Goal: Task Accomplishment & Management: Manage account settings

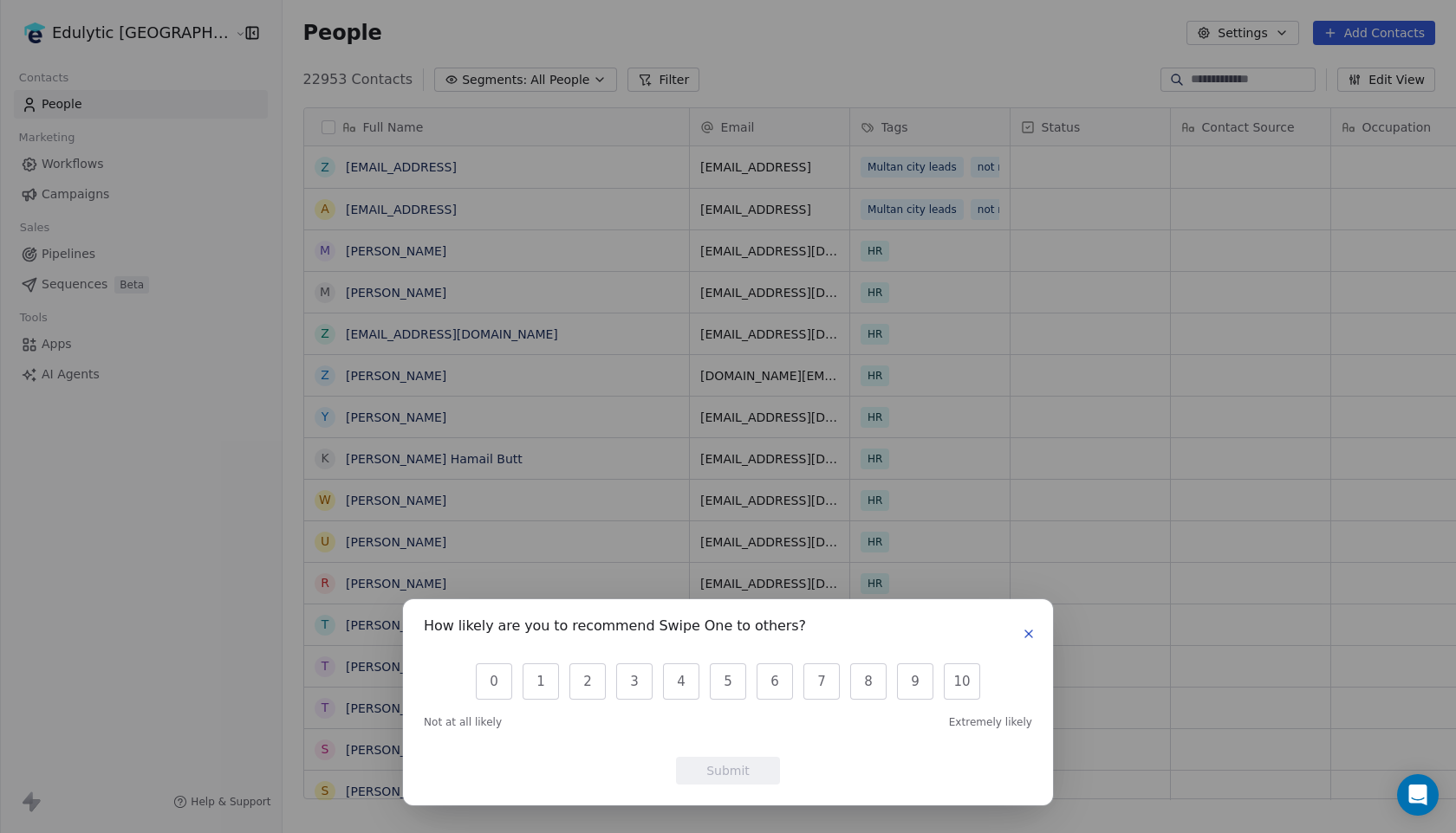
scroll to position [733, 1222]
click at [1028, 636] on icon "button" at bounding box center [1029, 634] width 14 height 14
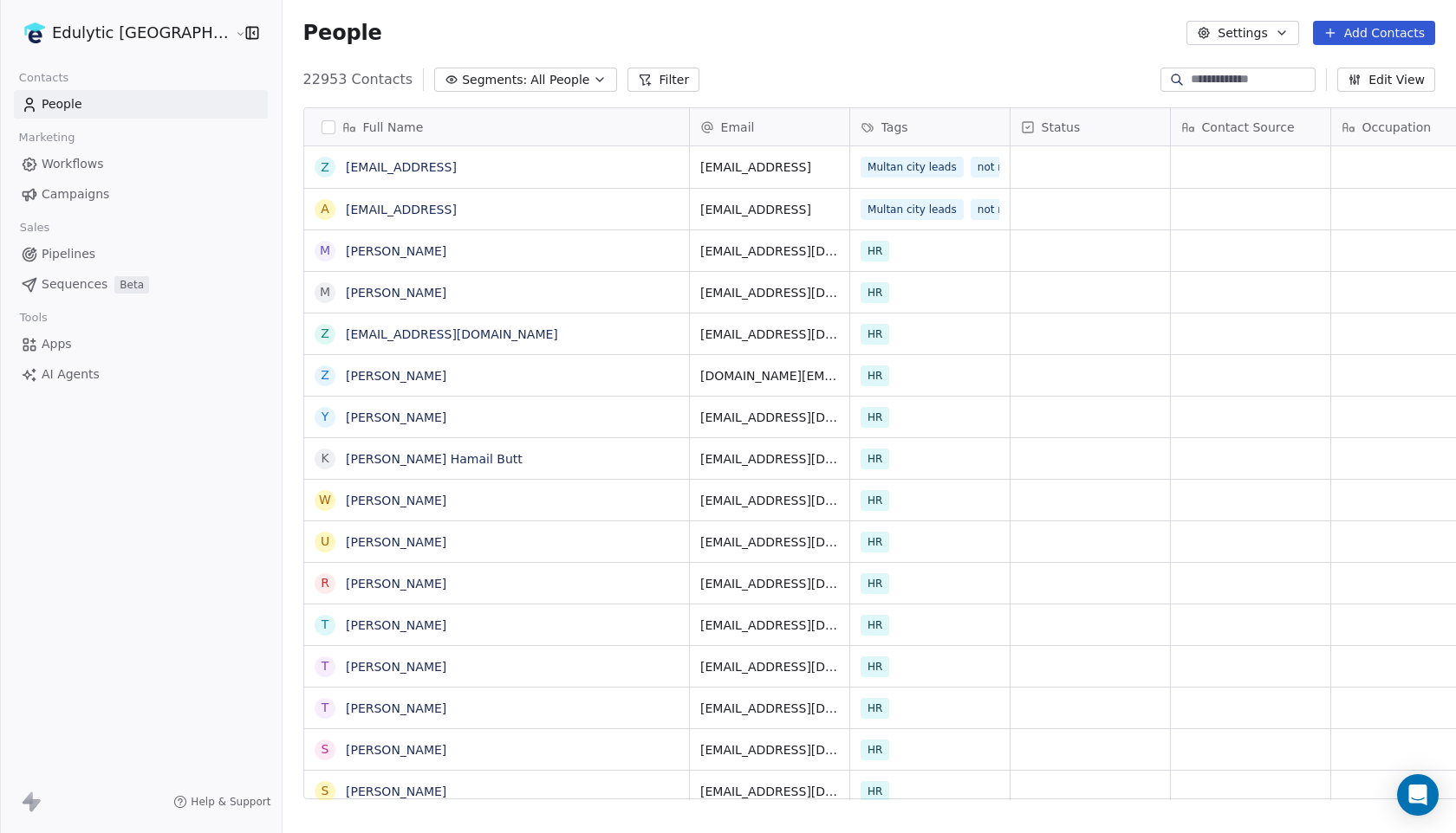
click at [74, 197] on span "Campaigns" at bounding box center [76, 194] width 68 height 18
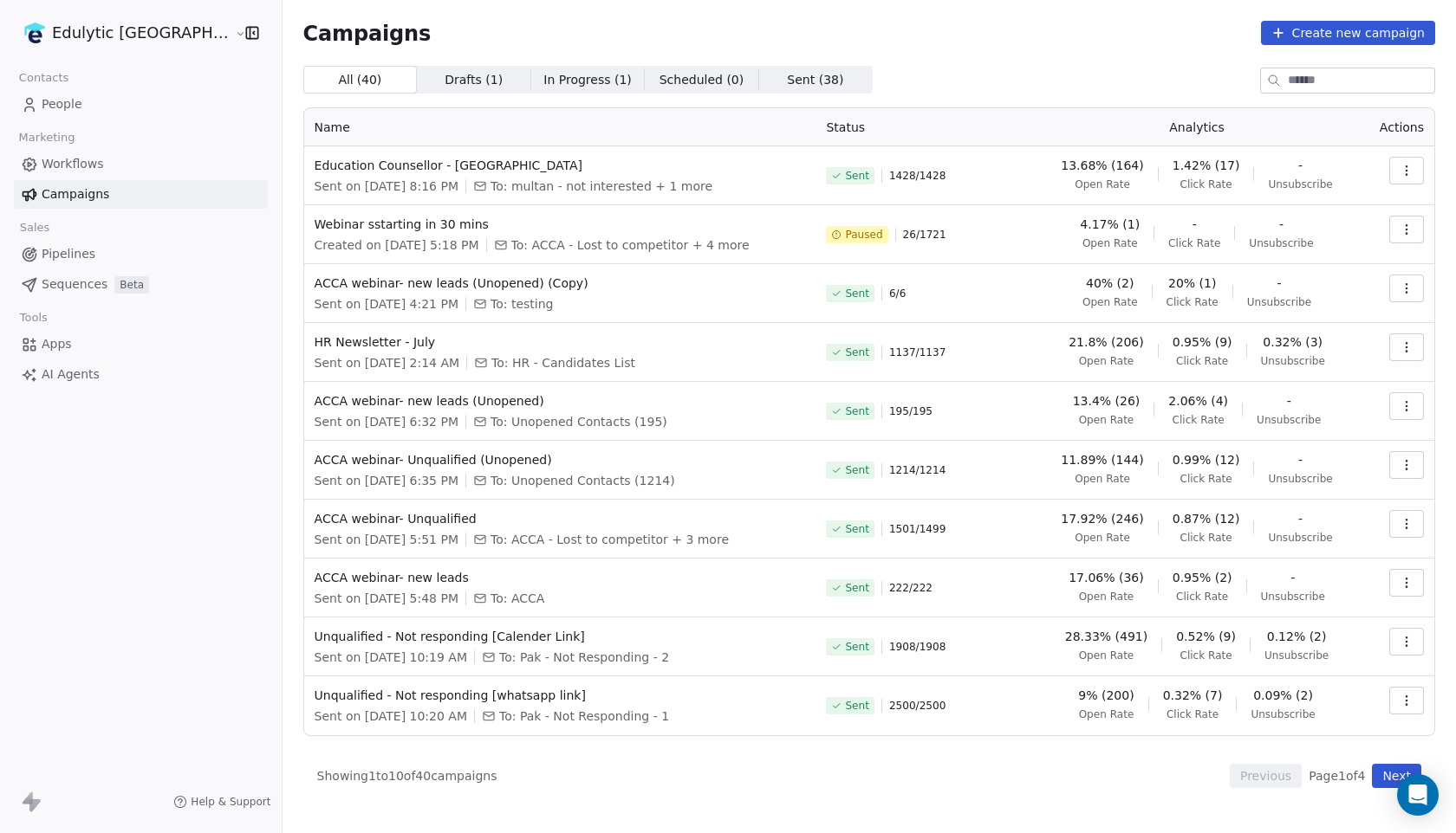
click at [1416, 168] on button "button" at bounding box center [1406, 170] width 35 height 28
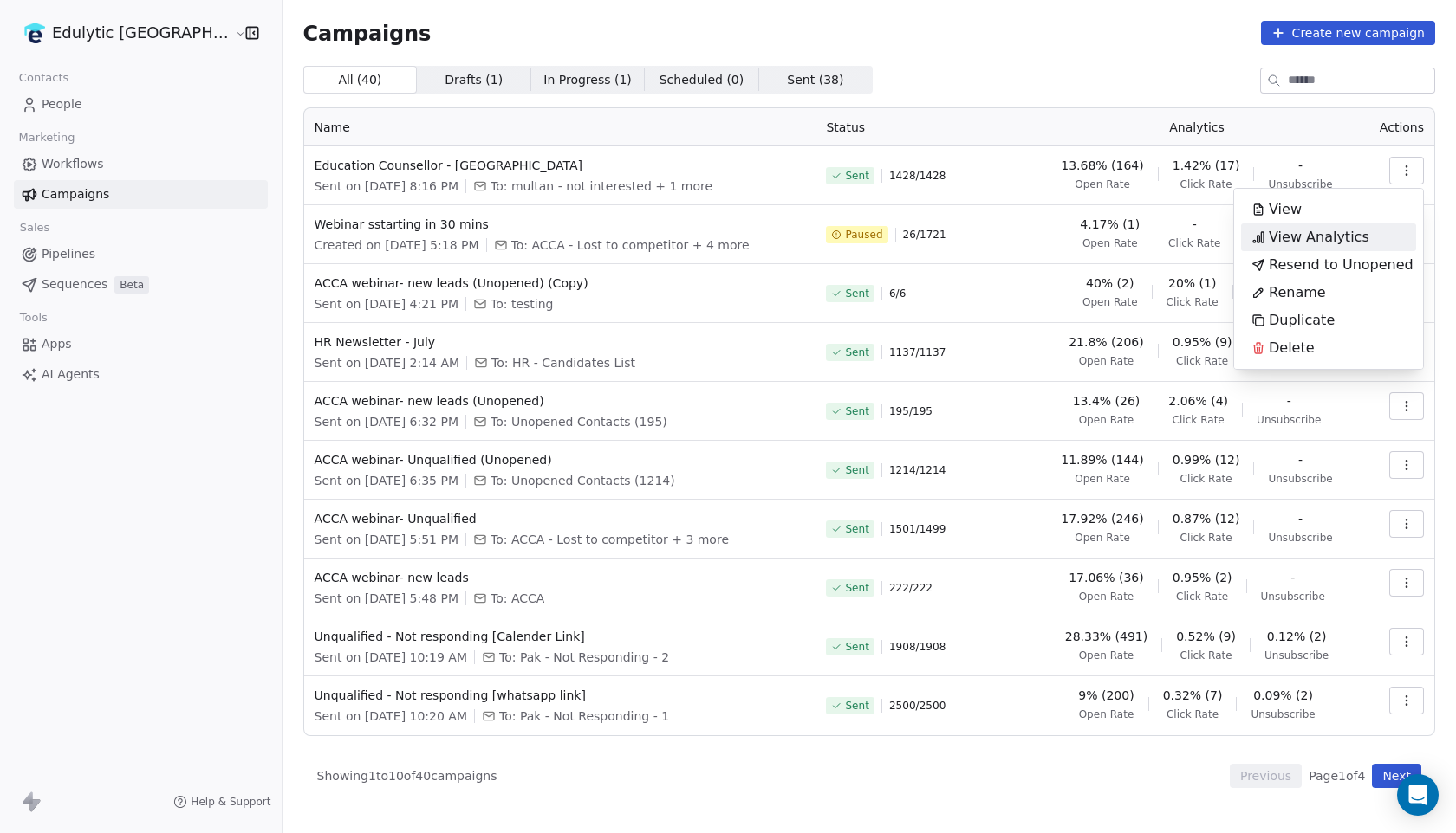
click at [1345, 246] on span "View Analytics" at bounding box center [1319, 237] width 101 height 21
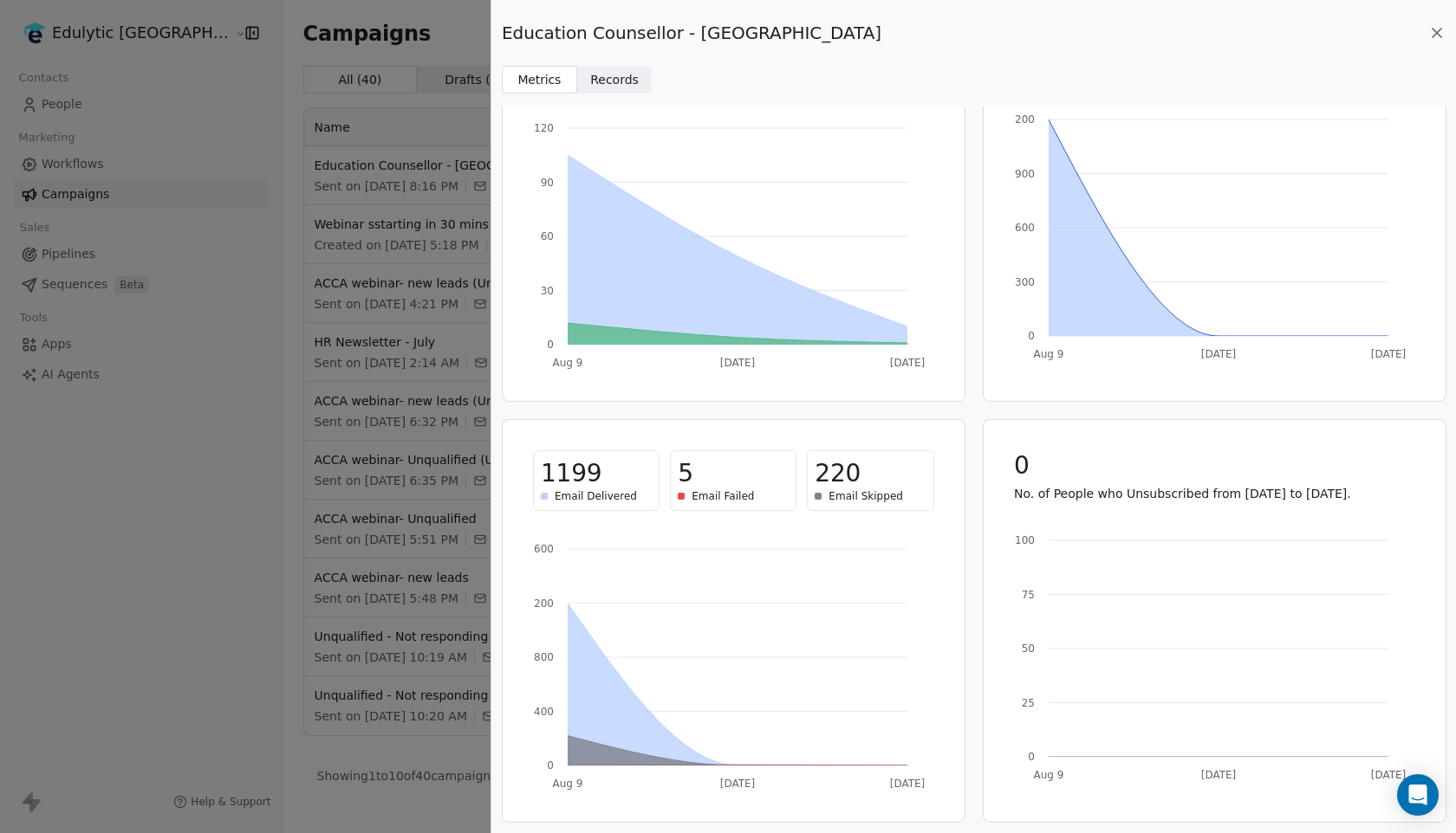
scroll to position [118, 0]
click at [594, 86] on span "Records" at bounding box center [614, 80] width 49 height 18
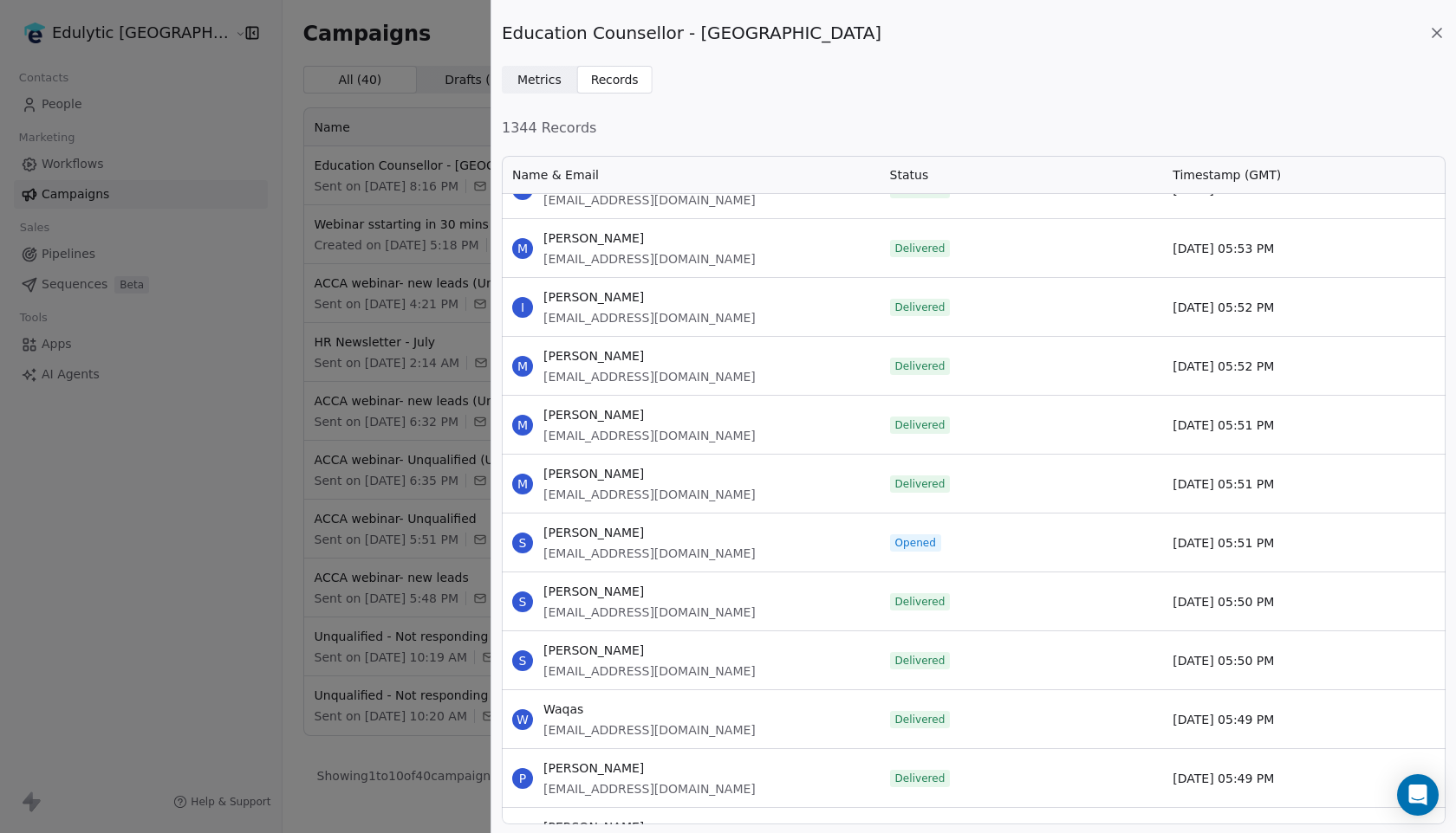
scroll to position [24554, 0]
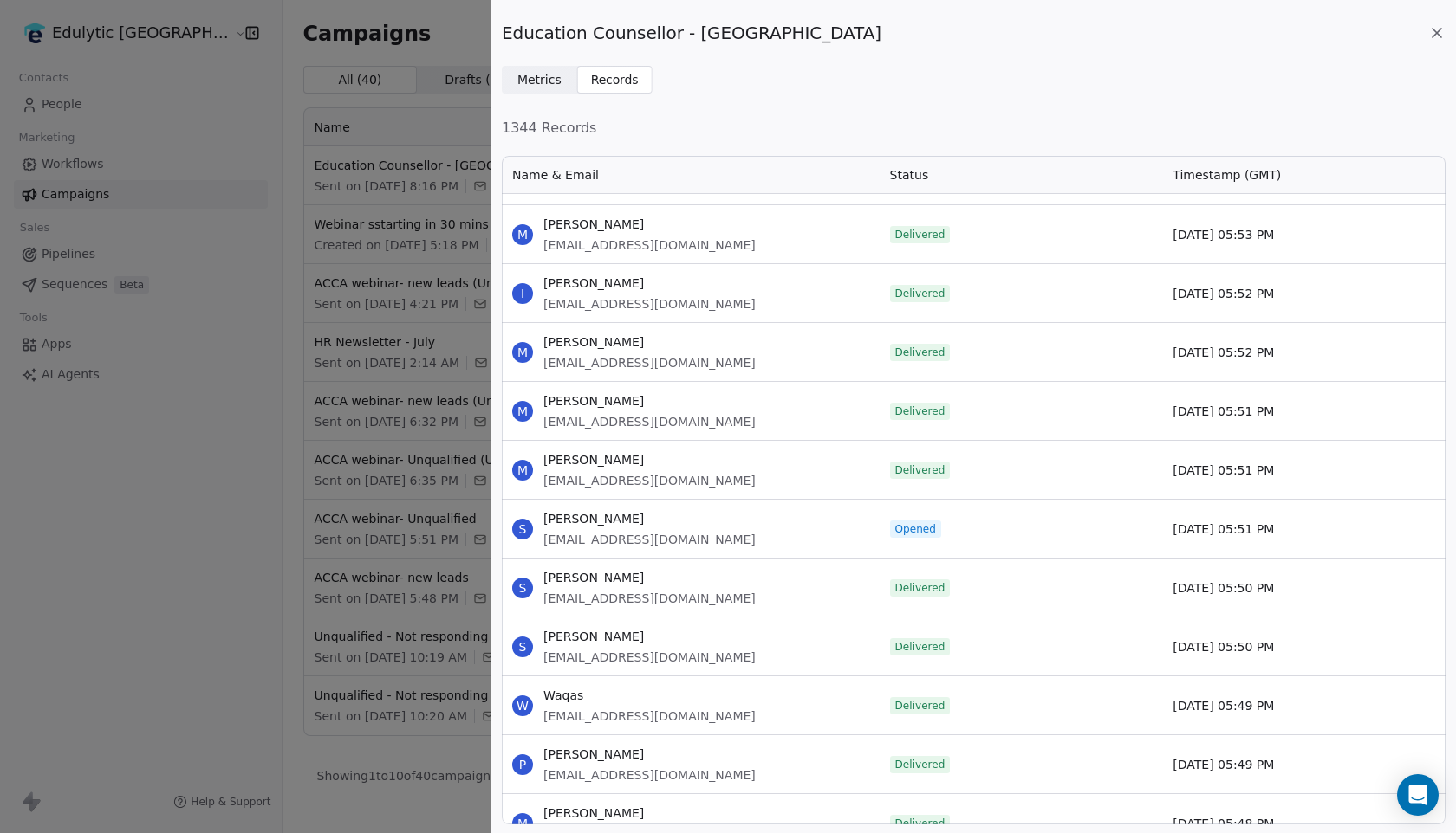
click at [1437, 36] on icon at bounding box center [1437, 33] width 17 height 17
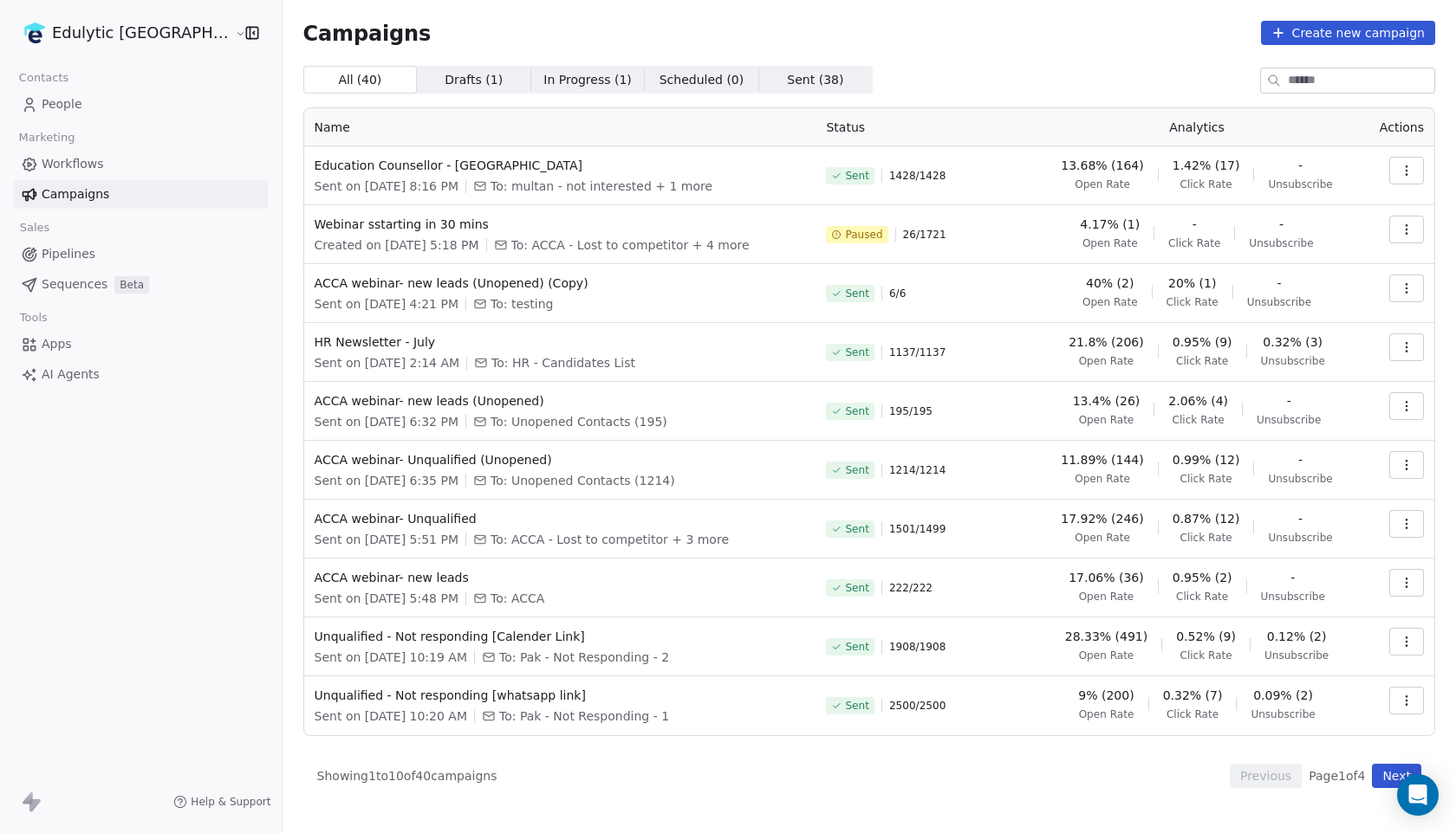
click at [91, 164] on span "Workflows" at bounding box center [73, 163] width 63 height 18
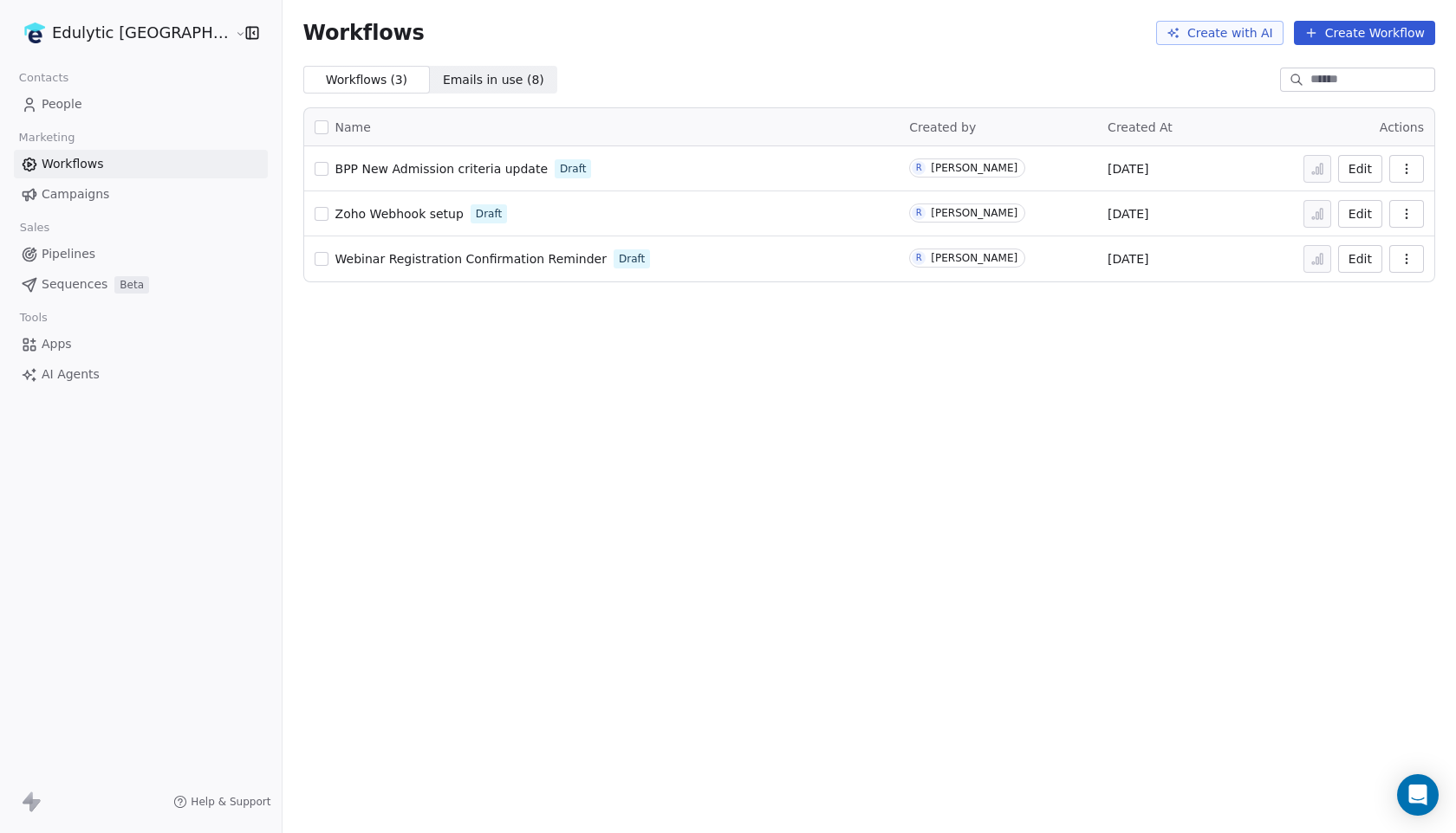
click at [80, 277] on span "Sequences" at bounding box center [75, 284] width 66 height 18
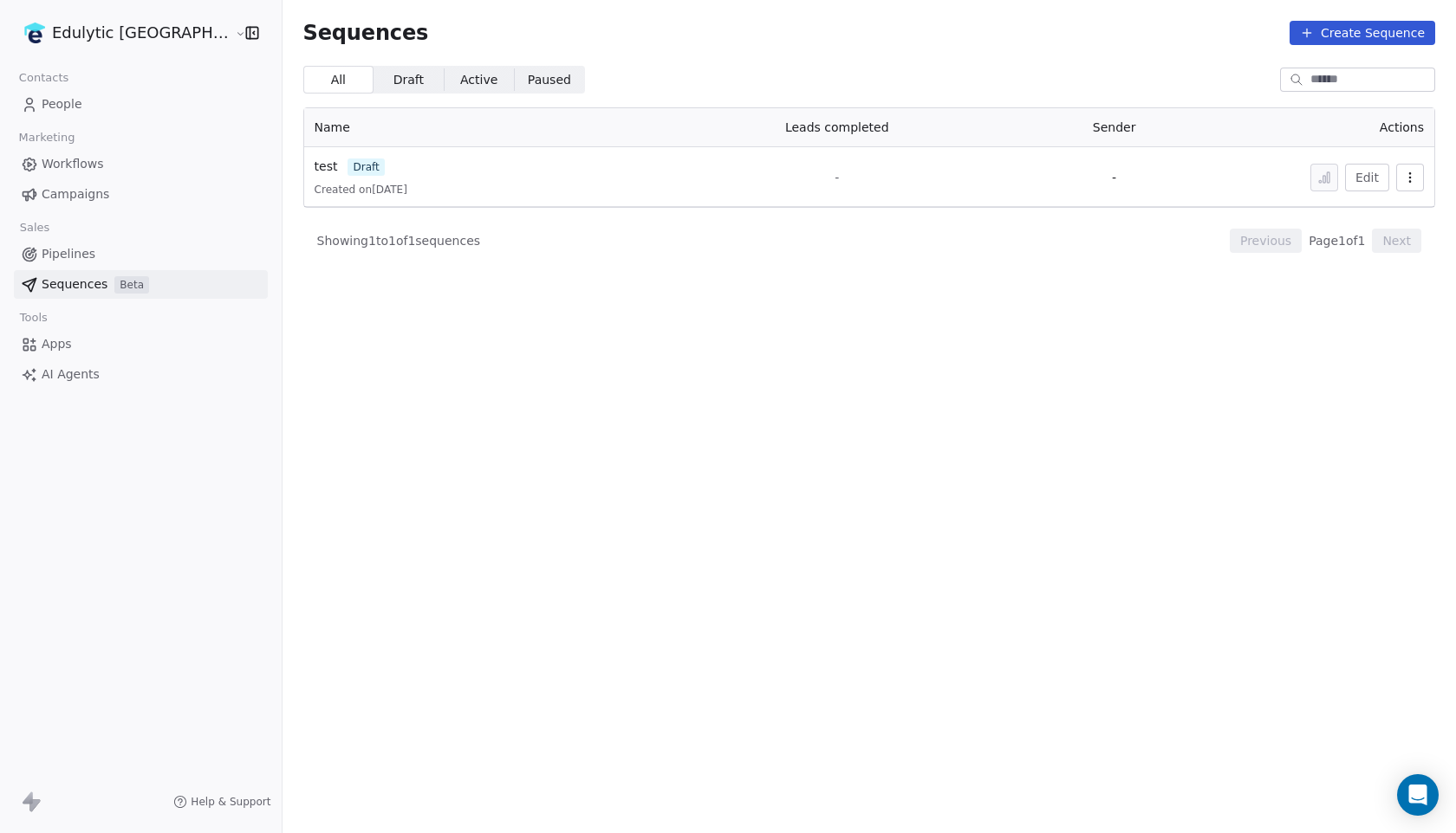
click at [97, 45] on html "Edulytic UK Contacts People Marketing Workflows Campaigns Sales Pipelines Seque…" at bounding box center [728, 416] width 1456 height 833
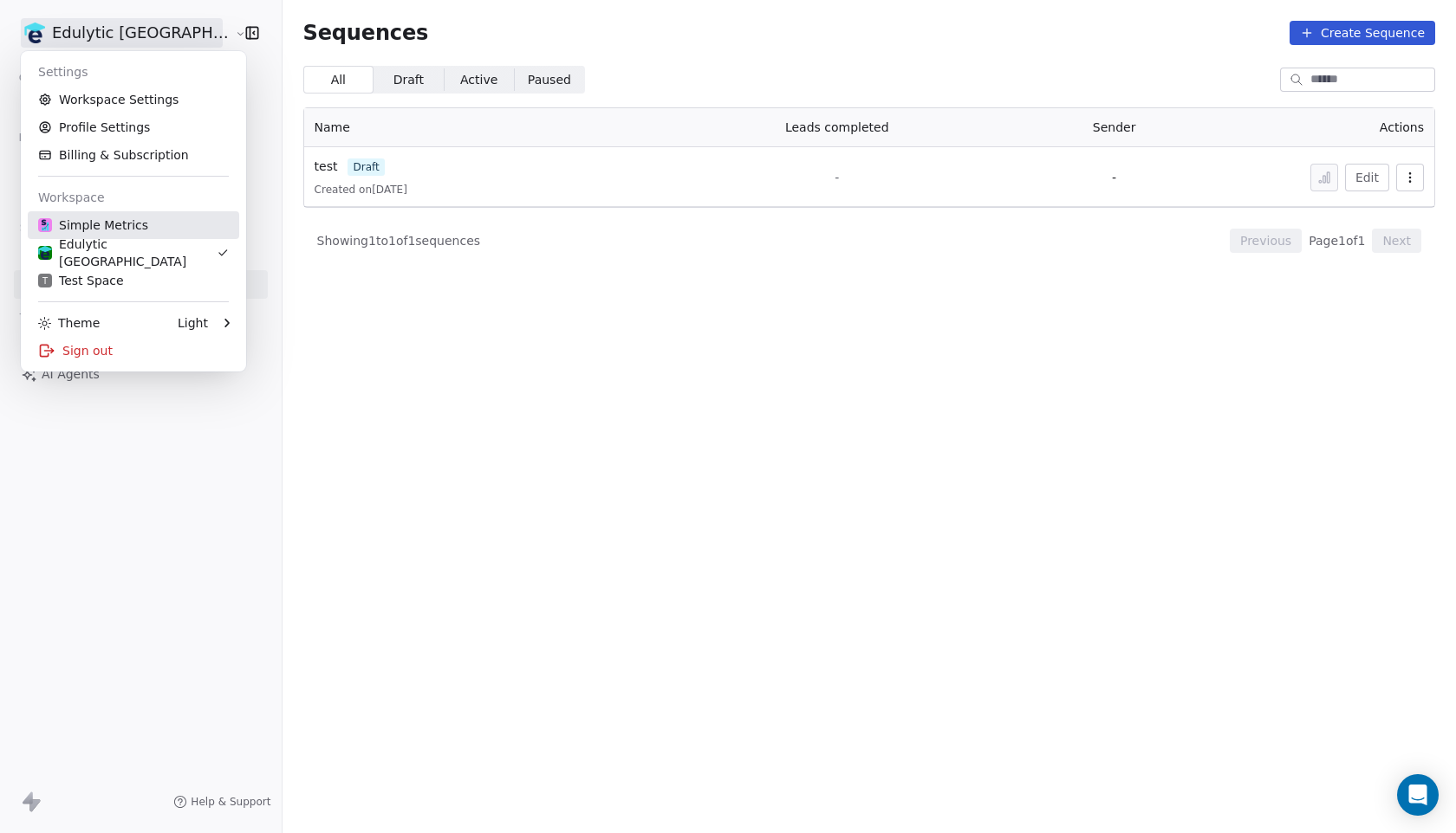
click at [118, 229] on div "Simple Metrics" at bounding box center [93, 225] width 110 height 17
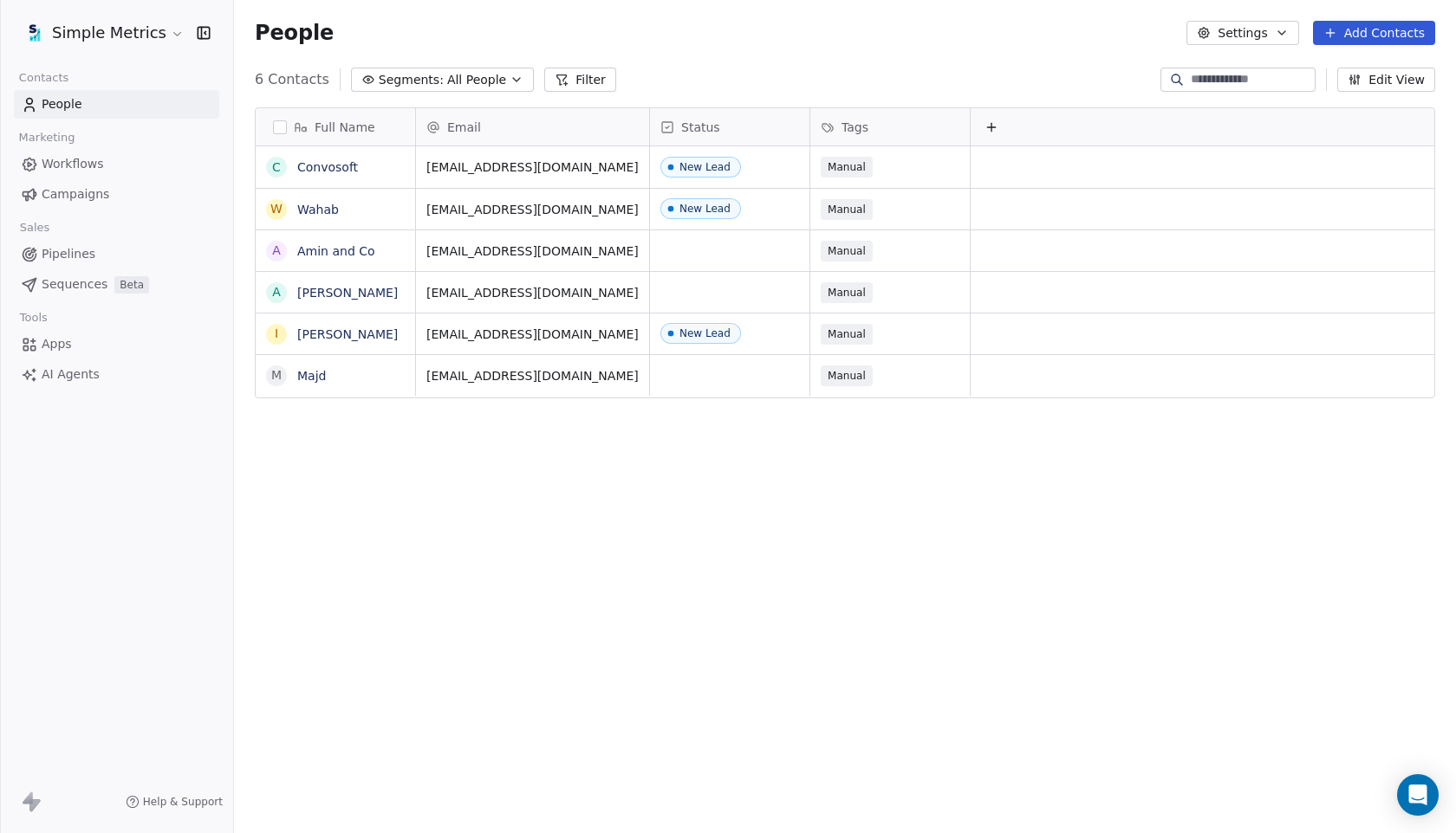
scroll to position [733, 1222]
click at [1394, 28] on button "Add Contacts" at bounding box center [1373, 33] width 122 height 24
click at [1330, 66] on span "Create new contact" at bounding box center [1379, 70] width 118 height 18
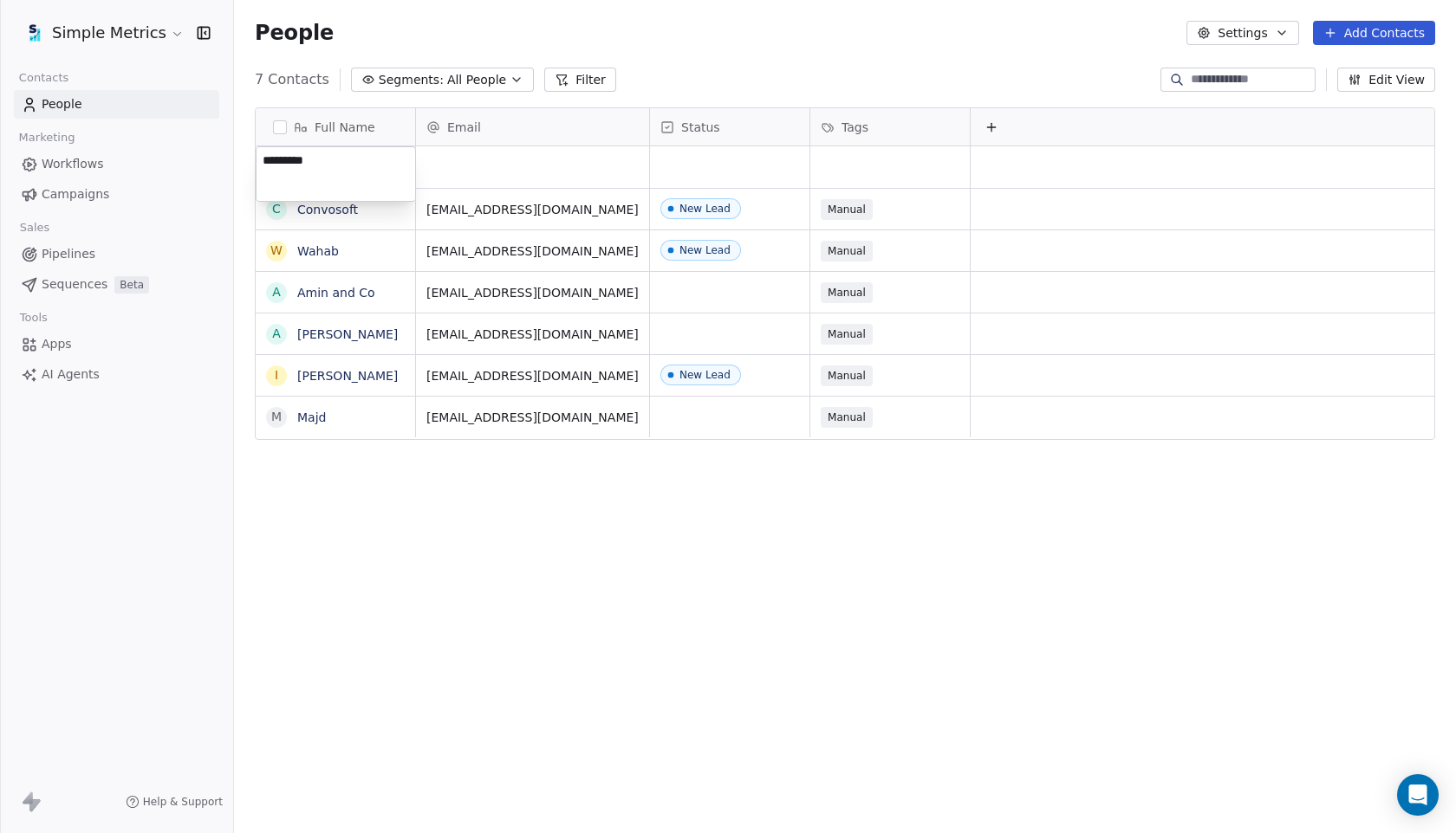
type textarea "**********"
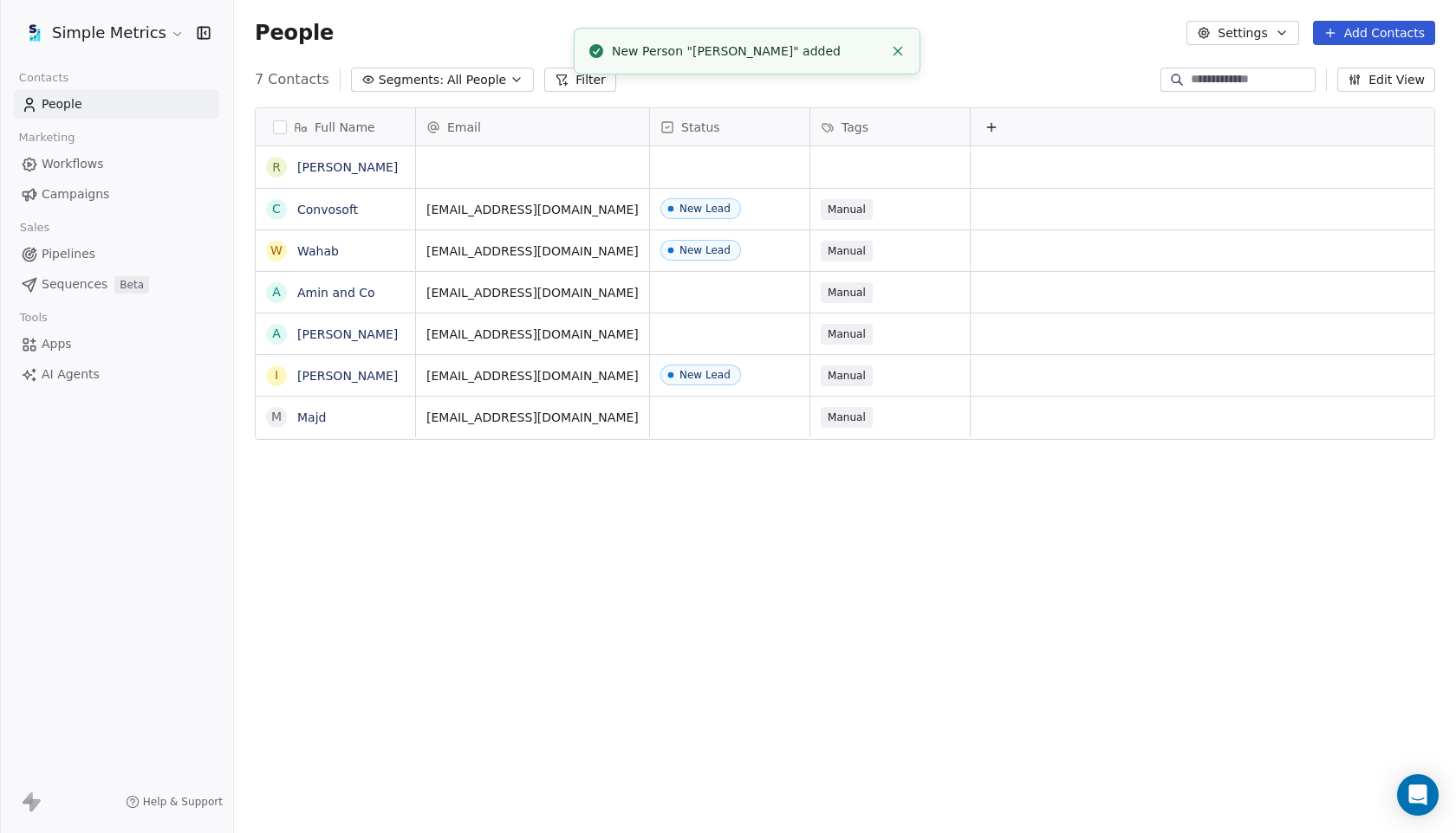
click at [506, 144] on div "Email" at bounding box center [532, 127] width 233 height 37
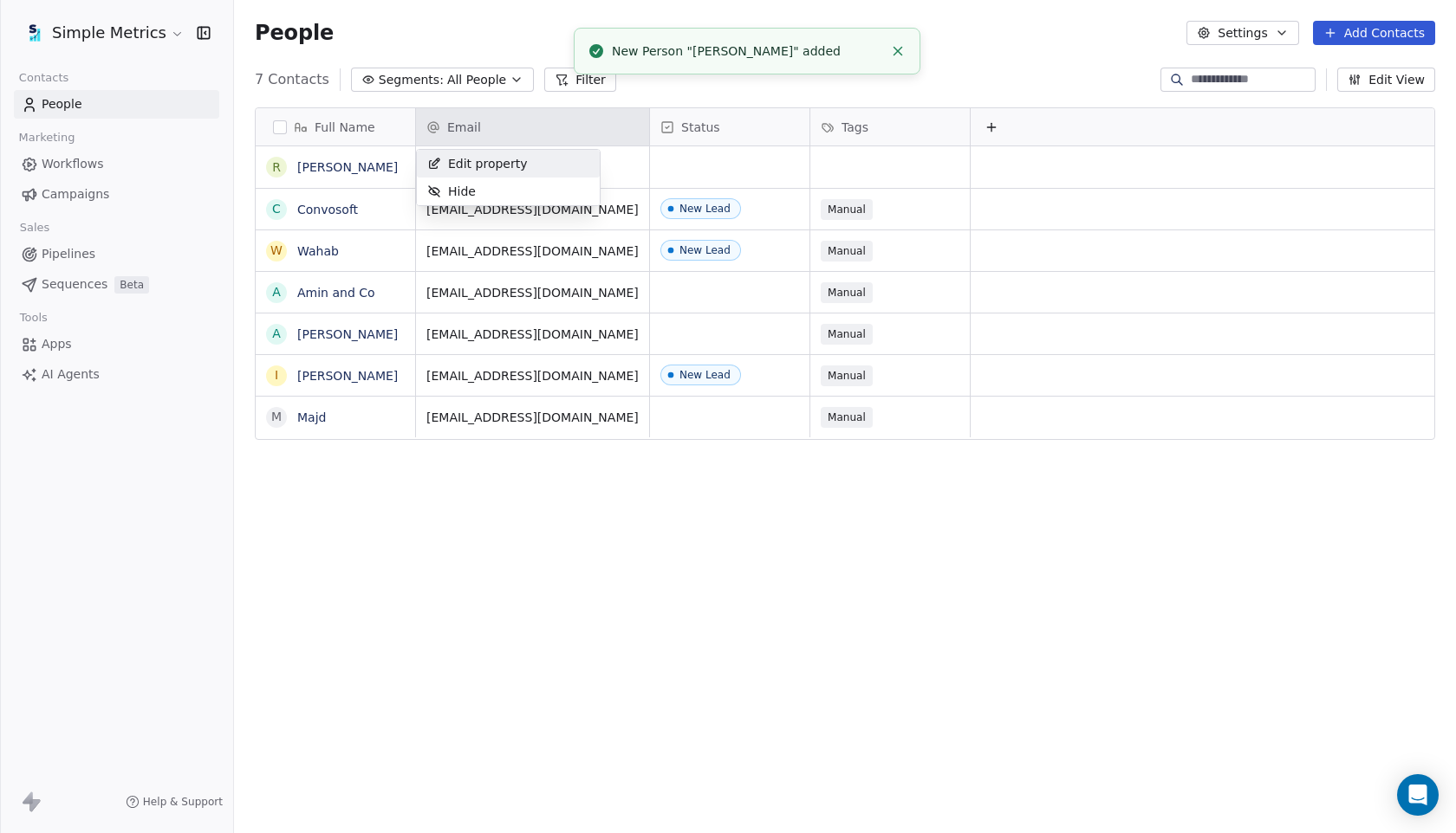
click at [612, 176] on html "Simple Metrics Contacts People Marketing Workflows Campaigns Sales Pipelines Se…" at bounding box center [728, 416] width 1456 height 833
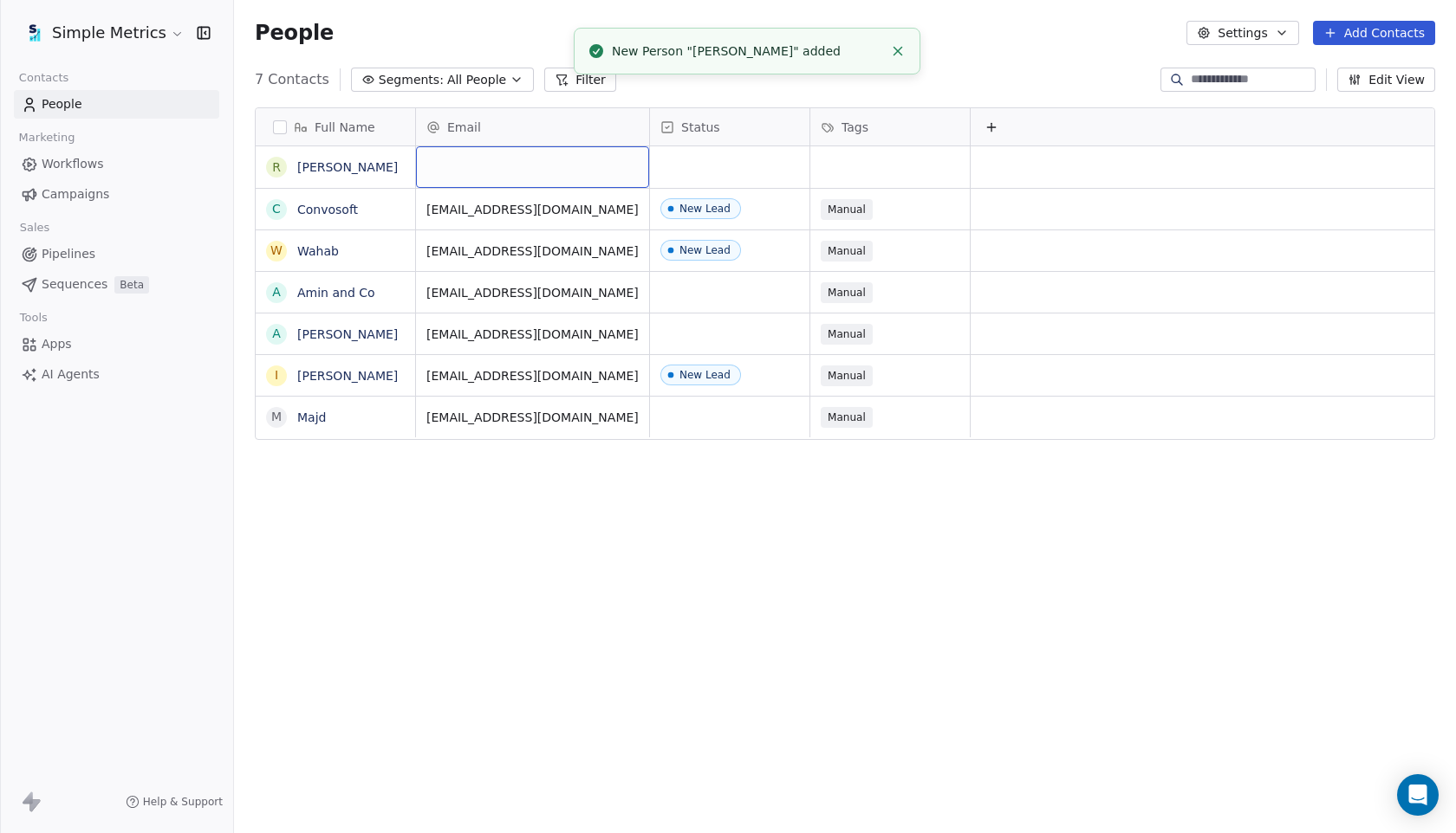
click at [612, 176] on div "grid" at bounding box center [532, 167] width 233 height 42
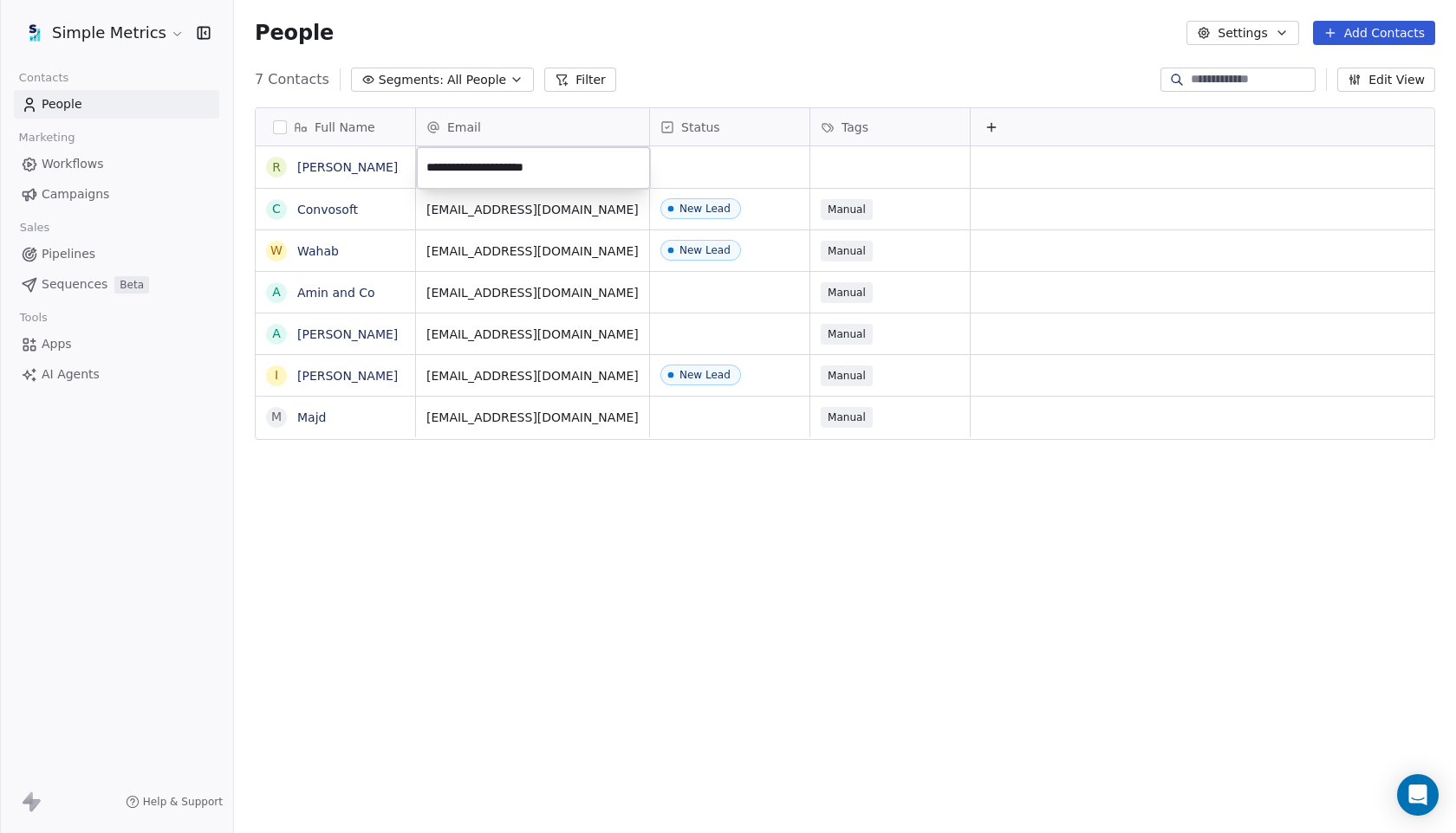
type input "**********"
click at [768, 176] on html "**********" at bounding box center [728, 416] width 1456 height 833
click at [768, 176] on div "grid" at bounding box center [729, 167] width 159 height 42
click at [707, 162] on div "grid" at bounding box center [729, 167] width 159 height 42
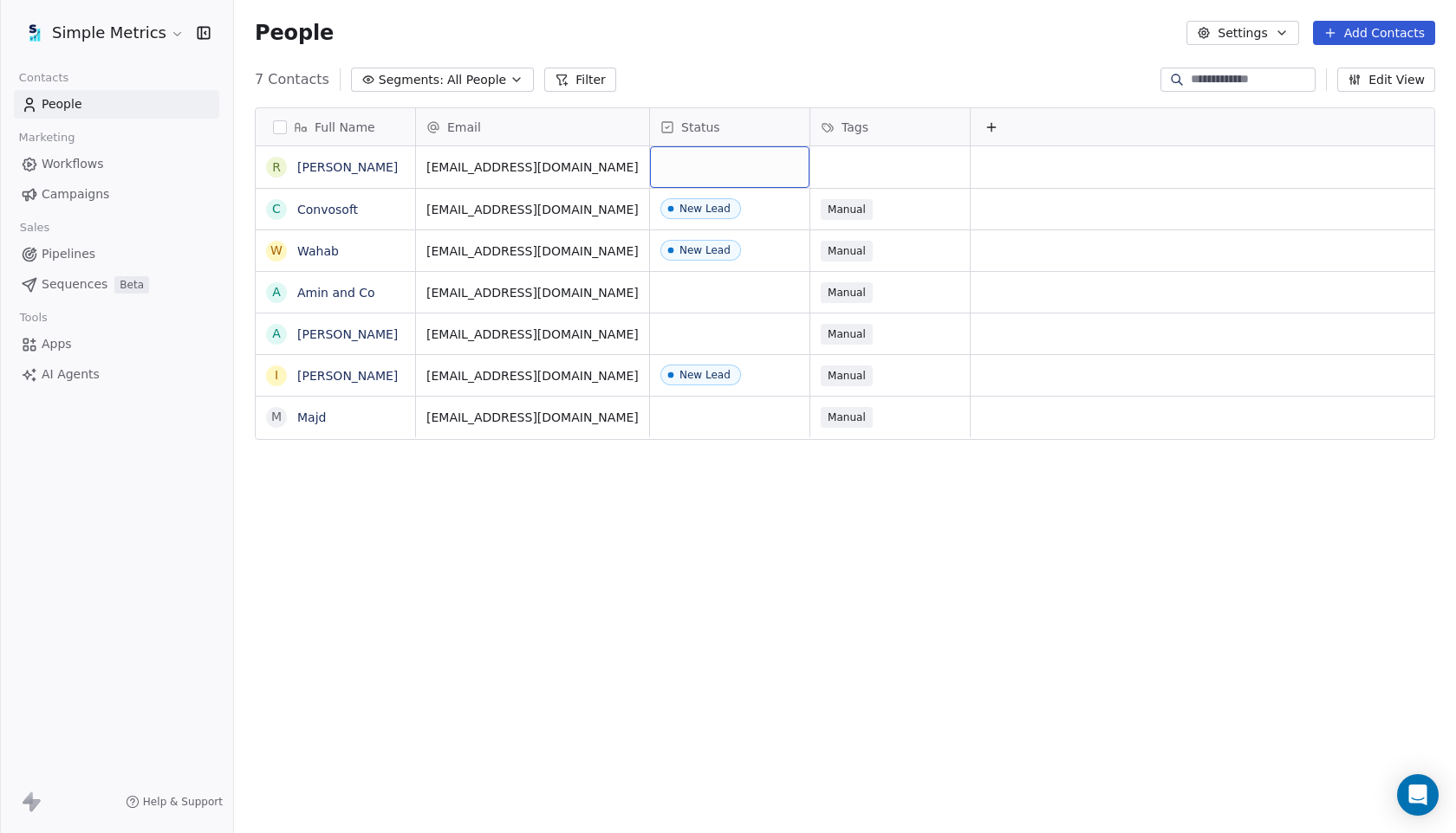
click at [707, 162] on div "grid" at bounding box center [729, 167] width 159 height 42
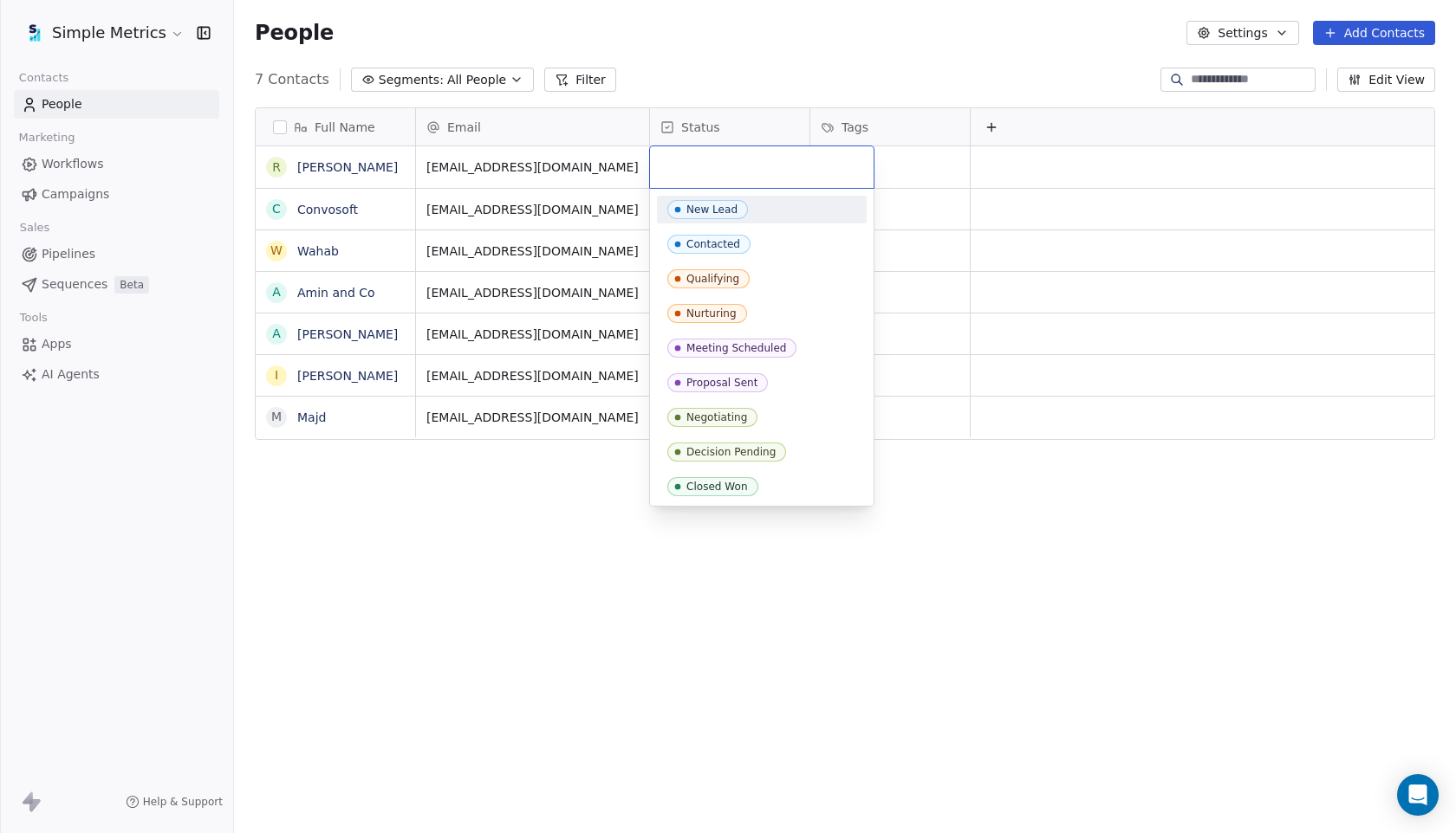
click at [723, 215] on div "New Lead" at bounding box center [711, 210] width 51 height 12
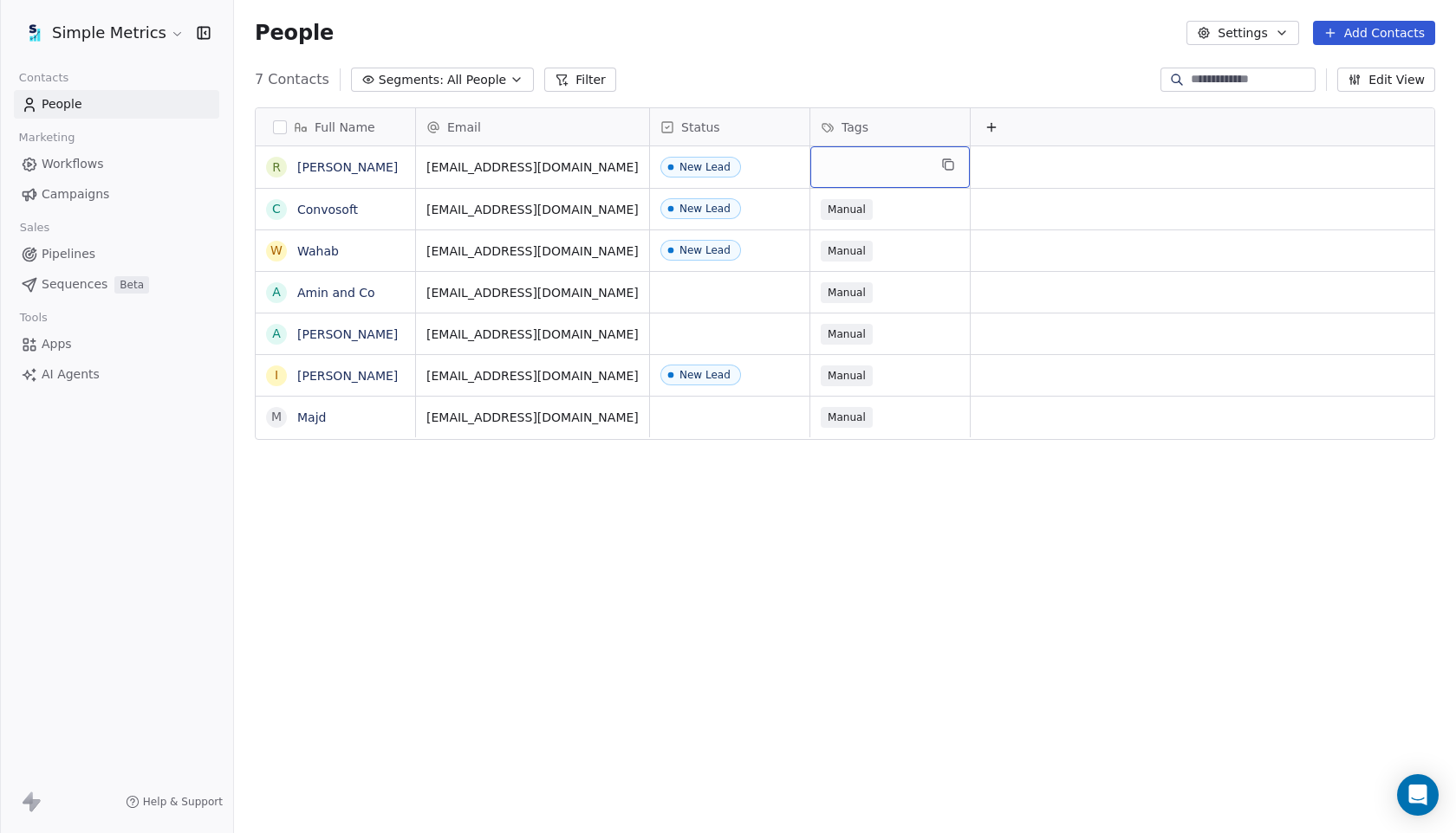
click at [862, 172] on div "grid" at bounding box center [889, 167] width 159 height 42
type input "*******"
click at [893, 215] on span "Create "" at bounding box center [886, 217] width 50 height 18
click at [804, 57] on html "Simple Metrics Contacts People Marketing Workflows Campaigns Sales Pipelines Se…" at bounding box center [728, 416] width 1456 height 833
click at [1366, 39] on button "Add Contacts" at bounding box center [1373, 33] width 122 height 24
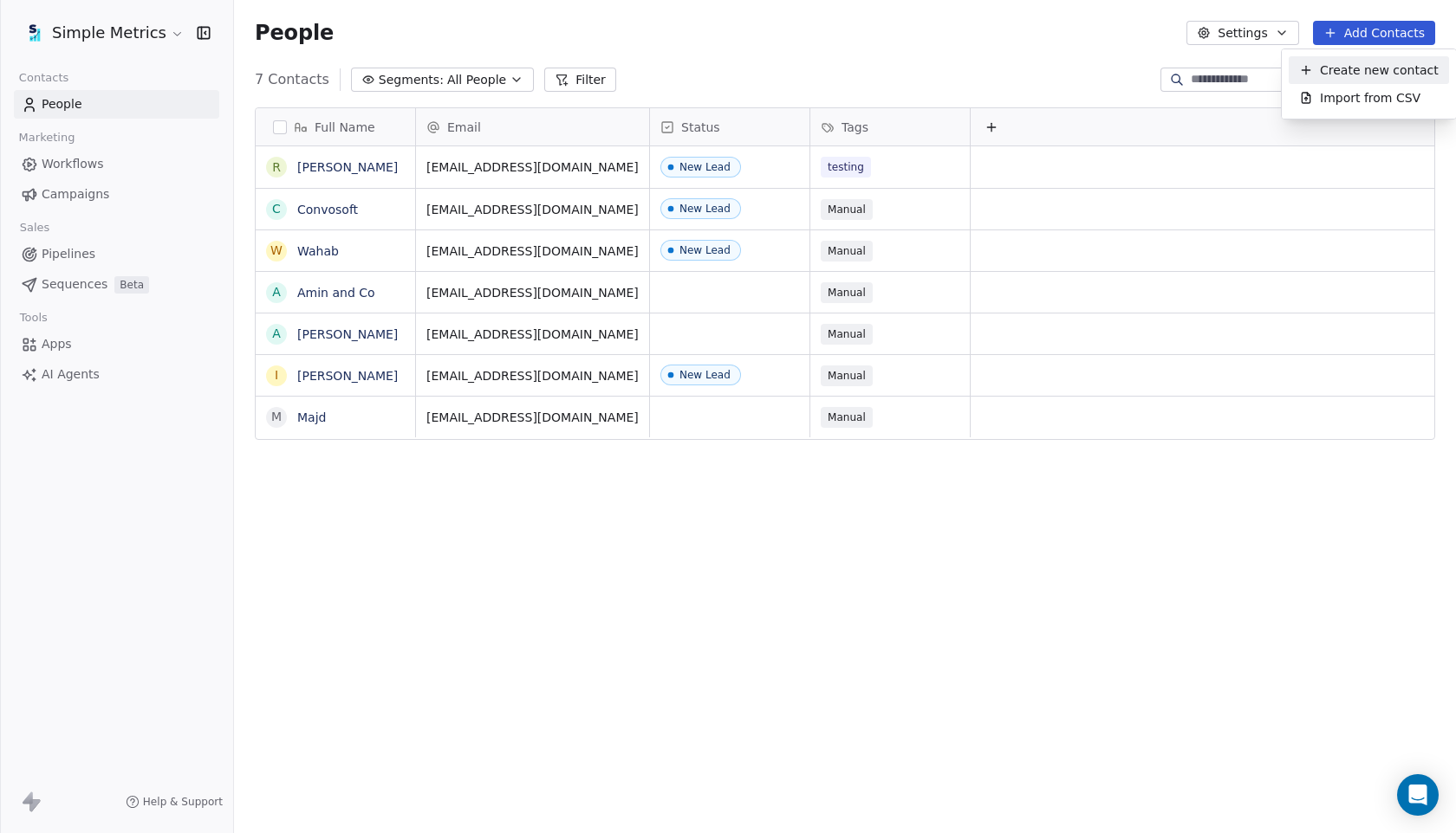
click at [1346, 73] on span "Create new contact" at bounding box center [1379, 70] width 118 height 18
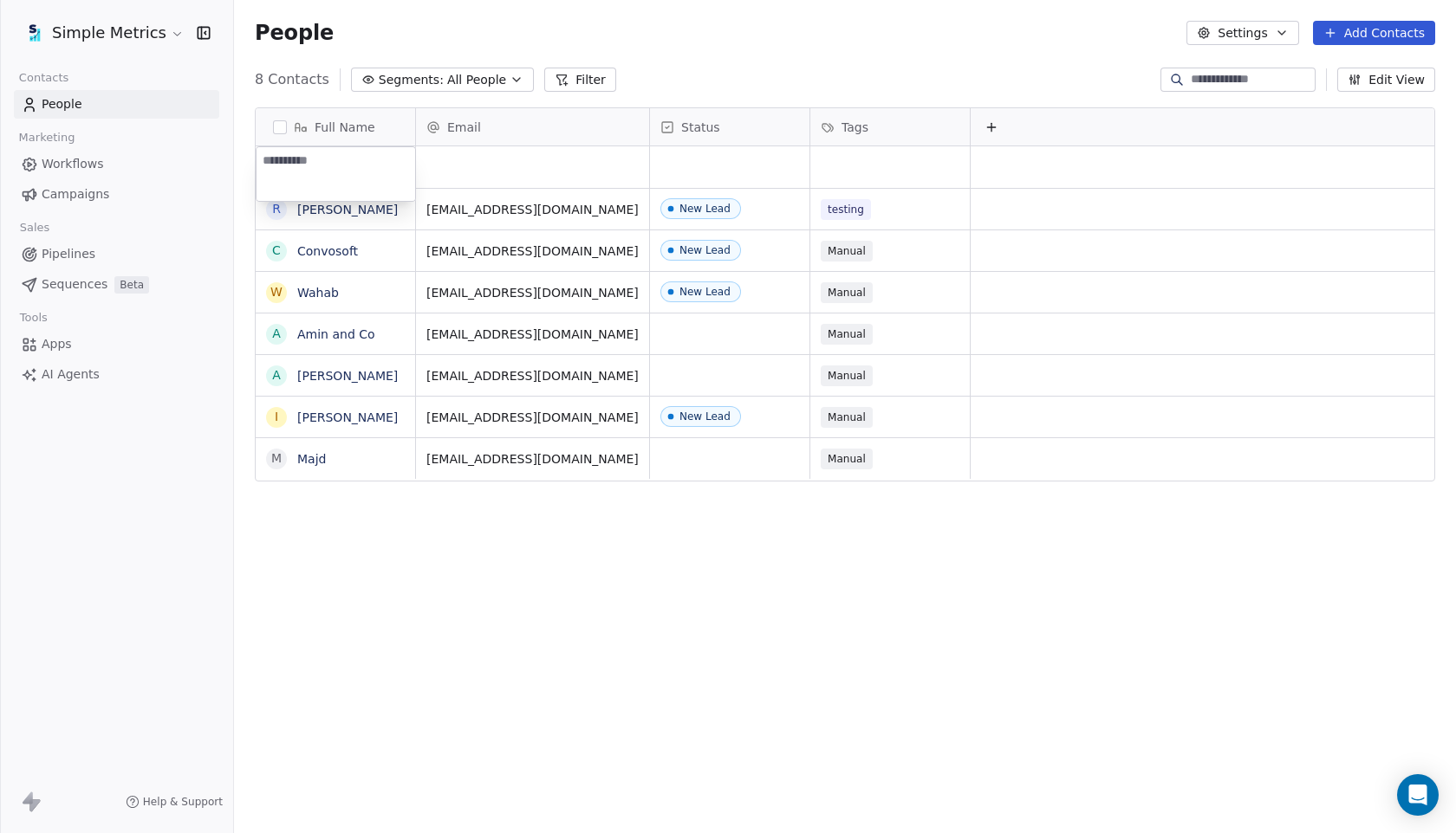
click at [369, 158] on textarea at bounding box center [336, 174] width 158 height 54
type textarea "**********"
click at [548, 174] on html "**********" at bounding box center [728, 416] width 1456 height 833
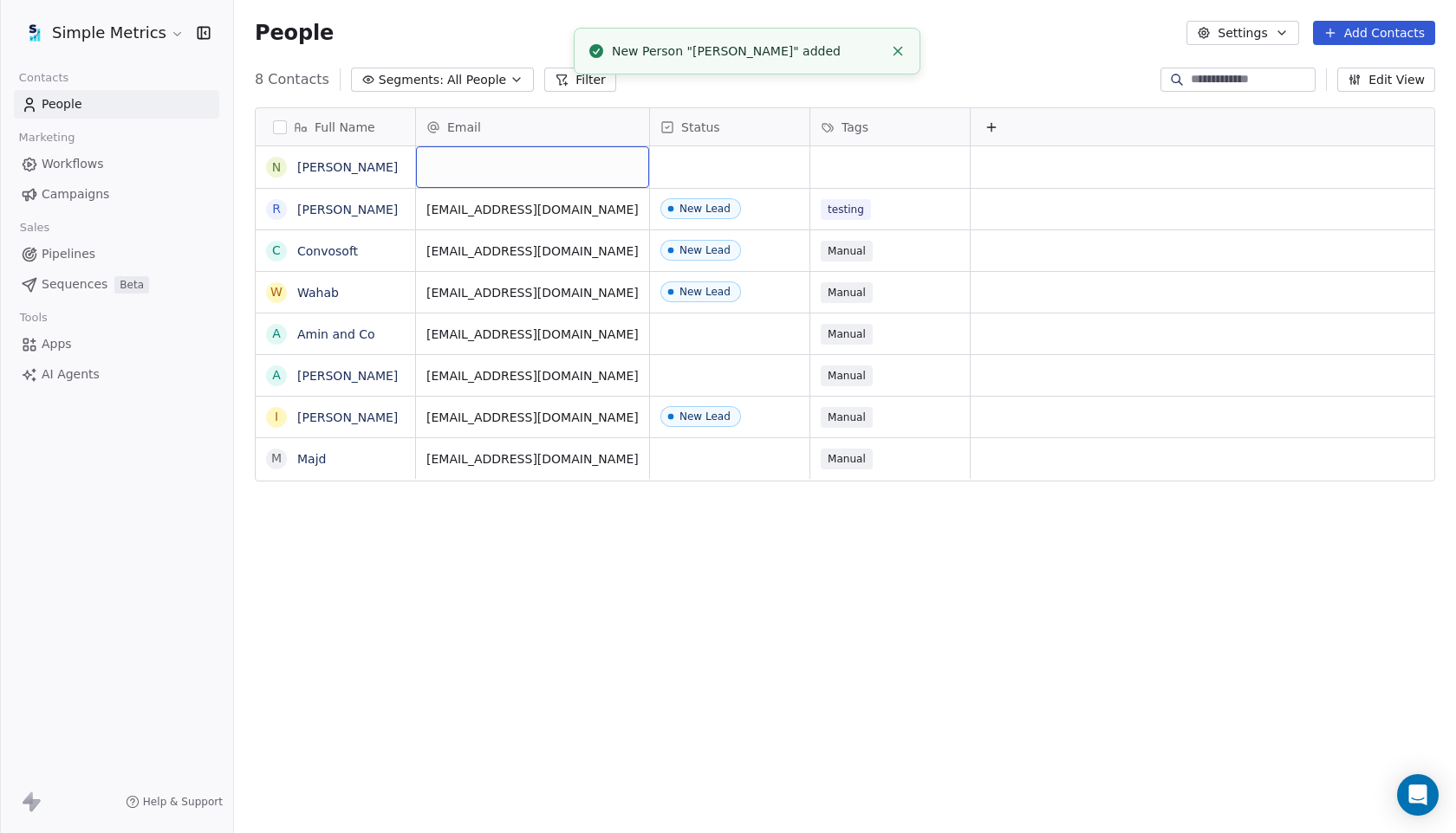
click at [548, 174] on div "grid" at bounding box center [532, 167] width 233 height 42
type input "*"
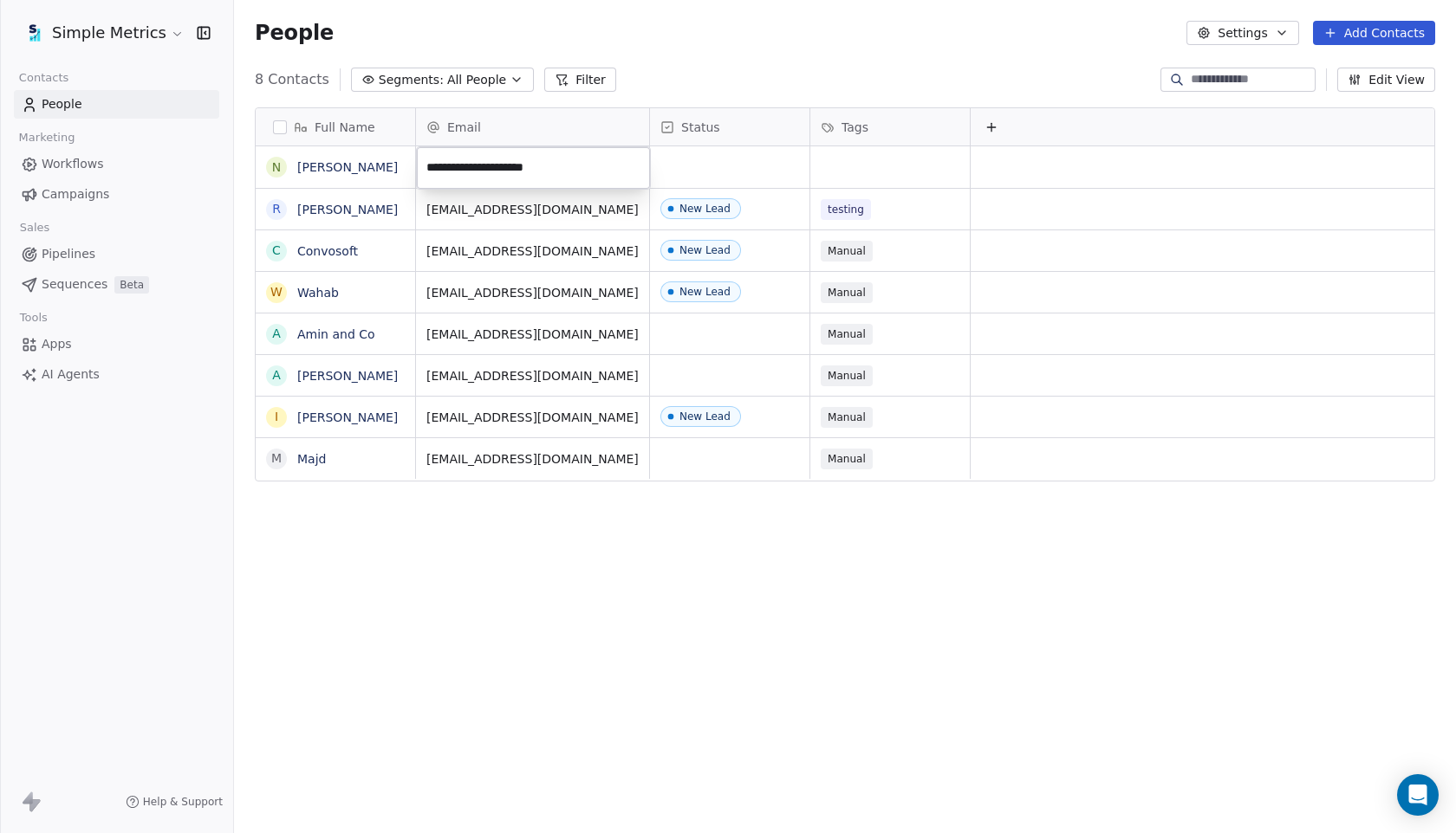
type input "**********"
click at [700, 168] on html "**********" at bounding box center [728, 416] width 1456 height 833
click at [700, 168] on div "grid" at bounding box center [729, 167] width 159 height 42
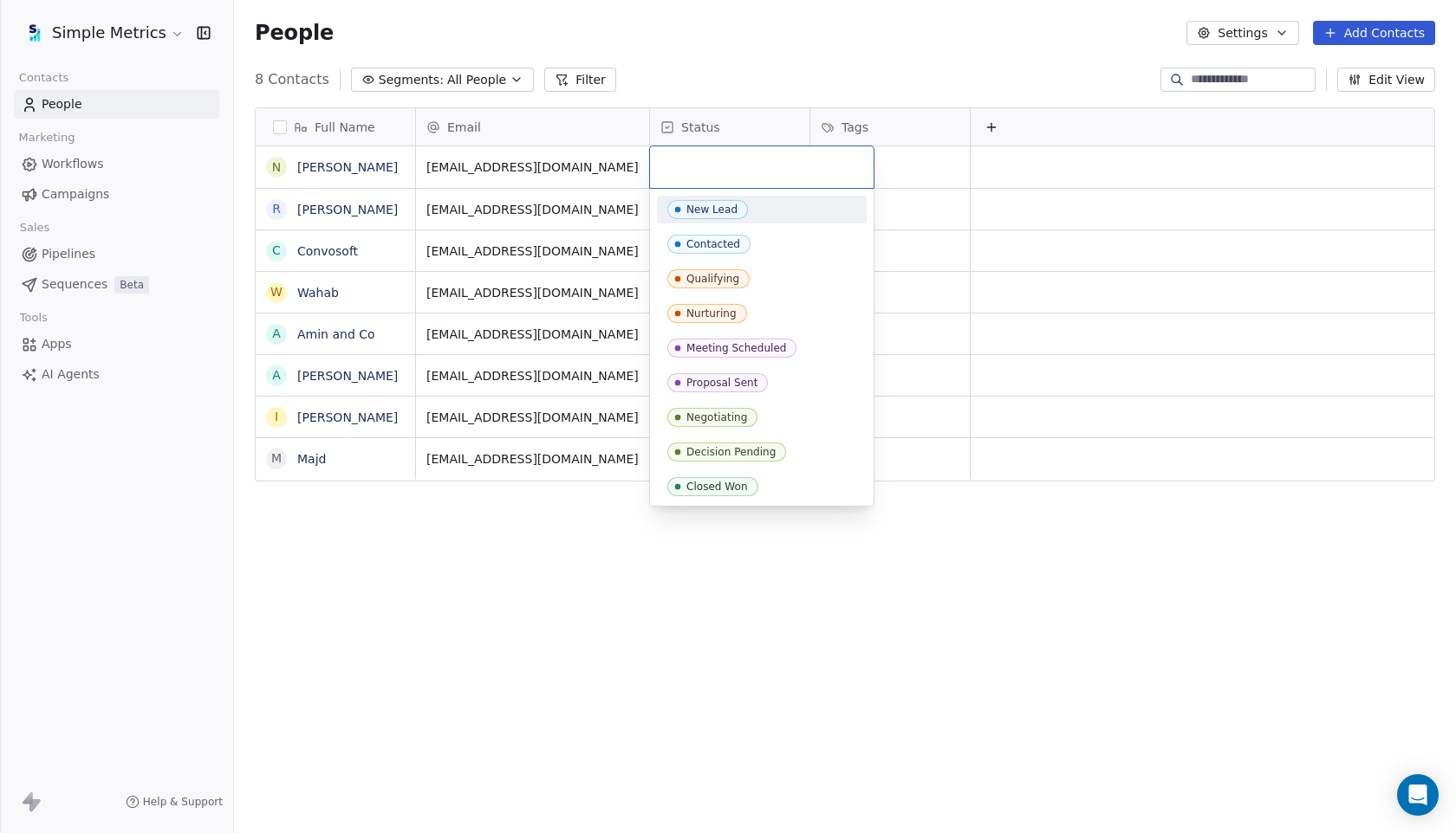
click at [718, 203] on span "New Lead" at bounding box center [707, 210] width 81 height 19
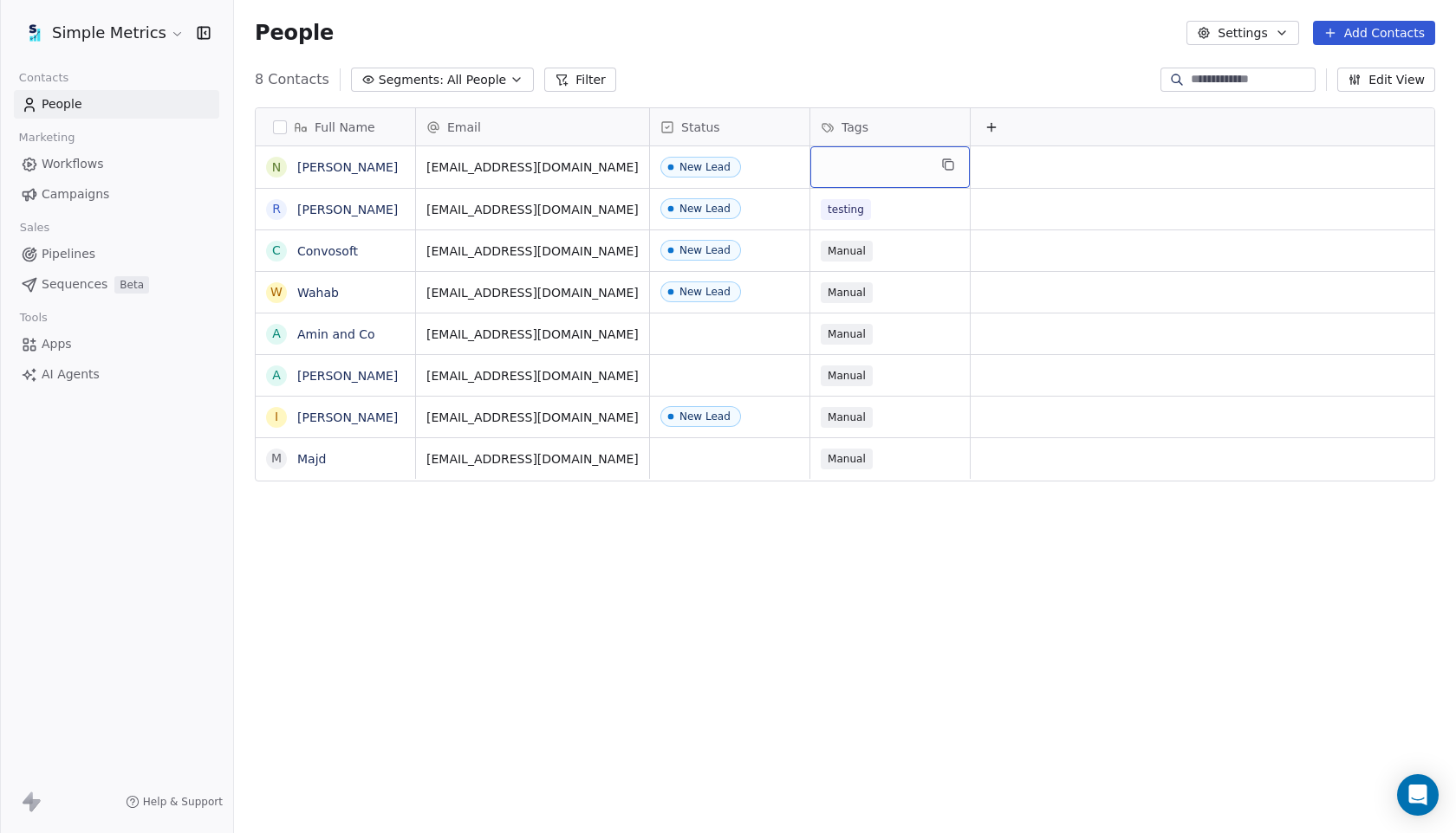
click at [853, 170] on div "grid" at bounding box center [889, 167] width 159 height 42
click at [865, 250] on div "testing" at bounding box center [872, 248] width 37 height 16
click at [832, 77] on html "Simple Metrics Contacts People Marketing Workflows Campaigns Sales Pipelines Se…" at bounding box center [728, 416] width 1456 height 833
click at [65, 281] on span "Sequences" at bounding box center [75, 284] width 66 height 18
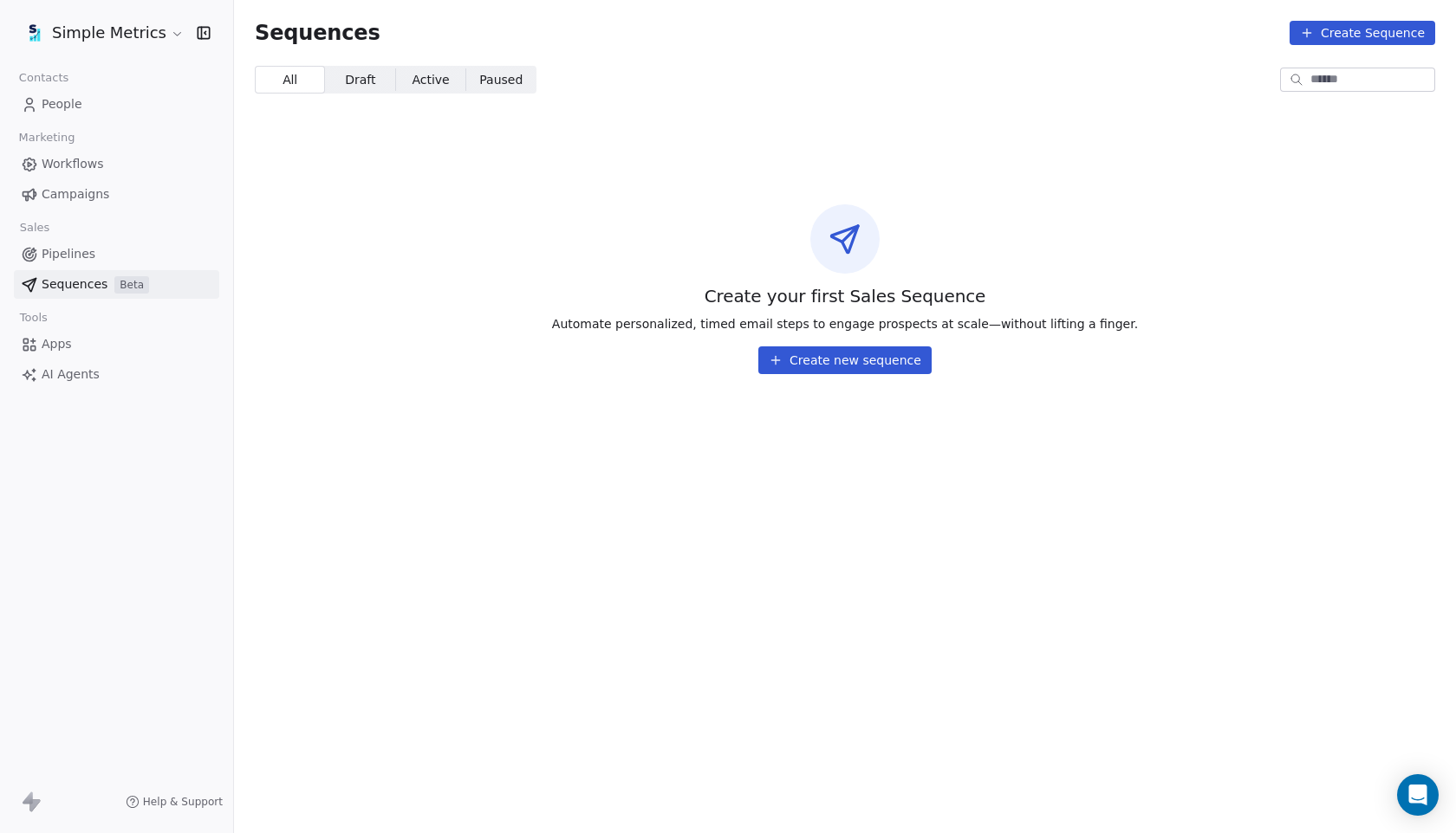
click at [85, 43] on html "Simple Metrics Contacts People Marketing Workflows Campaigns Sales Pipelines Se…" at bounding box center [728, 416] width 1456 height 833
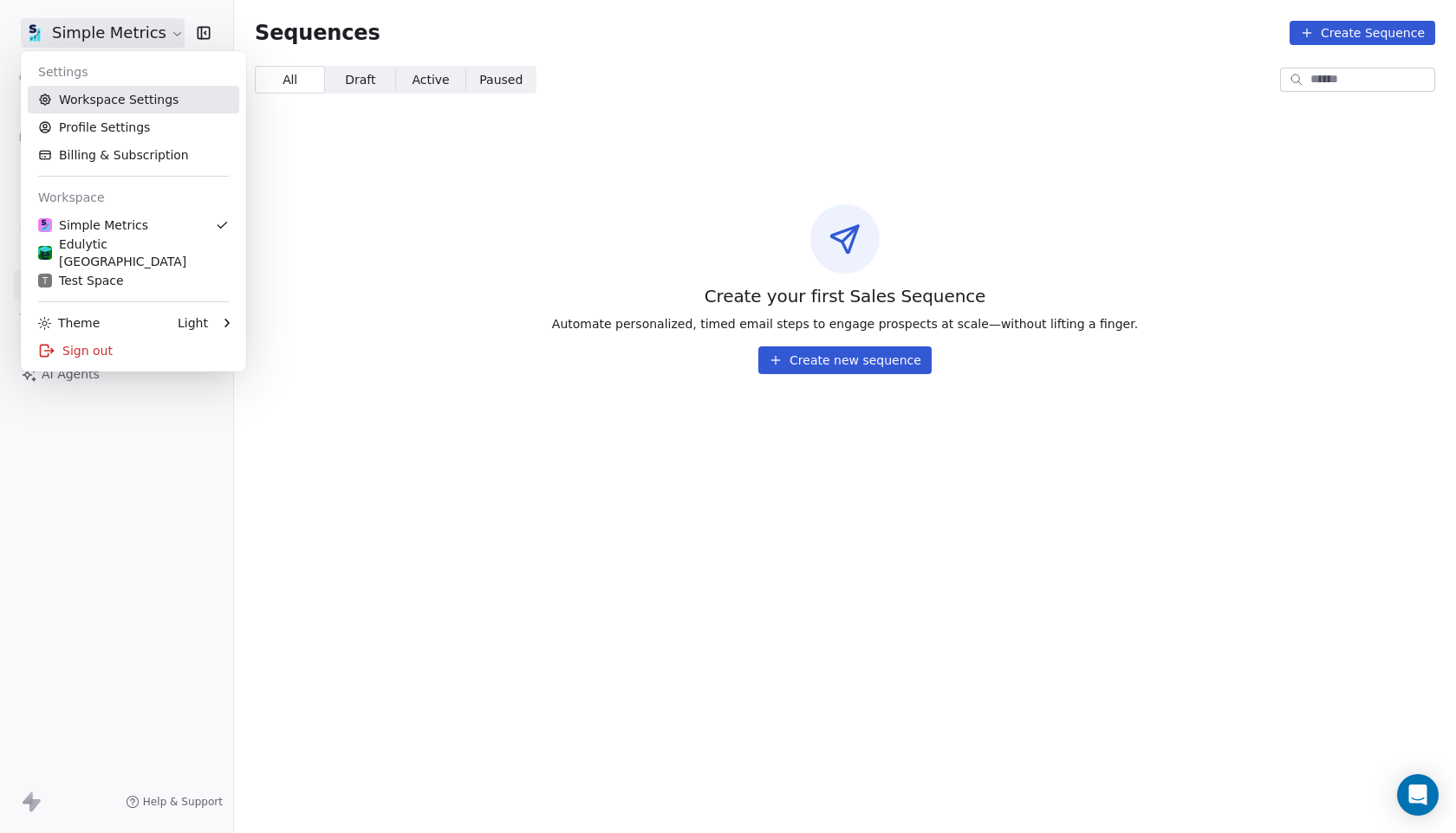
click at [108, 97] on link "Workspace Settings" at bounding box center [133, 100] width 211 height 28
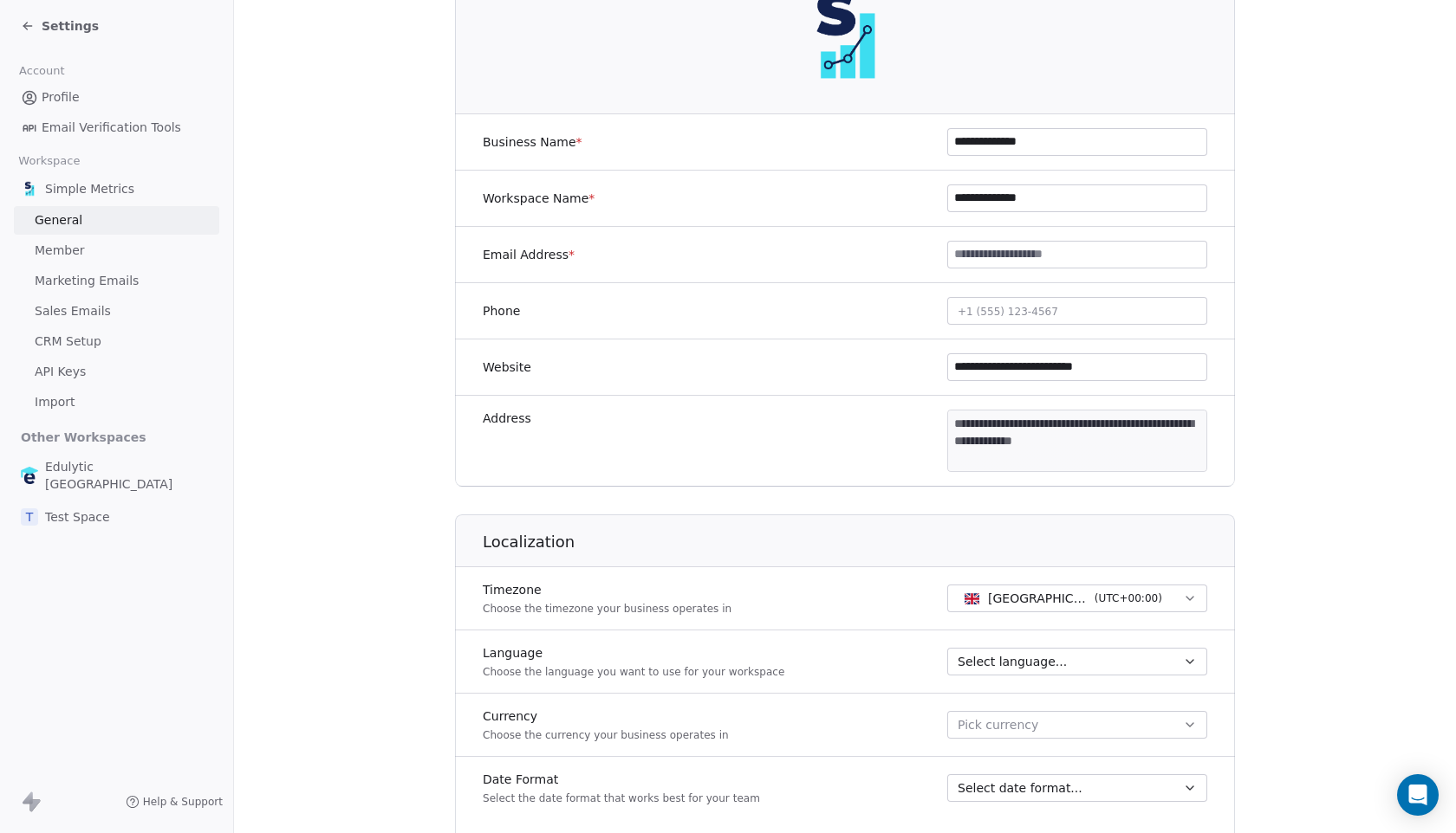
scroll to position [324, 0]
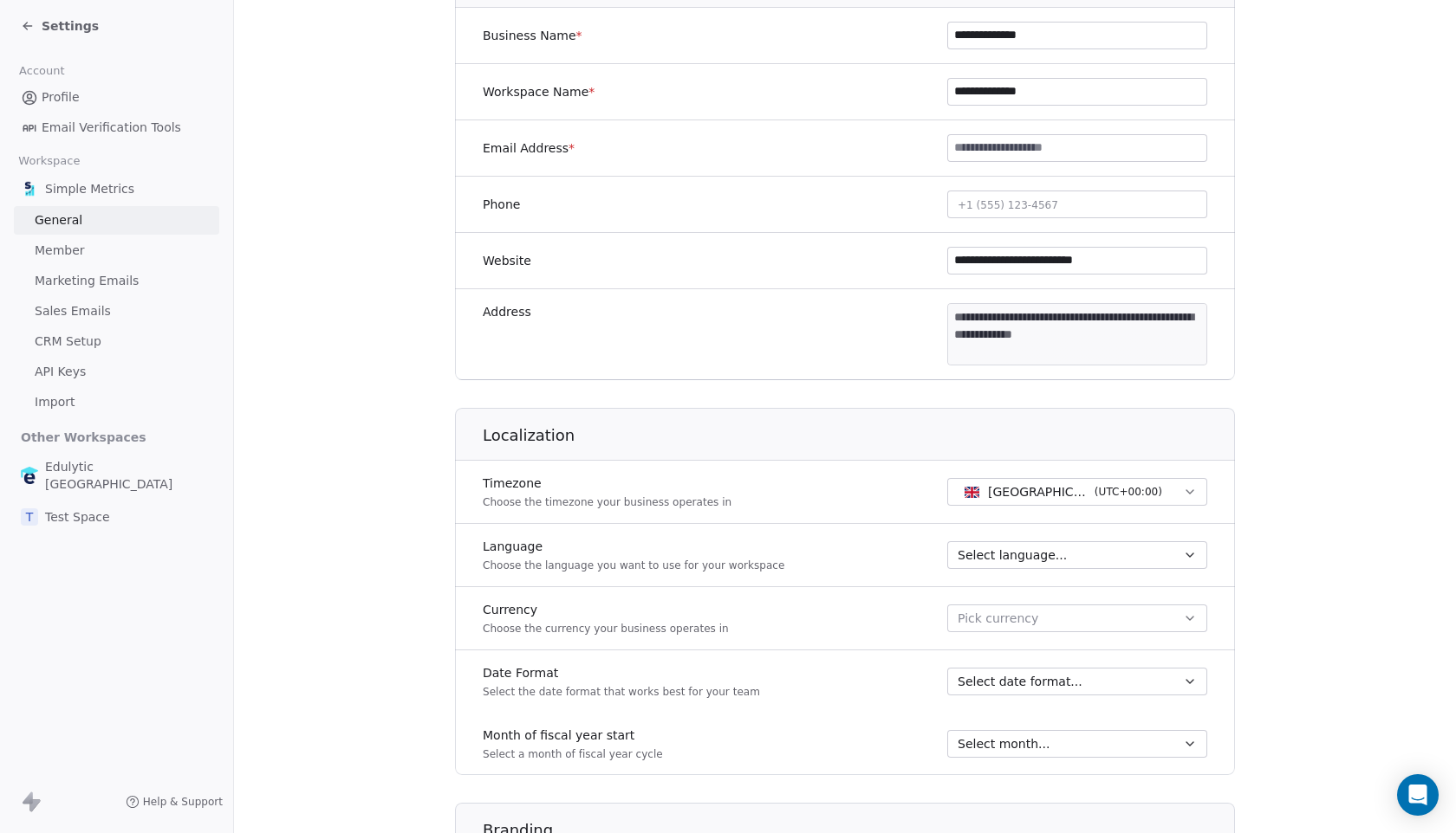
click at [1045, 544] on button "Select language..." at bounding box center [1077, 556] width 260 height 28
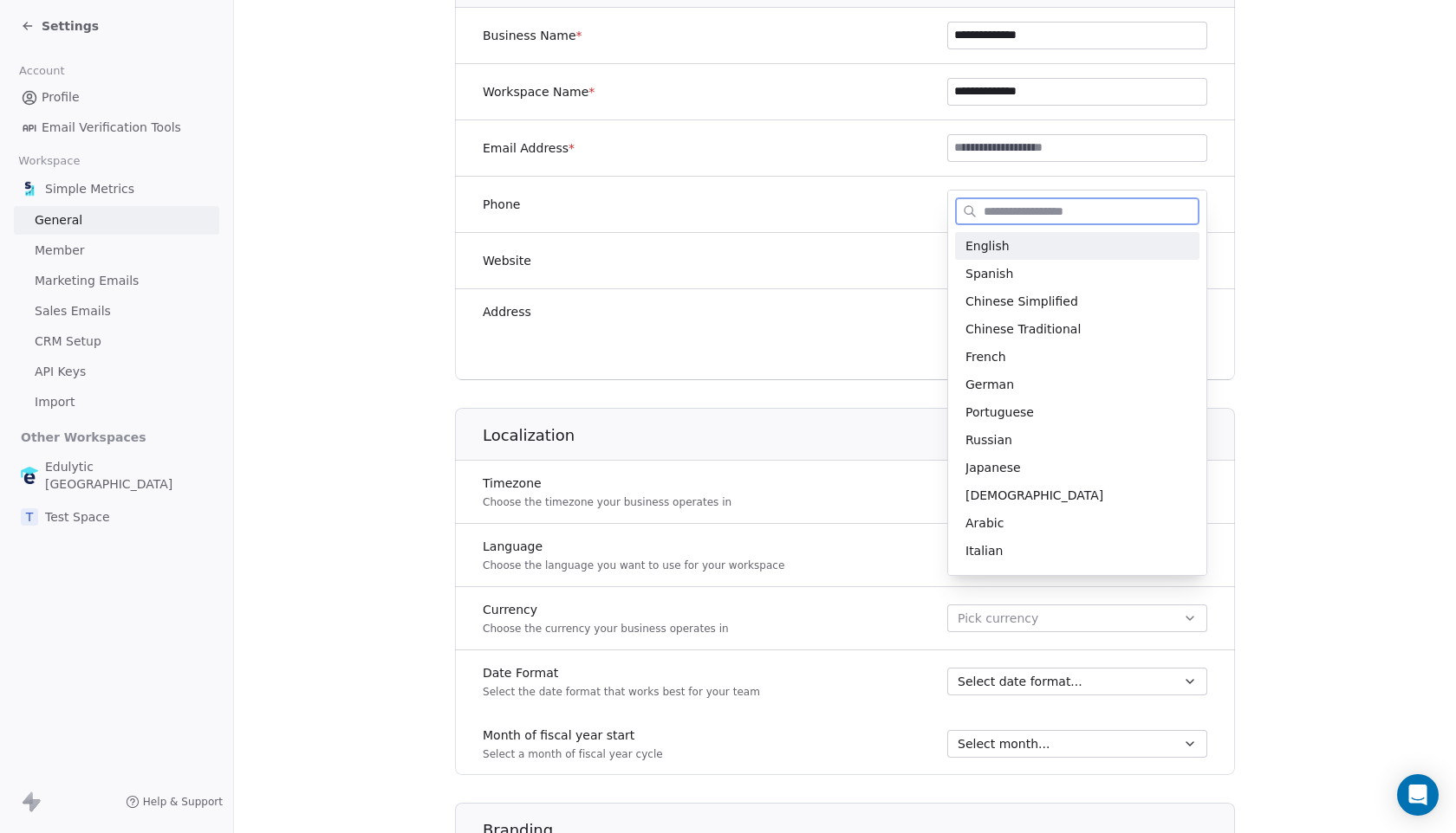
click at [984, 257] on div "English" at bounding box center [1077, 246] width 244 height 28
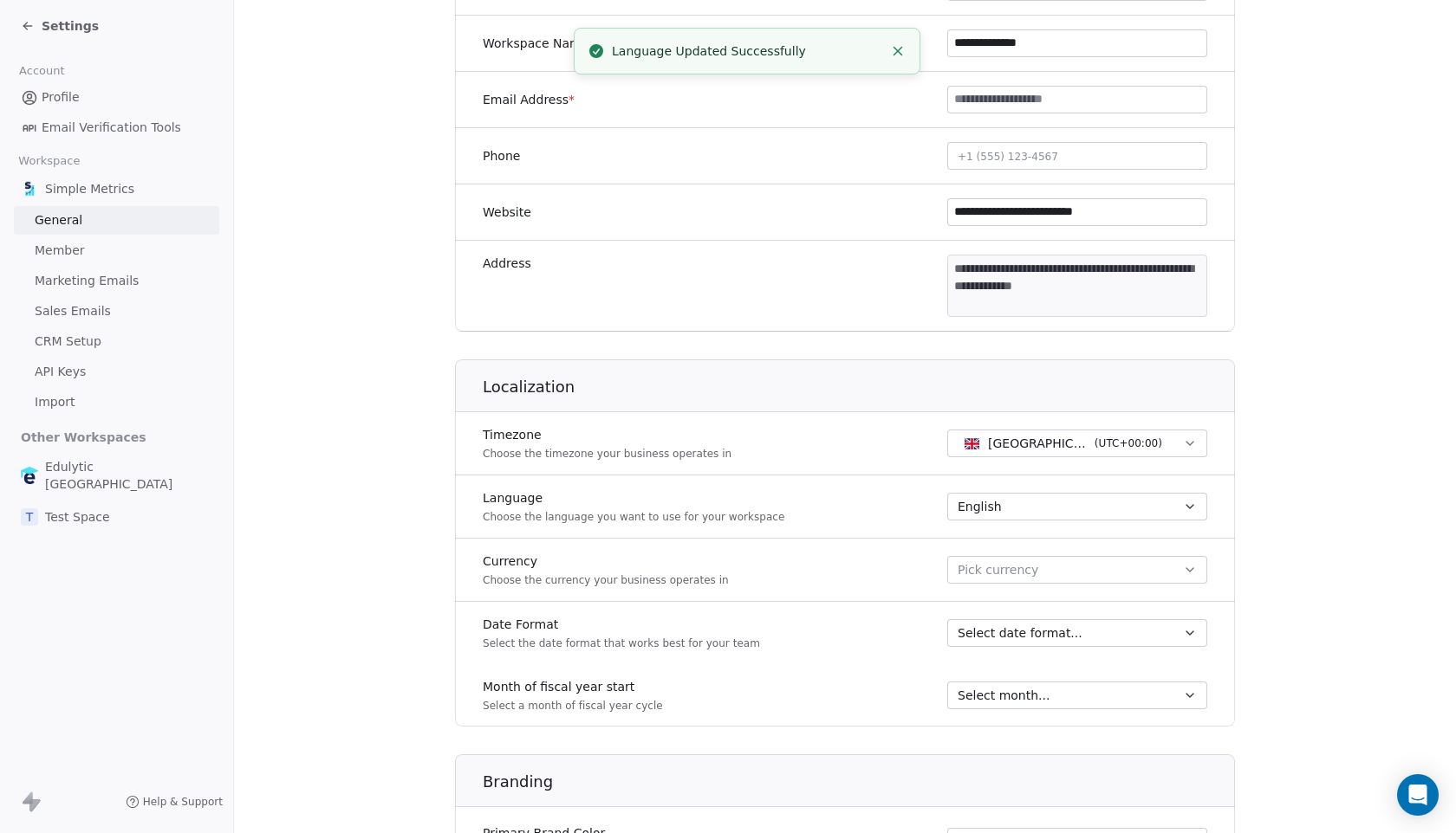
scroll to position [377, 0]
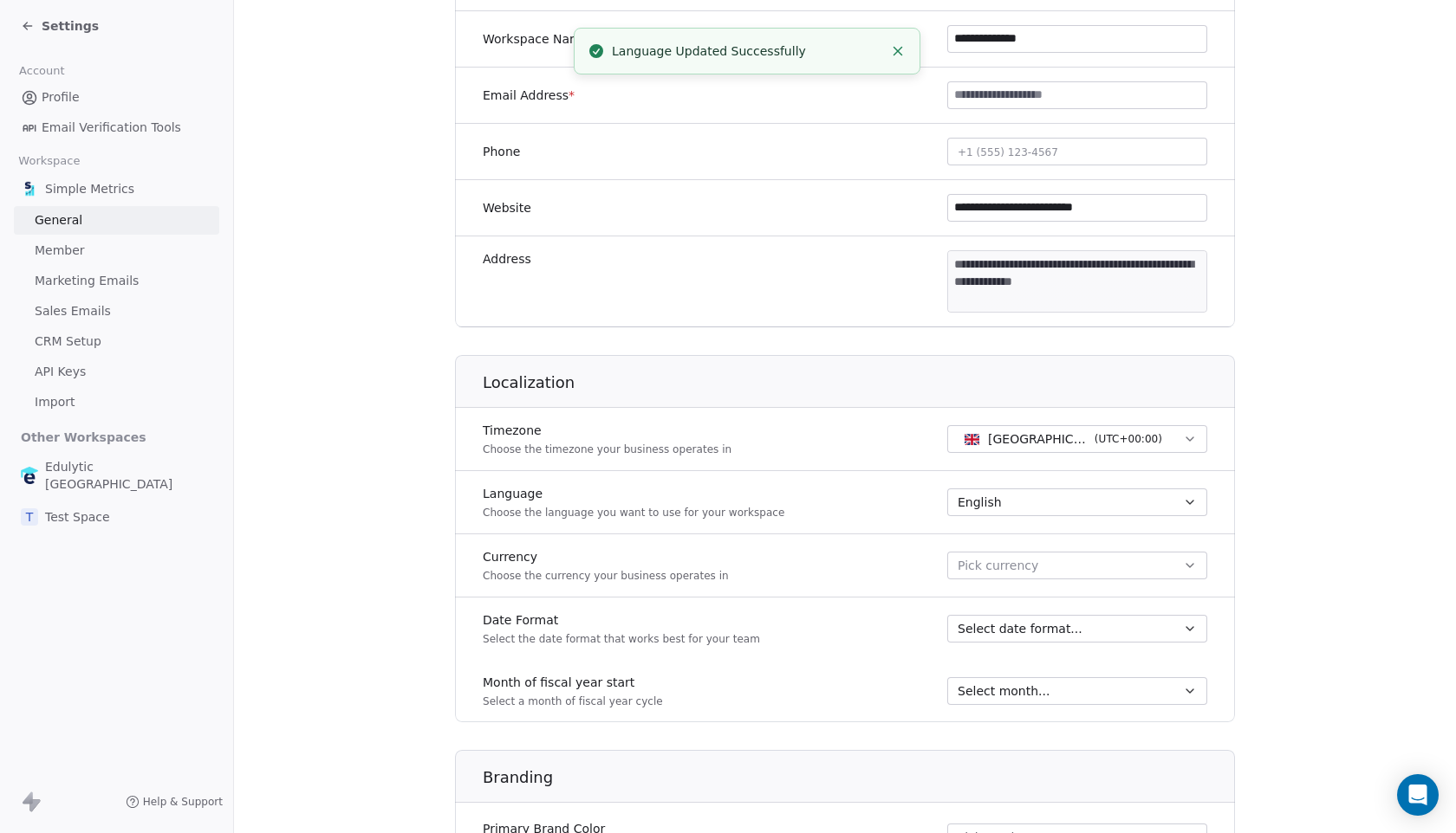
click at [1034, 633] on span "Select date format..." at bounding box center [1019, 629] width 124 height 17
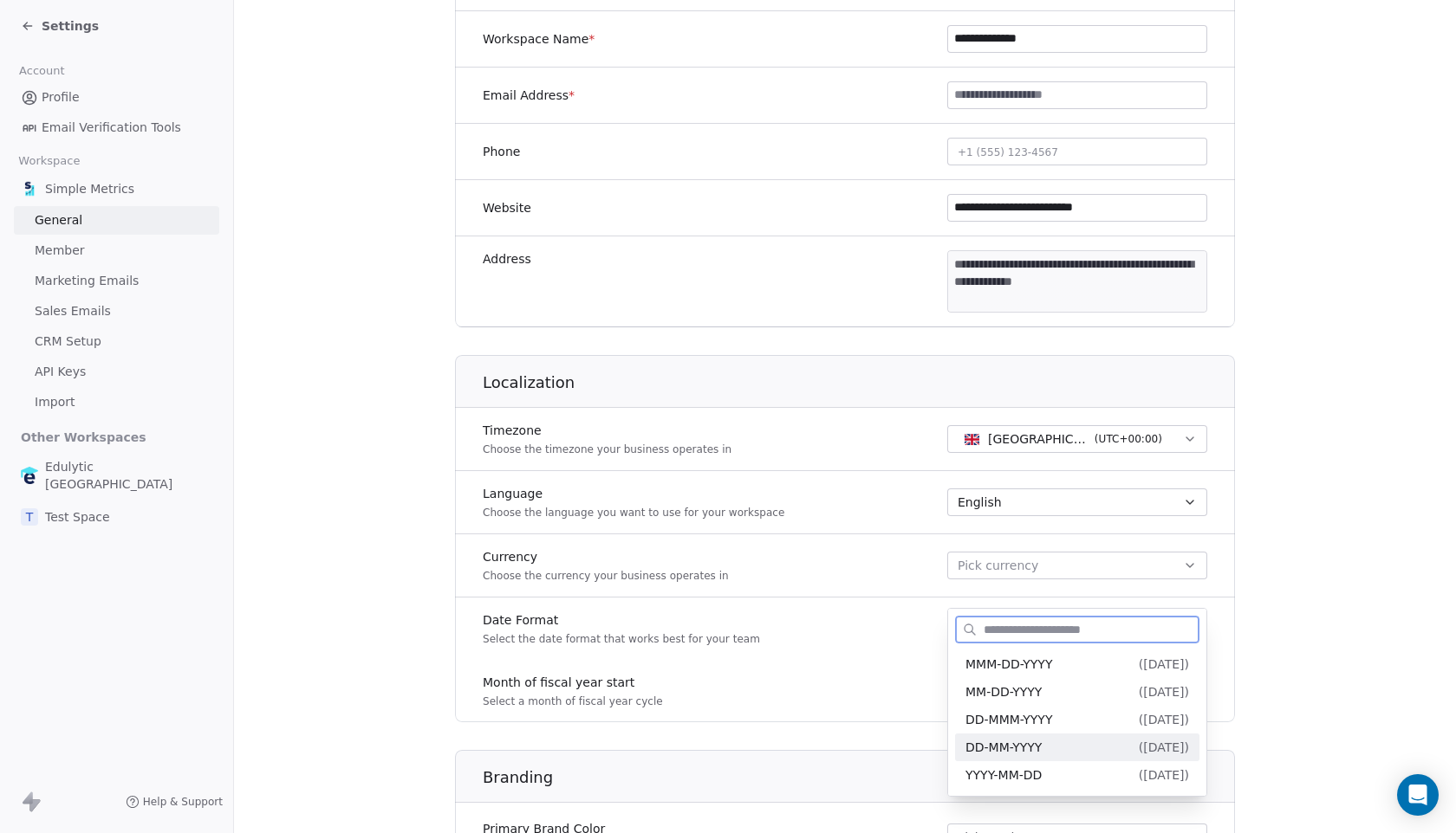
click at [1039, 744] on span "DD-MM-YYYY" at bounding box center [1004, 748] width 77 height 14
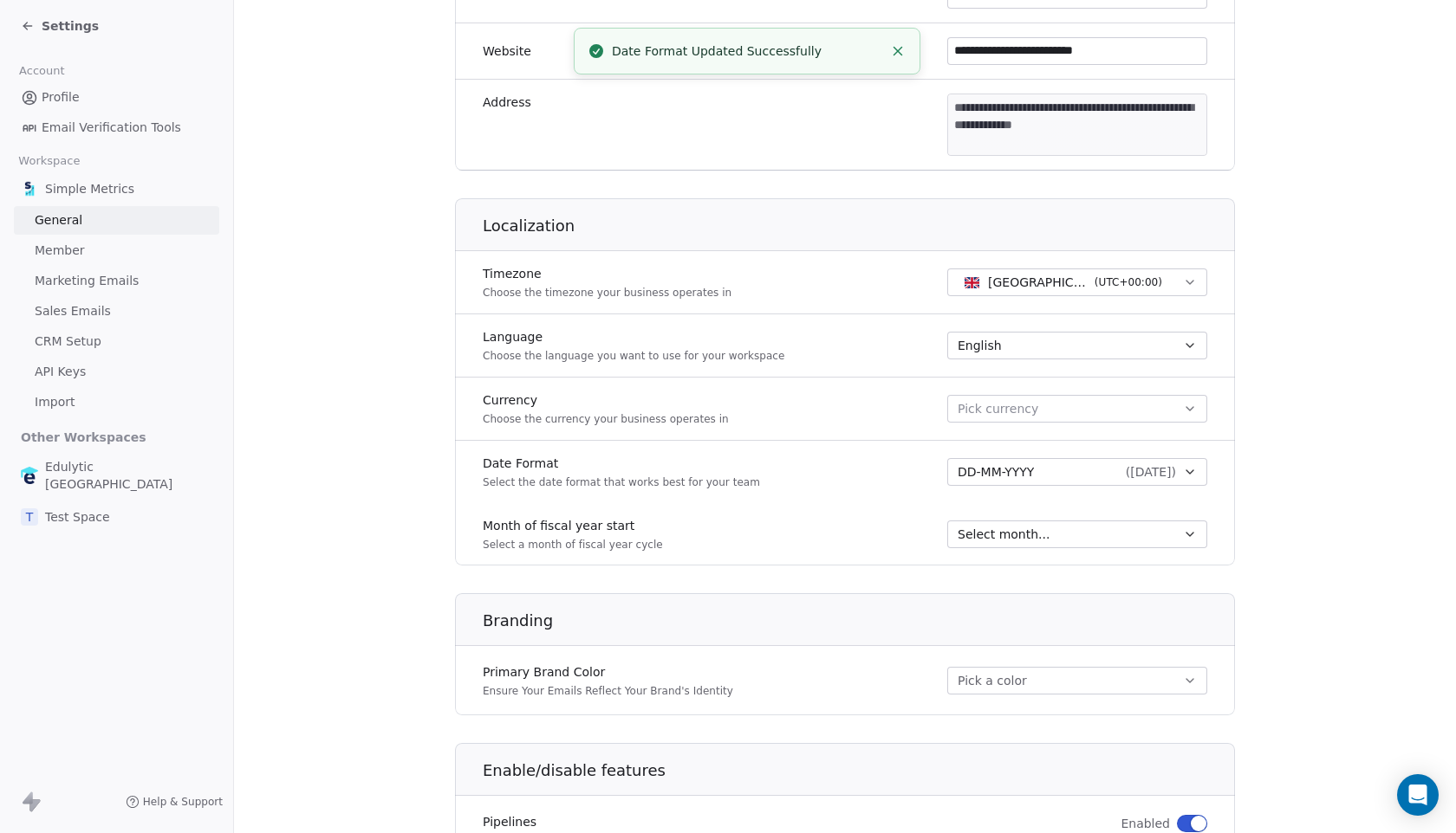
scroll to position [536, 0]
click at [1027, 524] on span "Select month..." at bounding box center [1004, 533] width 92 height 17
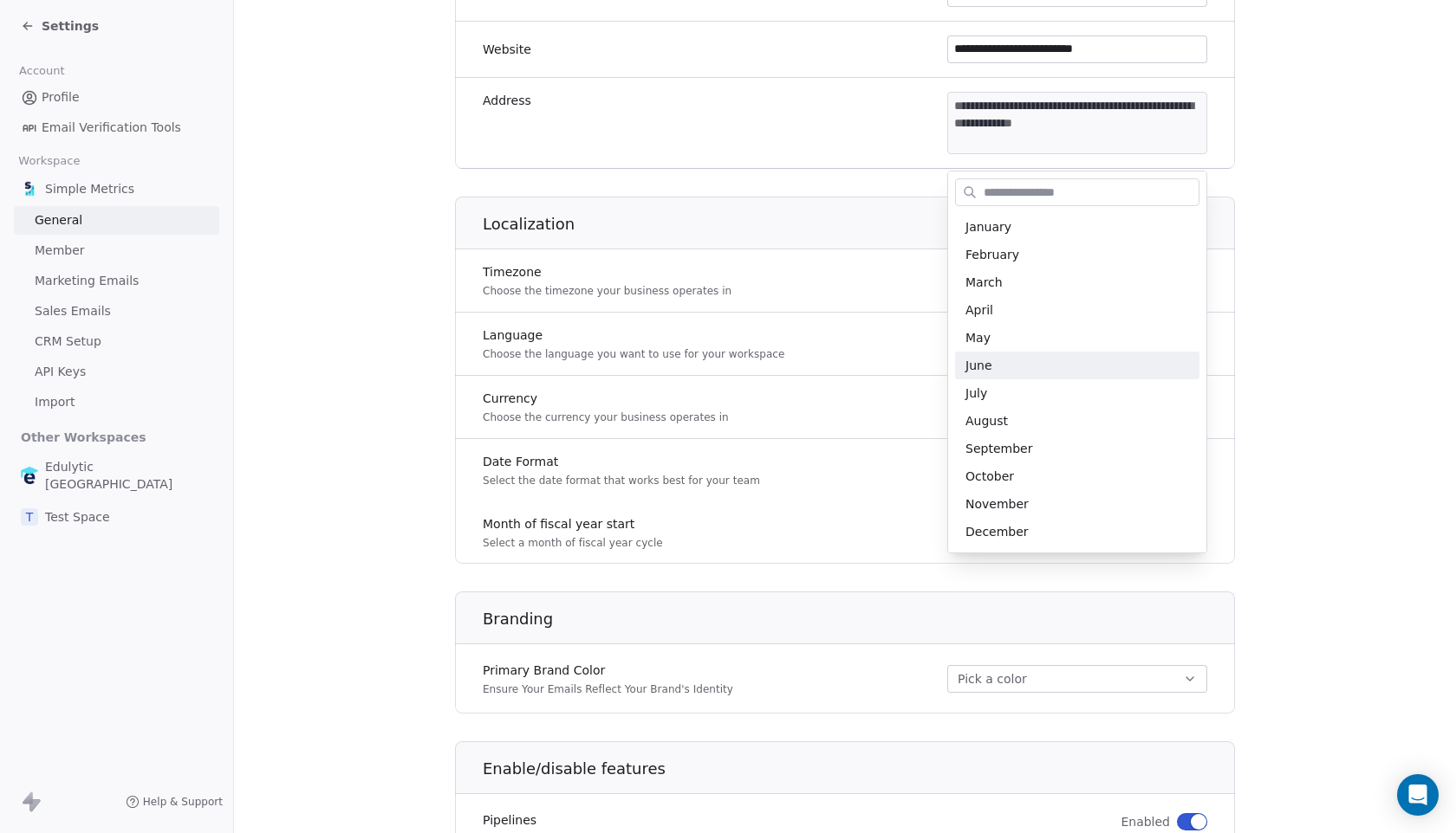
click at [997, 372] on span "June" at bounding box center [1077, 365] width 224 height 17
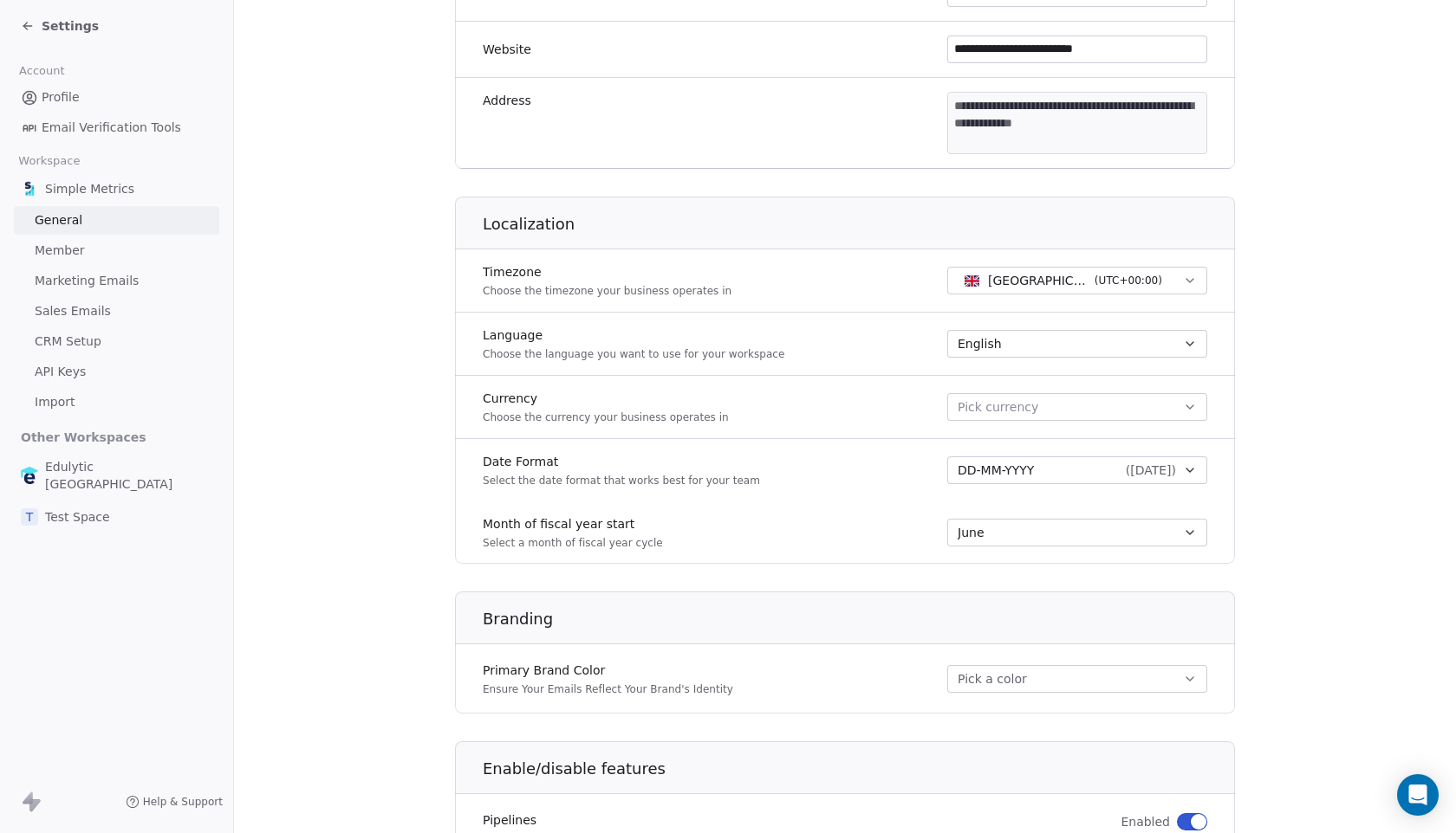
click at [1009, 526] on div "June" at bounding box center [1066, 533] width 218 height 17
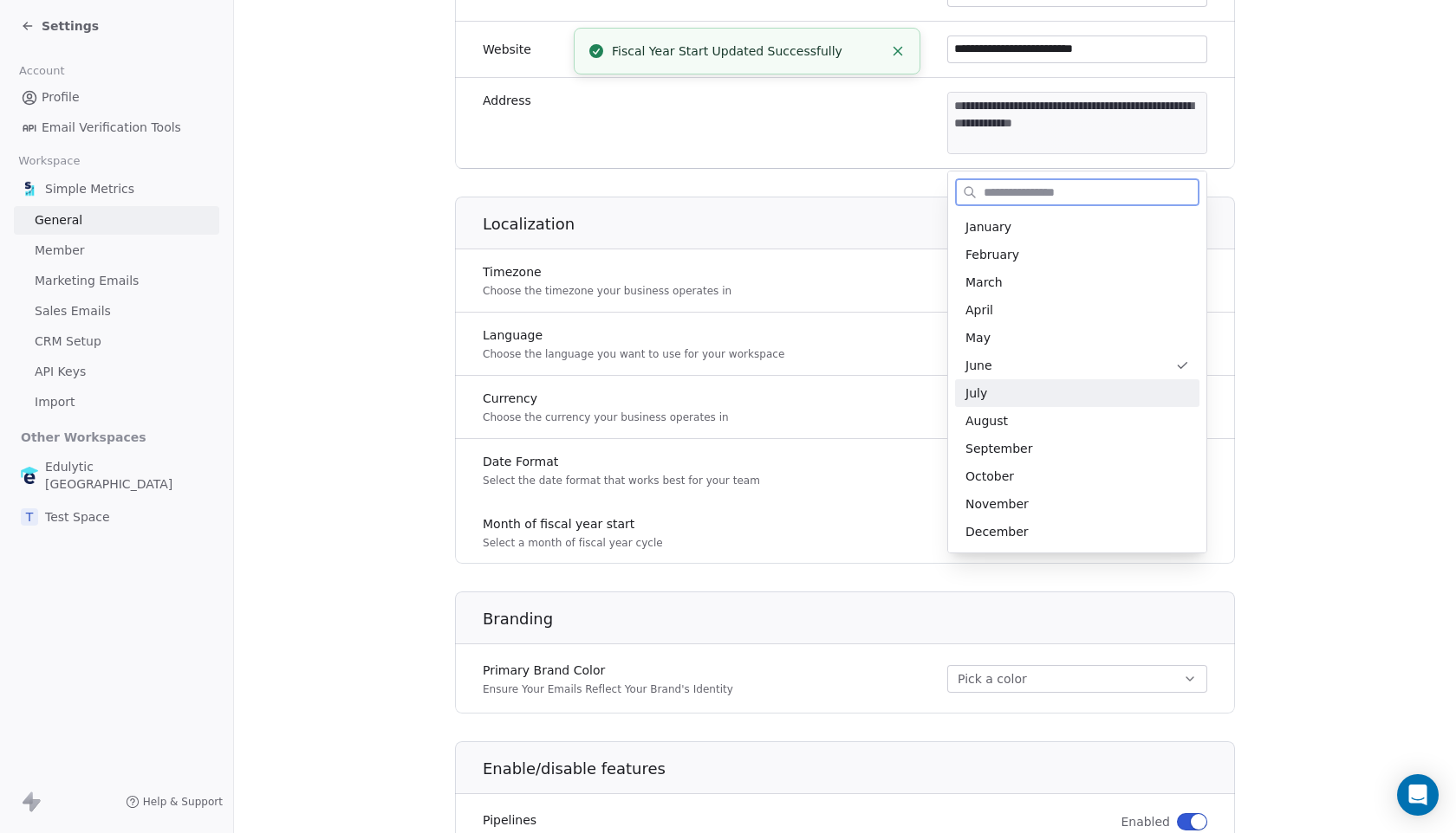
click at [987, 395] on span "July" at bounding box center [1077, 393] width 224 height 17
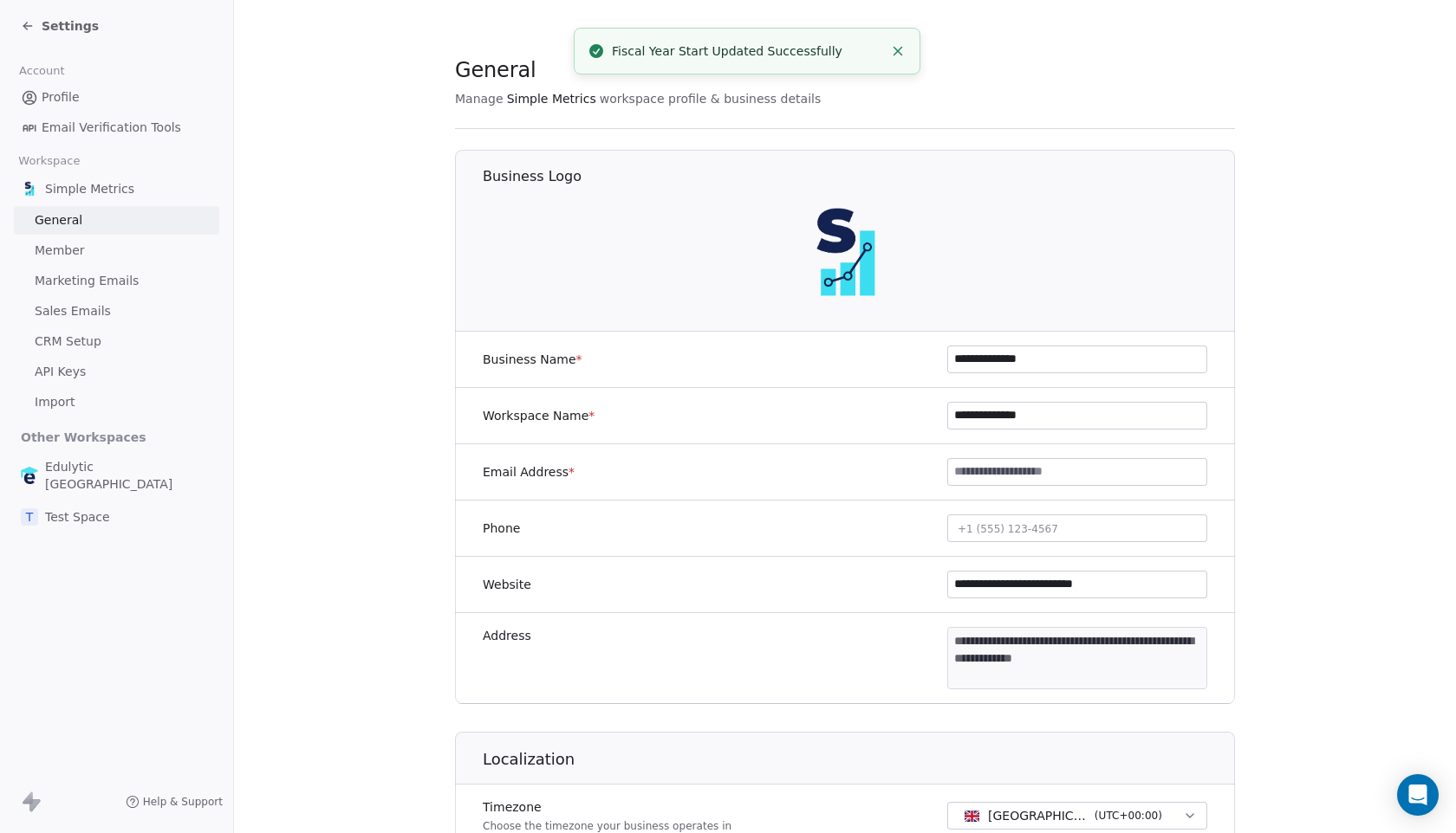
scroll to position [652, 0]
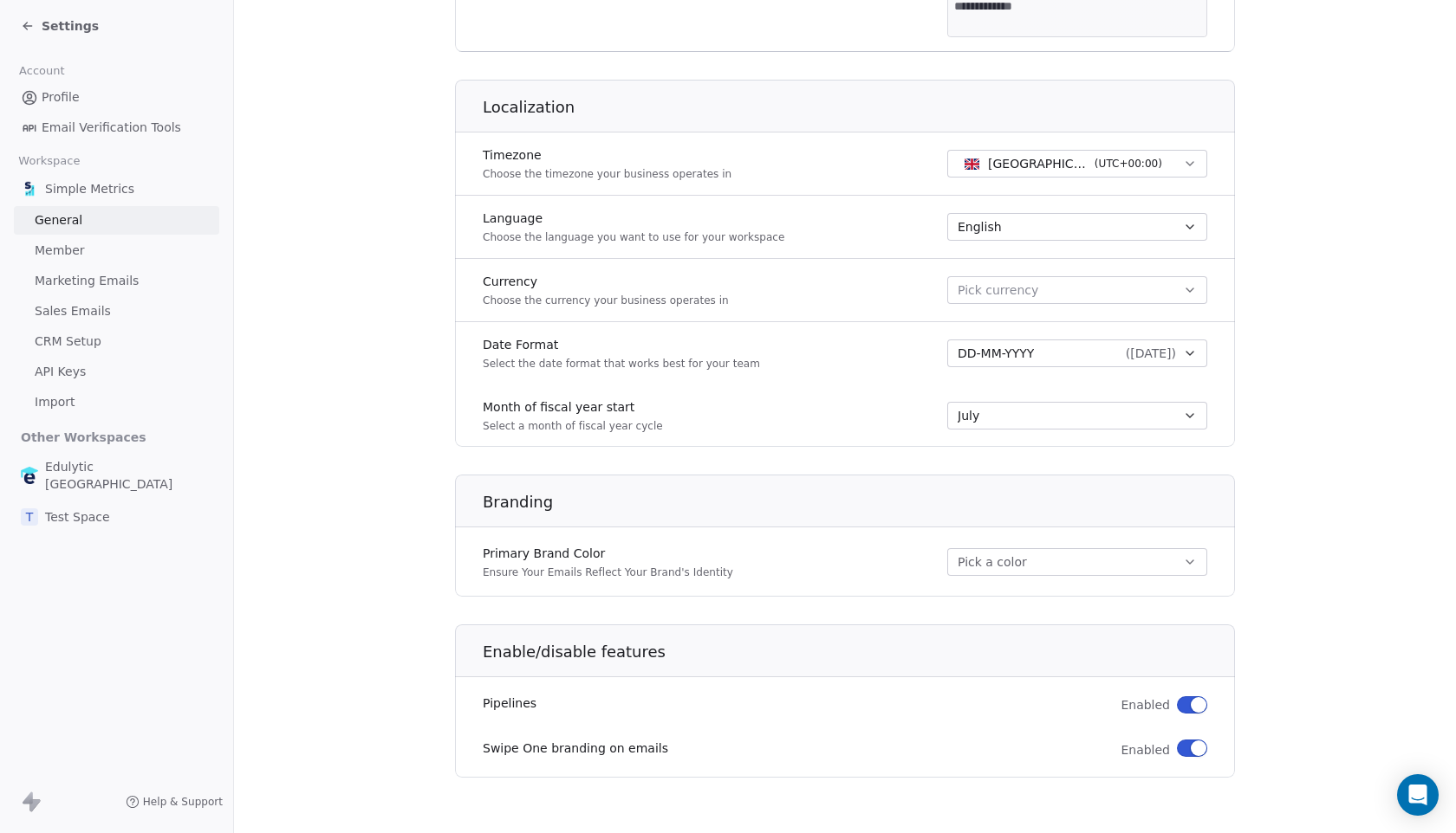
click at [1110, 575] on button "Pick a color" at bounding box center [1077, 563] width 260 height 28
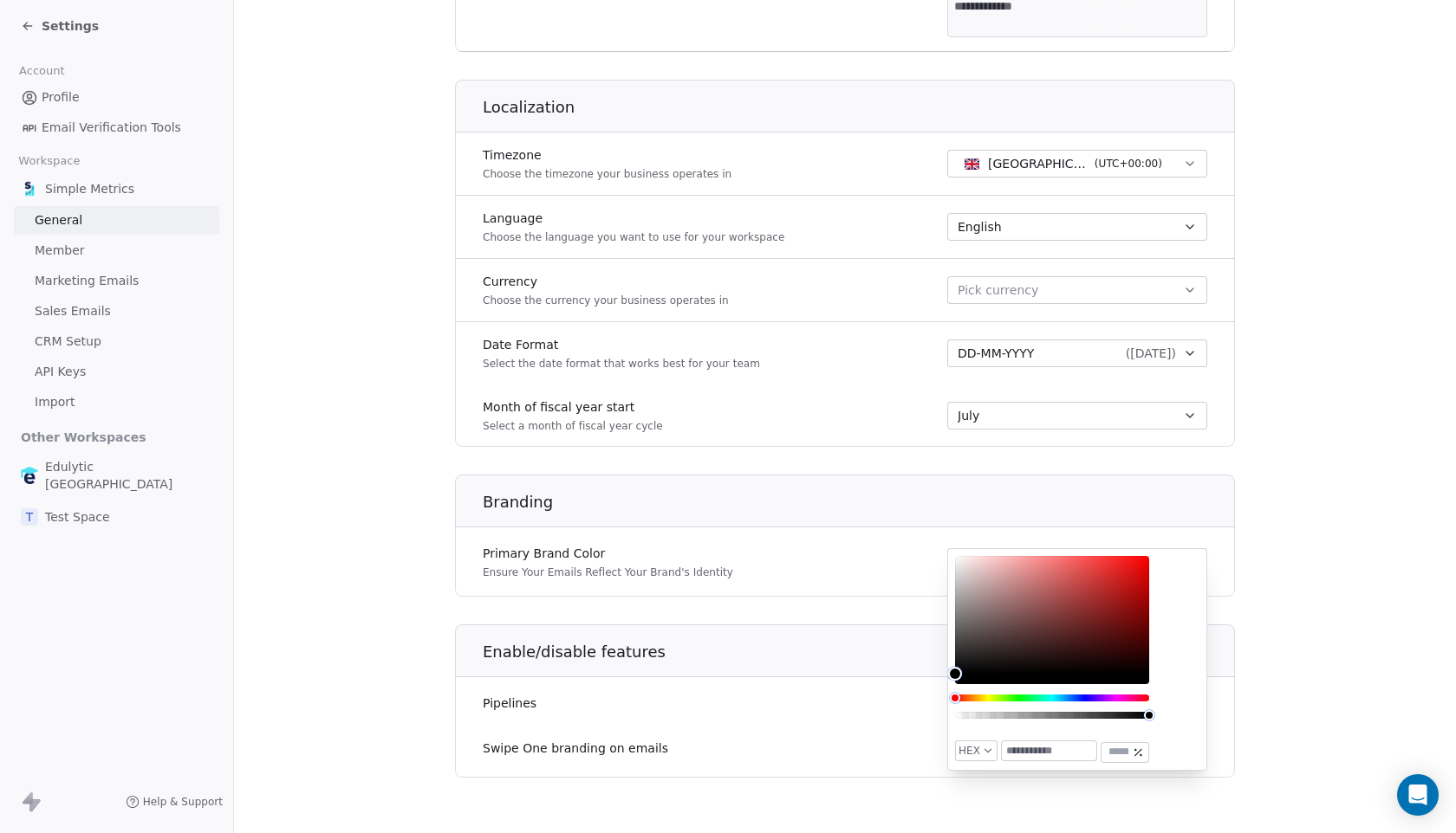
click at [1041, 755] on input "text" at bounding box center [1049, 751] width 95 height 19
type input "*******"
click at [821, 728] on div "Enable/disable features Pipelines Enabled Swipe One branding on emails Enabled" at bounding box center [845, 701] width 780 height 153
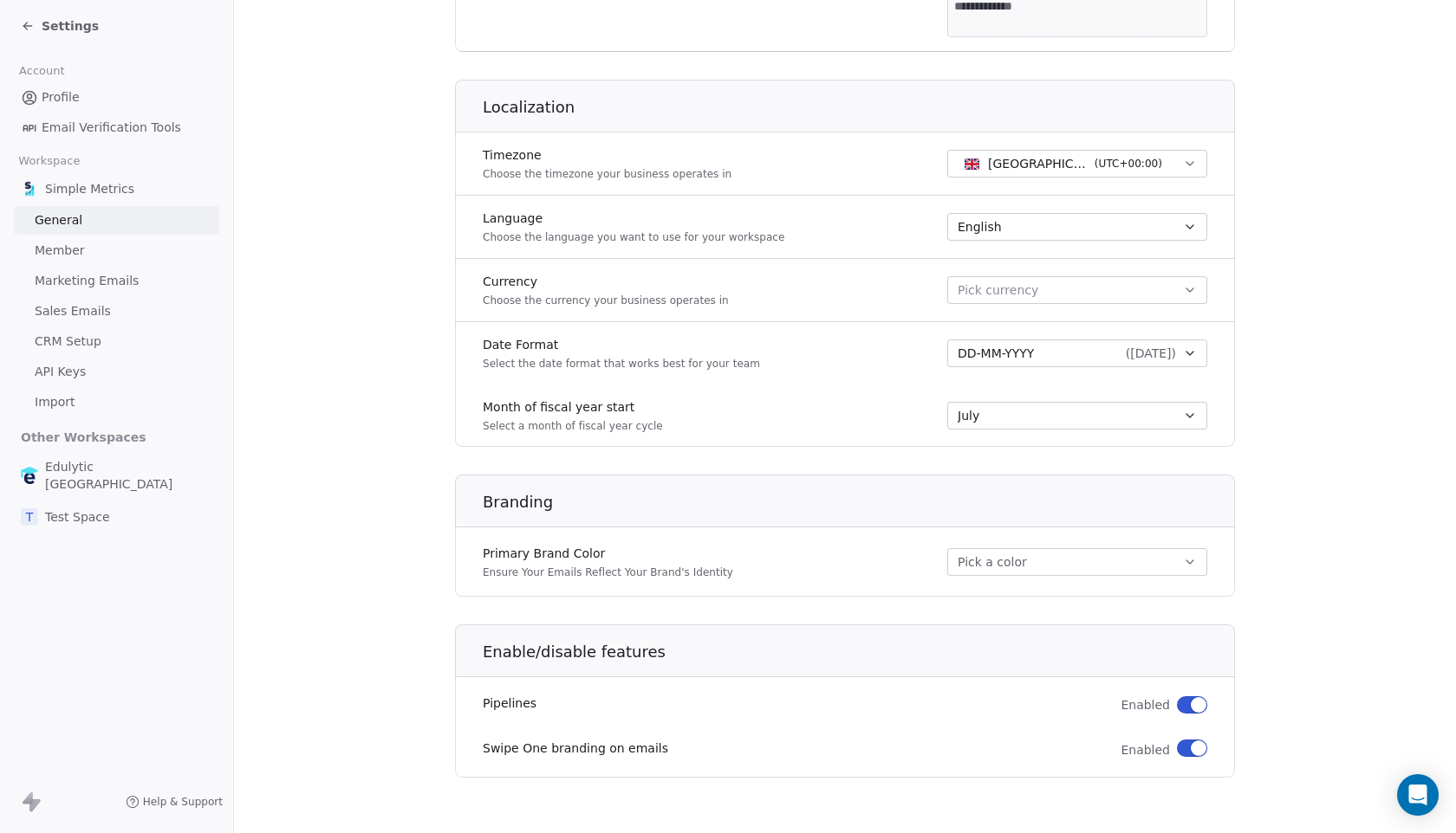
click at [1026, 568] on button "Pick a color" at bounding box center [1077, 563] width 260 height 28
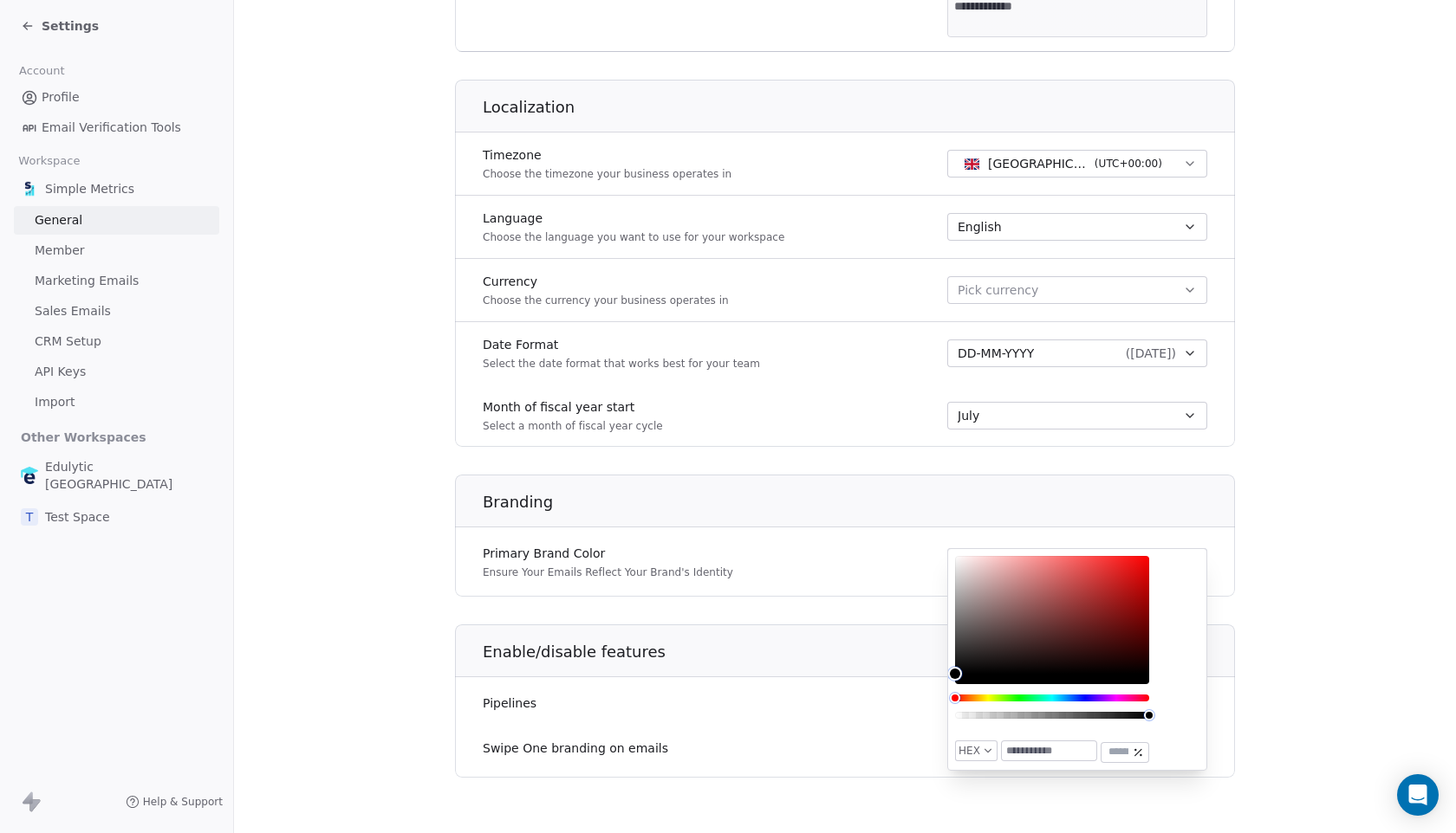
click at [1057, 748] on input "text" at bounding box center [1049, 751] width 95 height 19
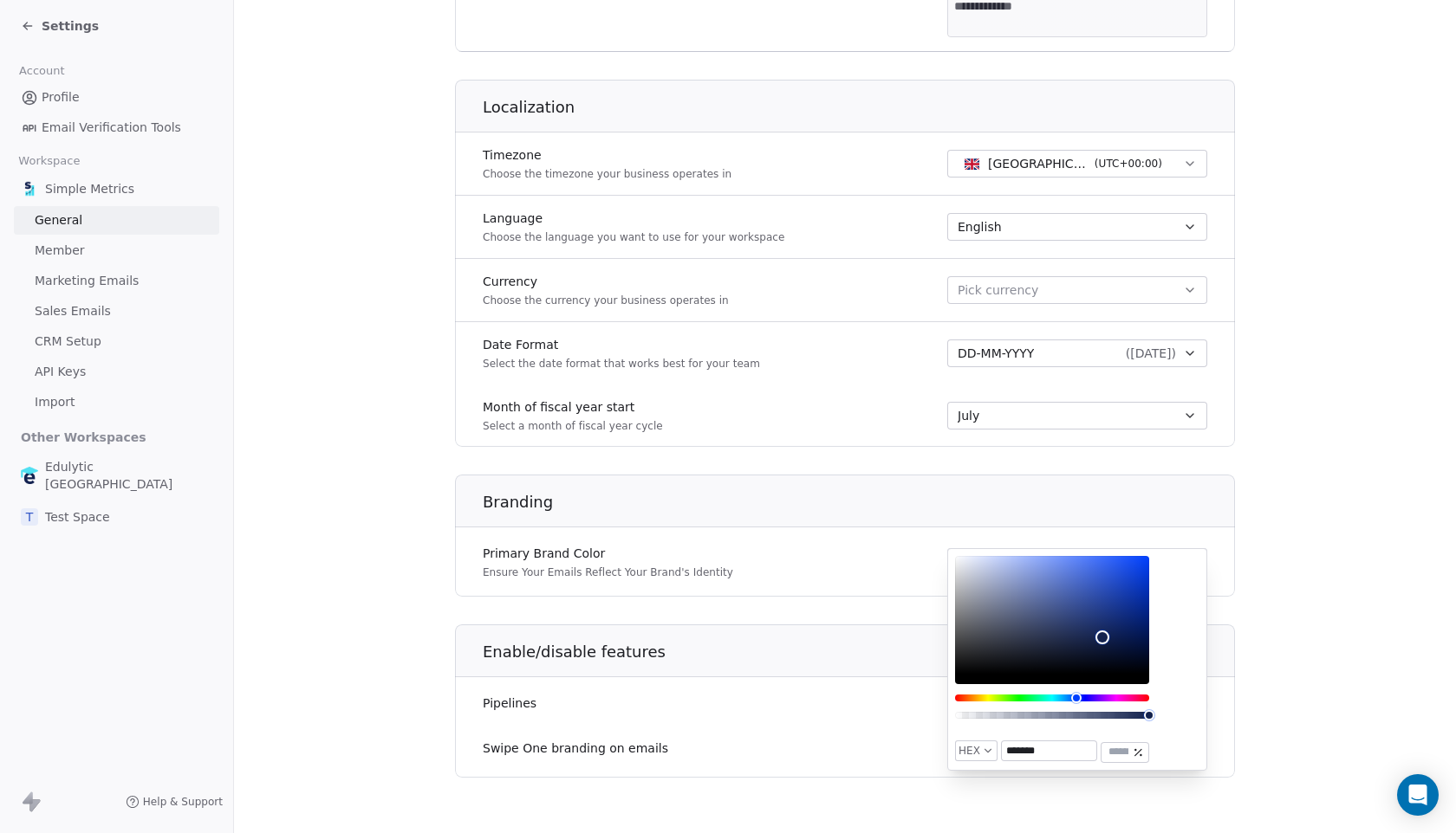
type input "*******"
click at [1349, 632] on section "**********" at bounding box center [845, 90] width 1222 height 1486
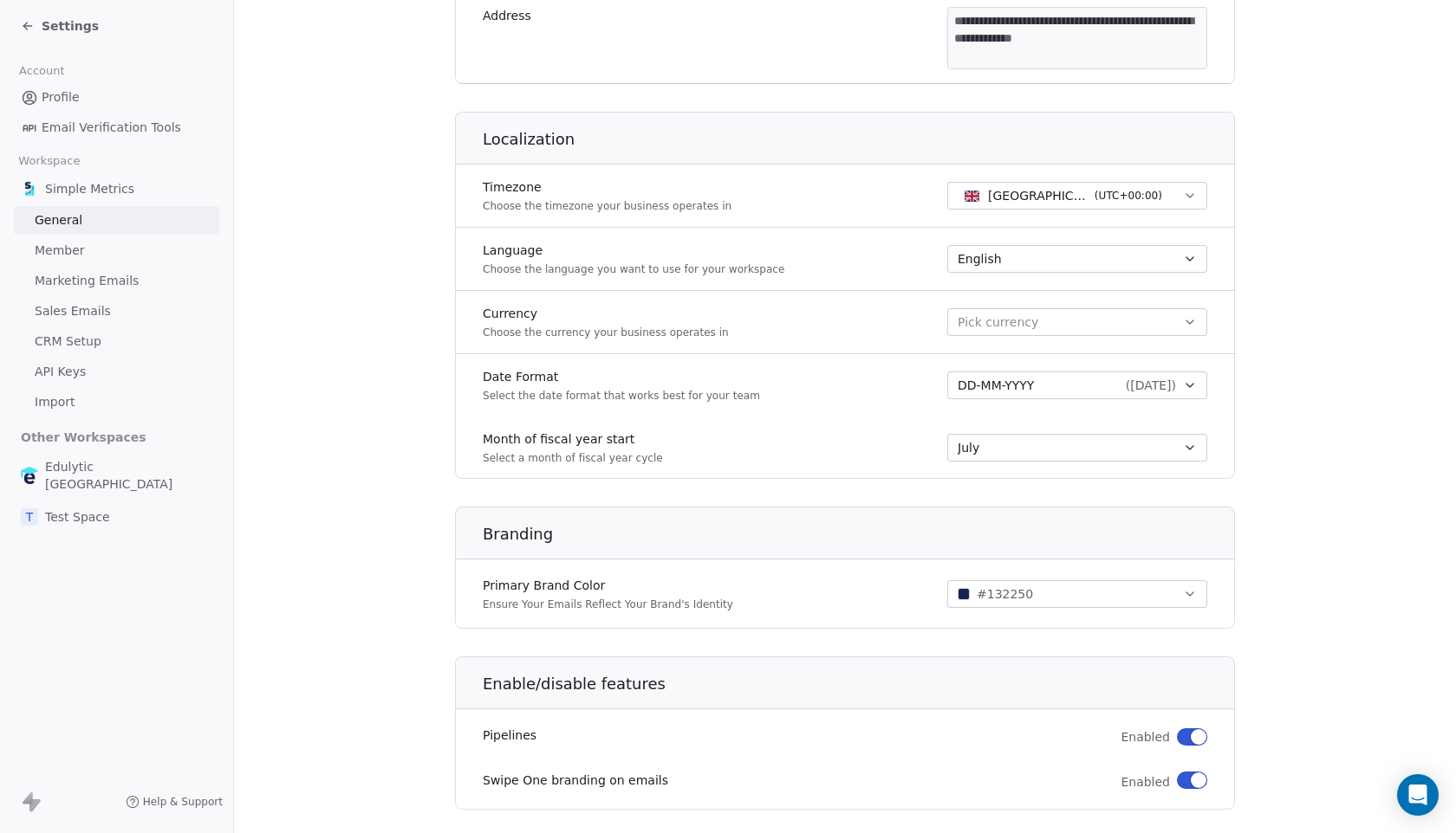
scroll to position [487, 0]
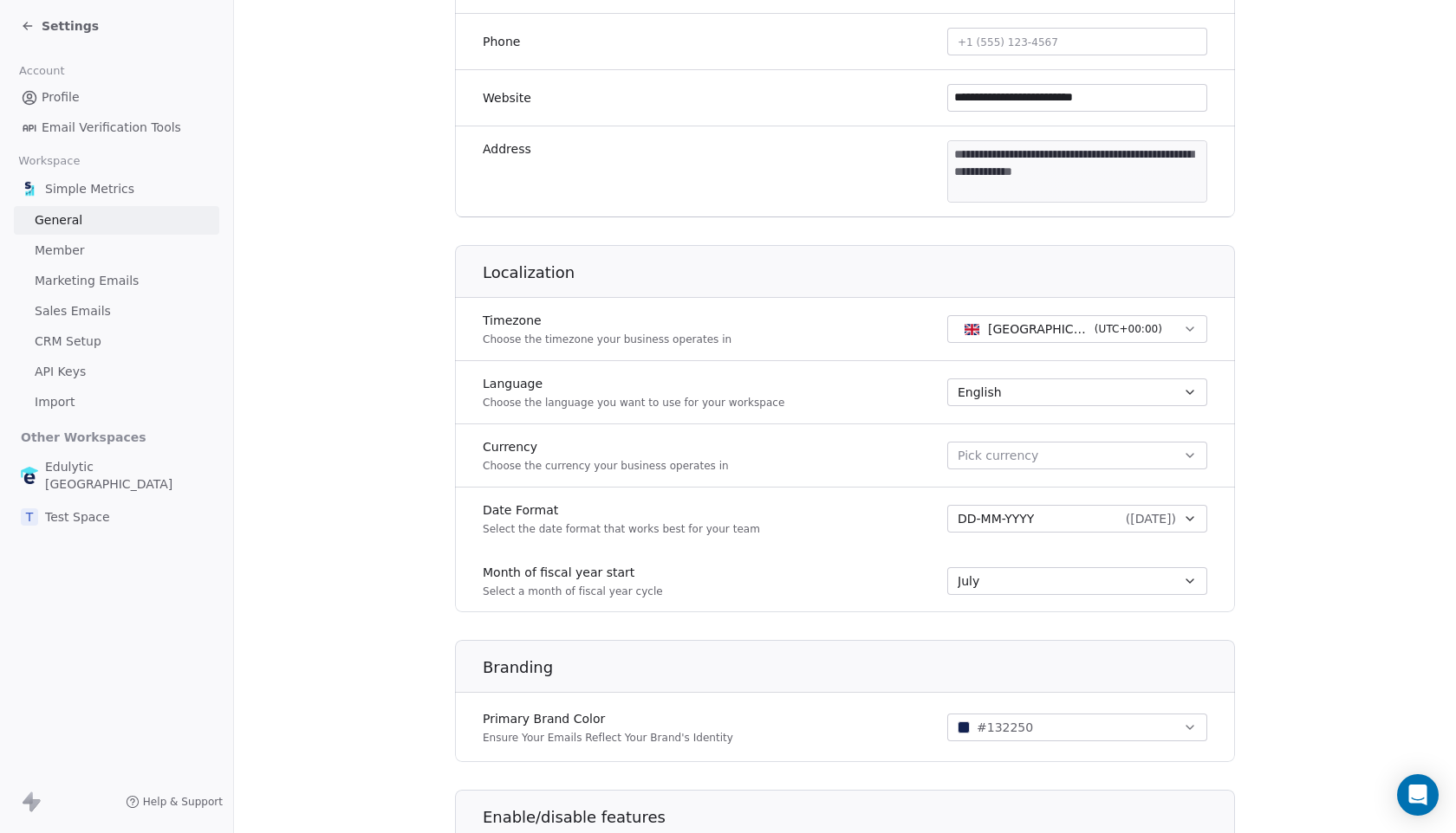
click at [989, 467] on button "Pick currency" at bounding box center [1077, 456] width 260 height 28
type input "*"
type input "***"
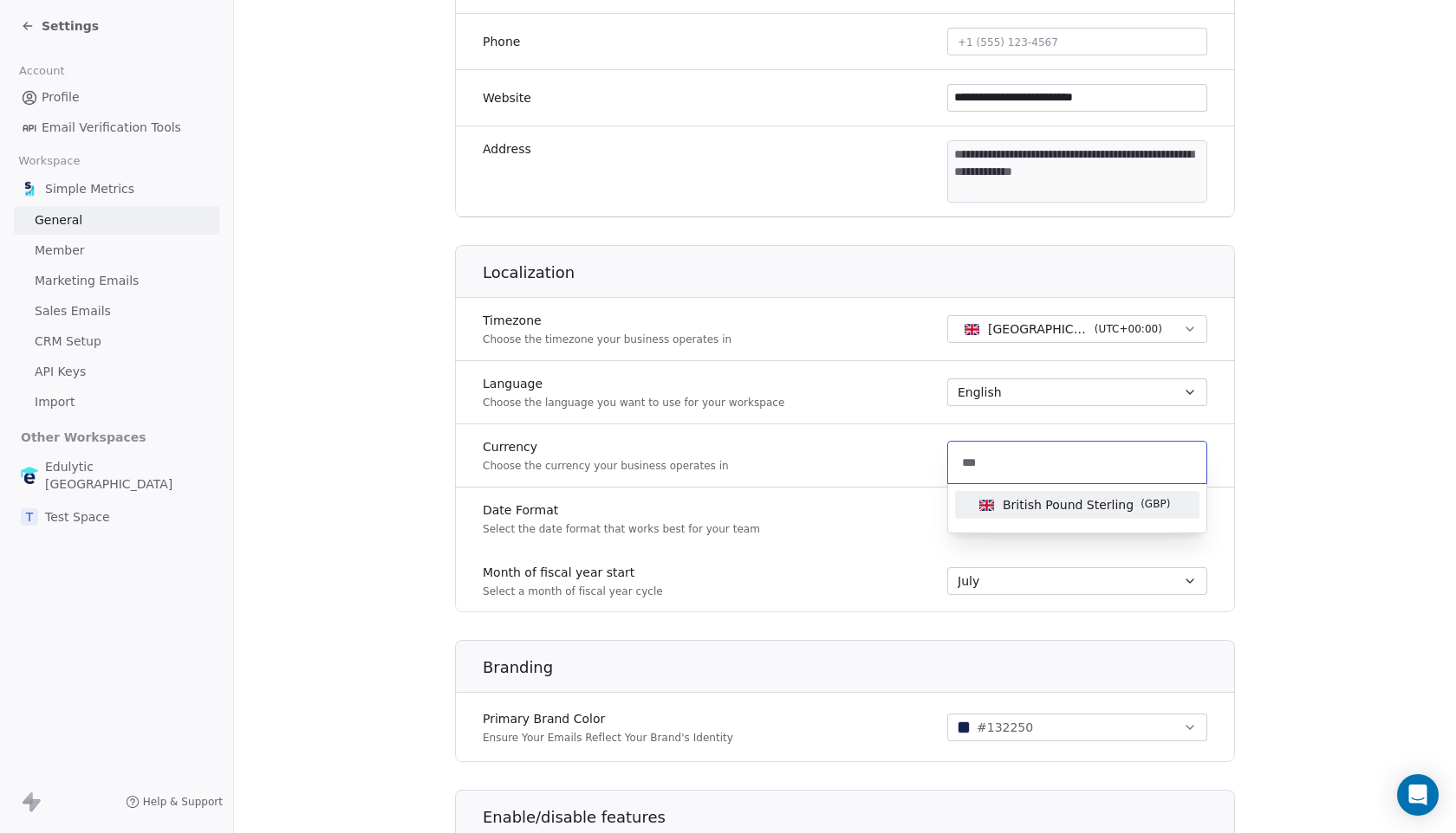
click at [1053, 496] on span "British Pound Sterling" at bounding box center [1068, 505] width 130 height 17
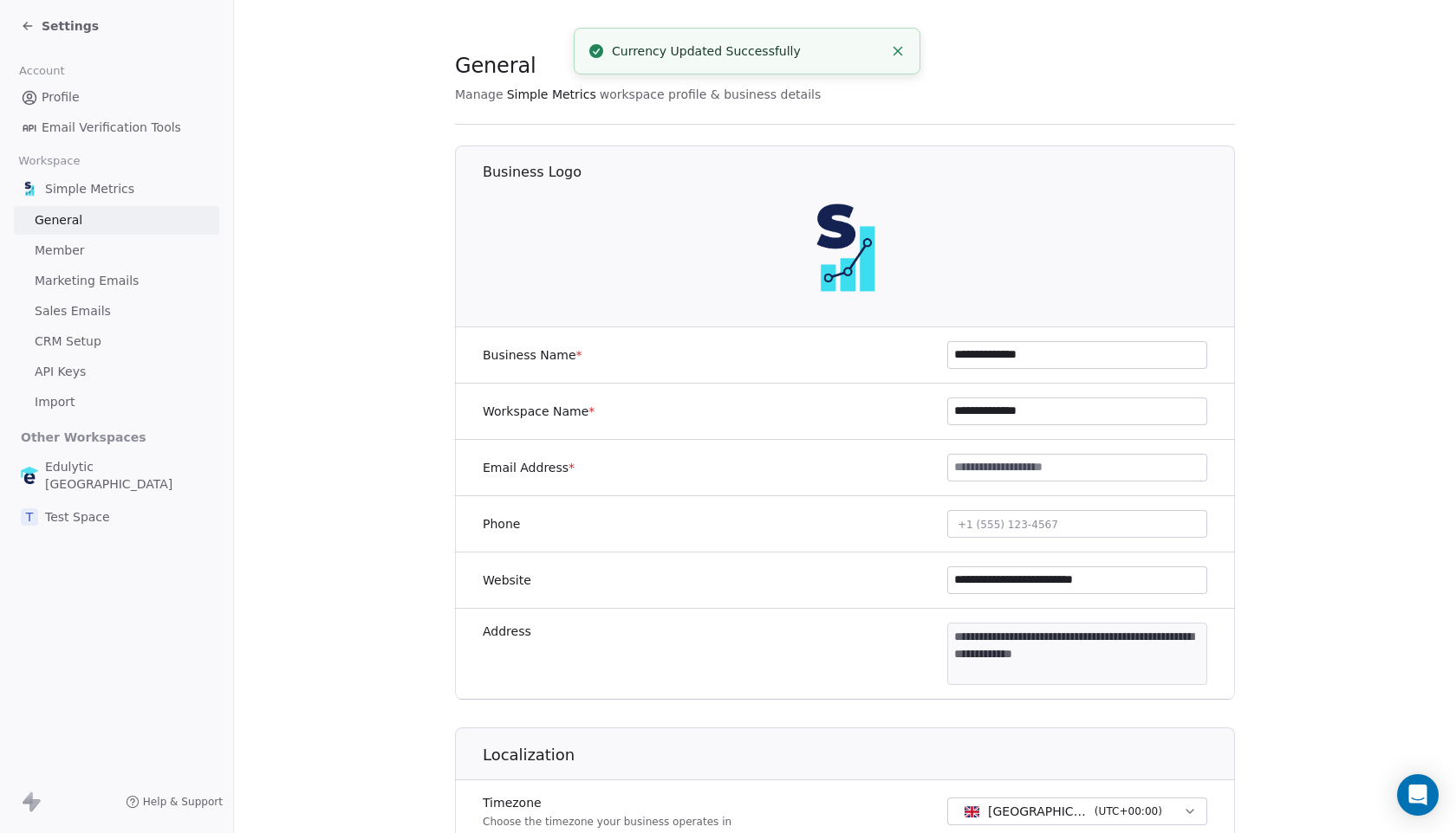
scroll to position [0, 0]
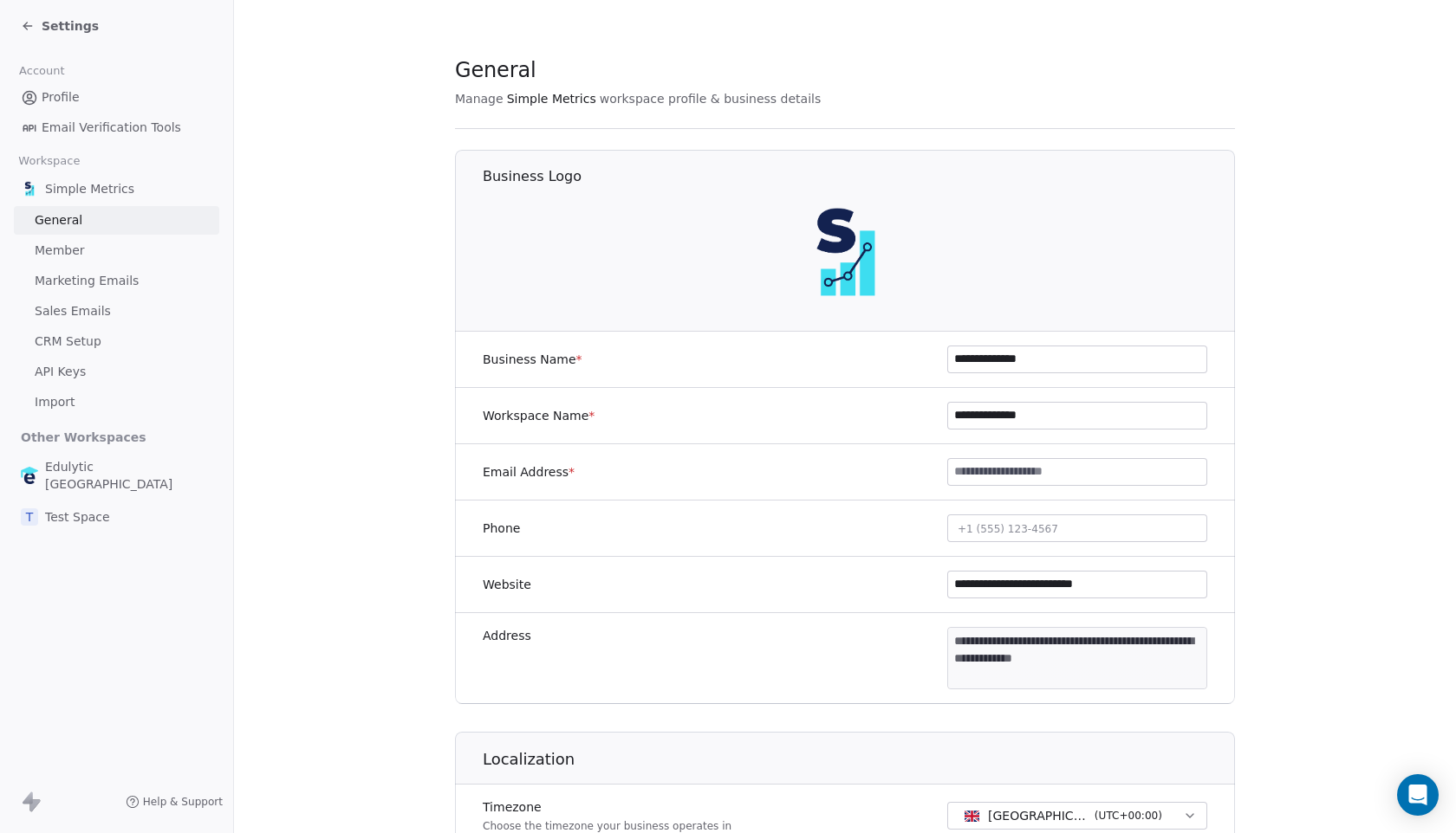
click at [57, 254] on span "Member" at bounding box center [60, 250] width 50 height 18
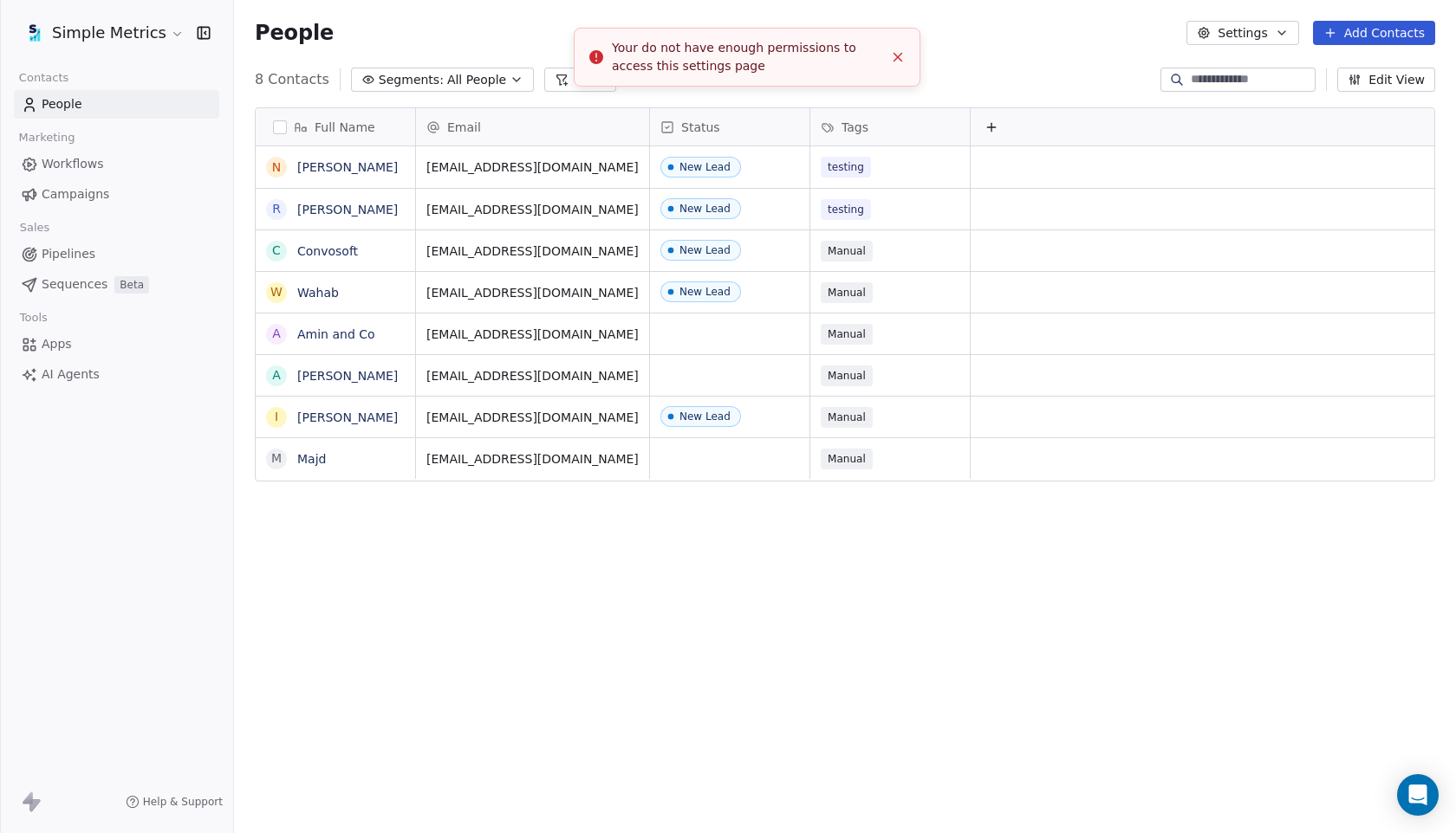
scroll to position [733, 1222]
click at [107, 25] on html "Simple Metrics Contacts People Marketing Workflows Campaigns Sales Pipelines Se…" at bounding box center [728, 416] width 1456 height 833
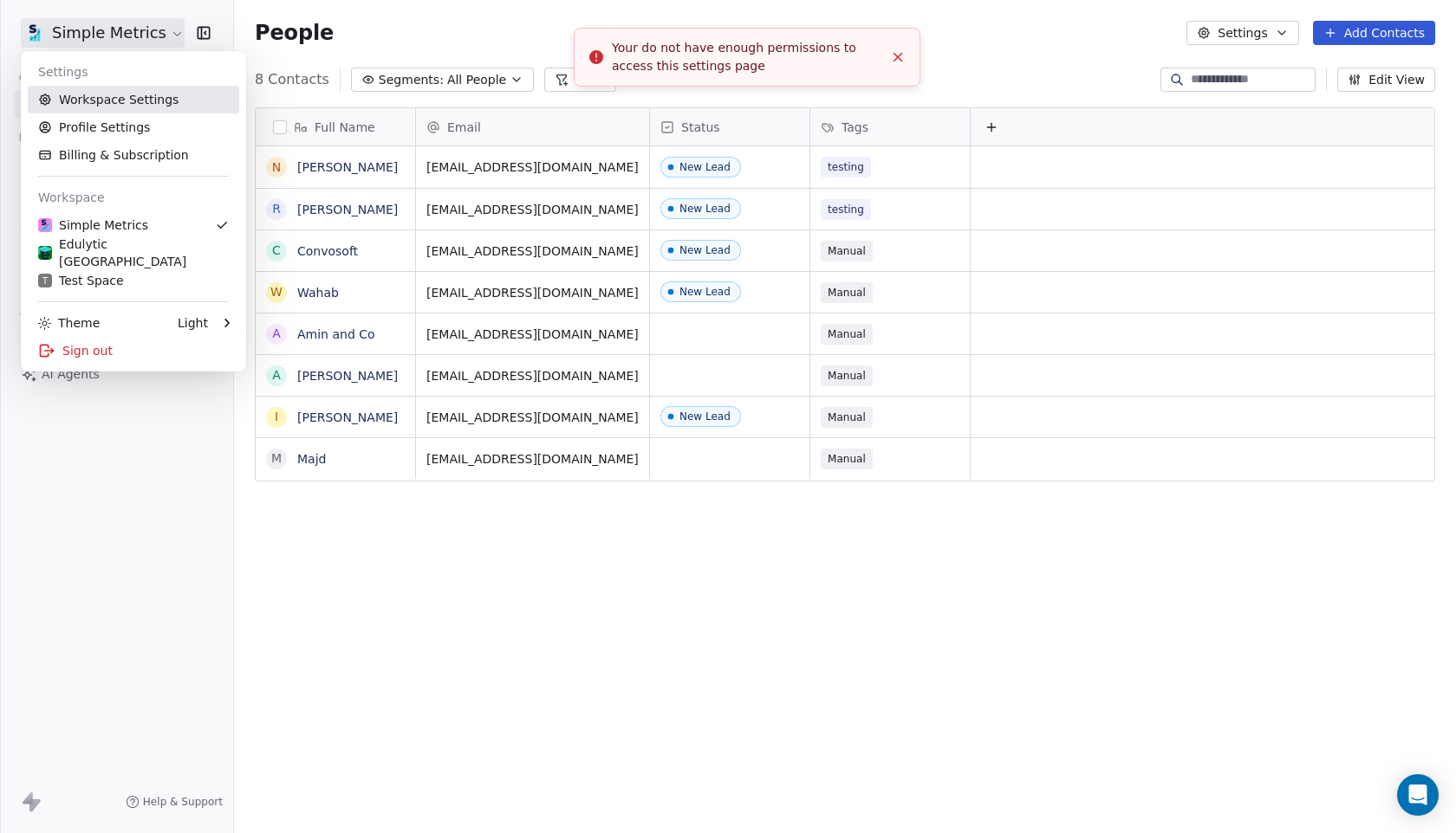
click at [98, 93] on link "Workspace Settings" at bounding box center [133, 100] width 211 height 28
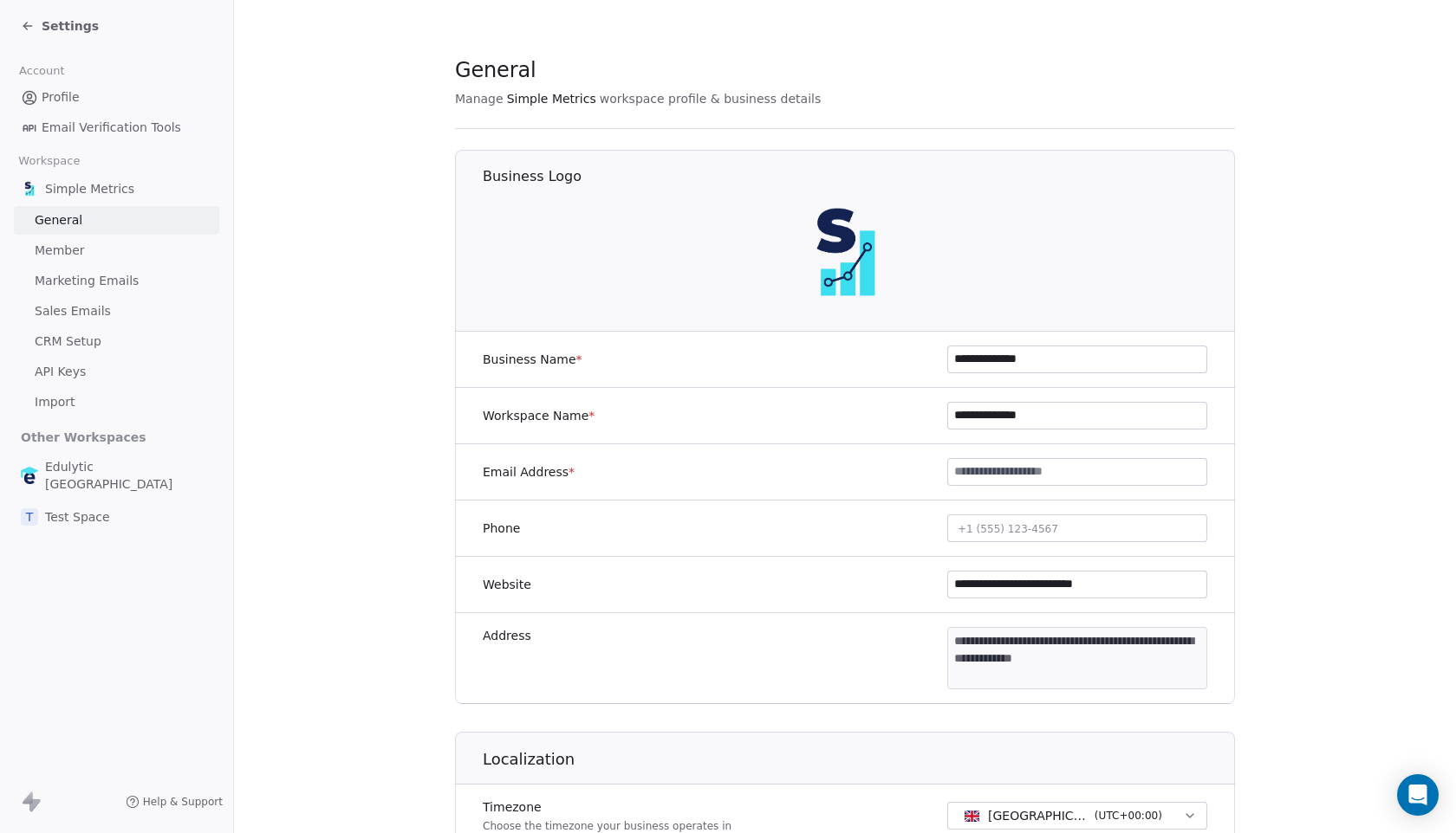
click at [90, 313] on span "Sales Emails" at bounding box center [73, 311] width 77 height 18
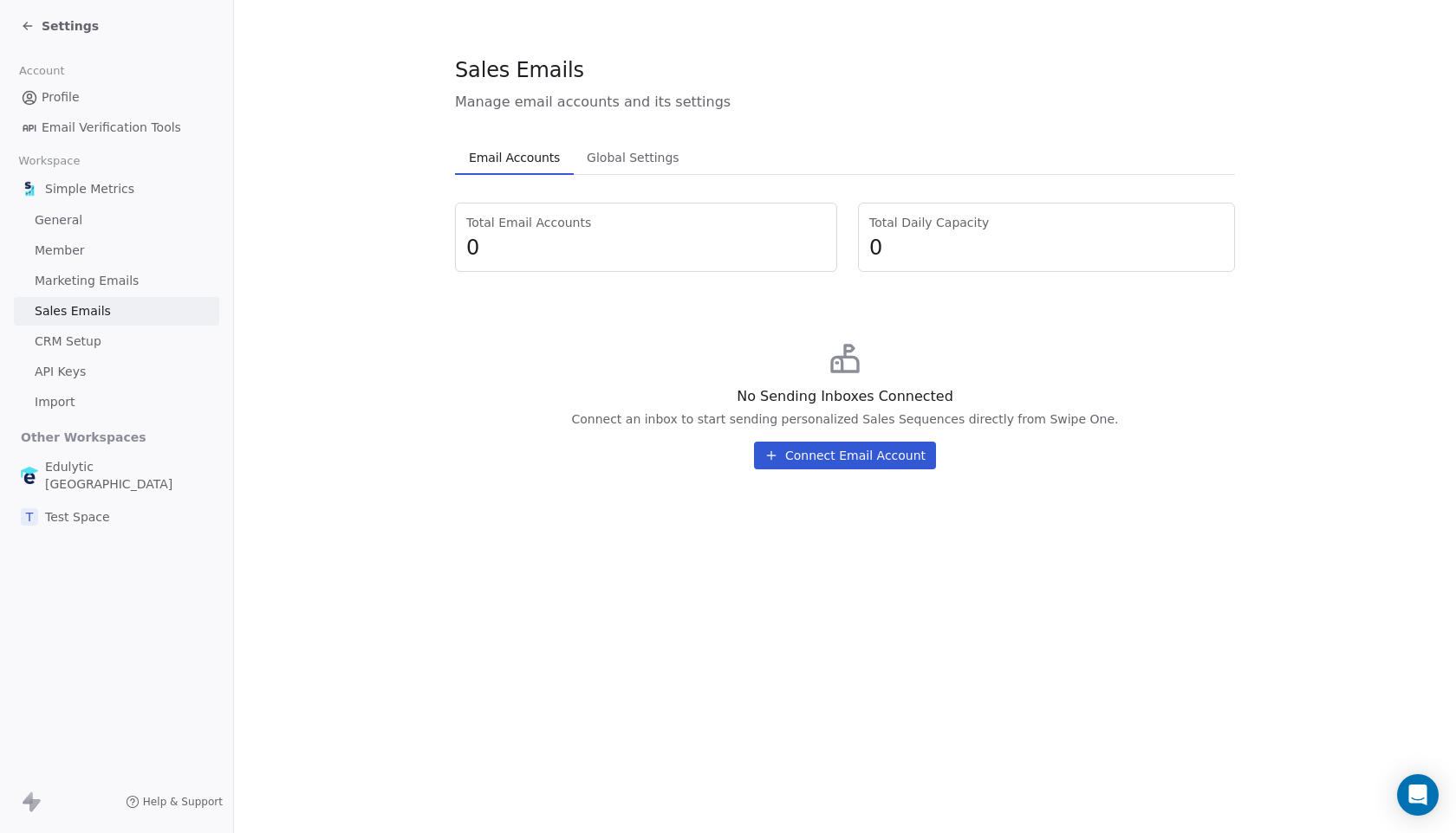
click at [82, 273] on span "Marketing Emails" at bounding box center [87, 281] width 104 height 18
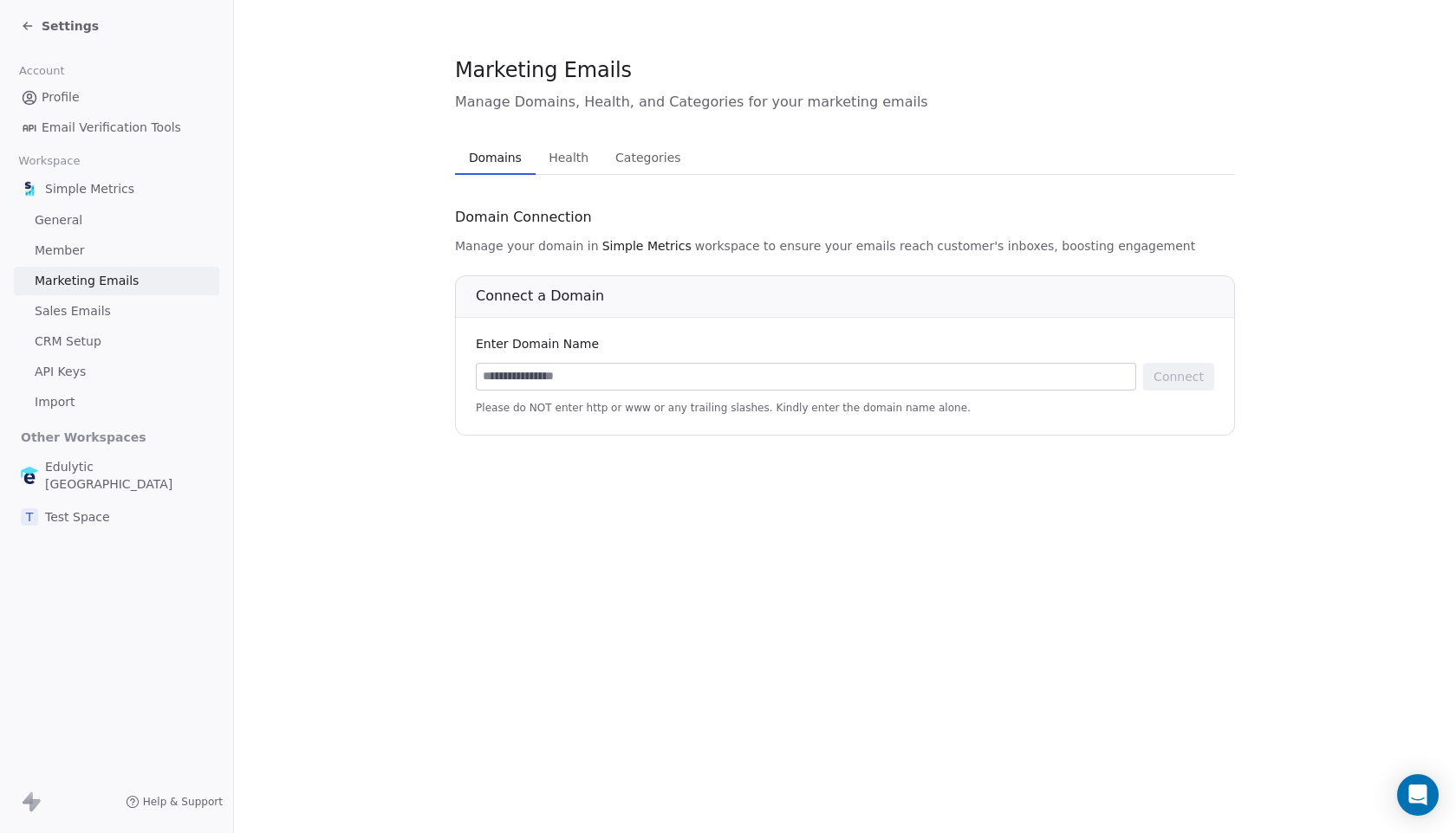
click at [85, 347] on span "CRM Setup" at bounding box center [68, 342] width 67 height 18
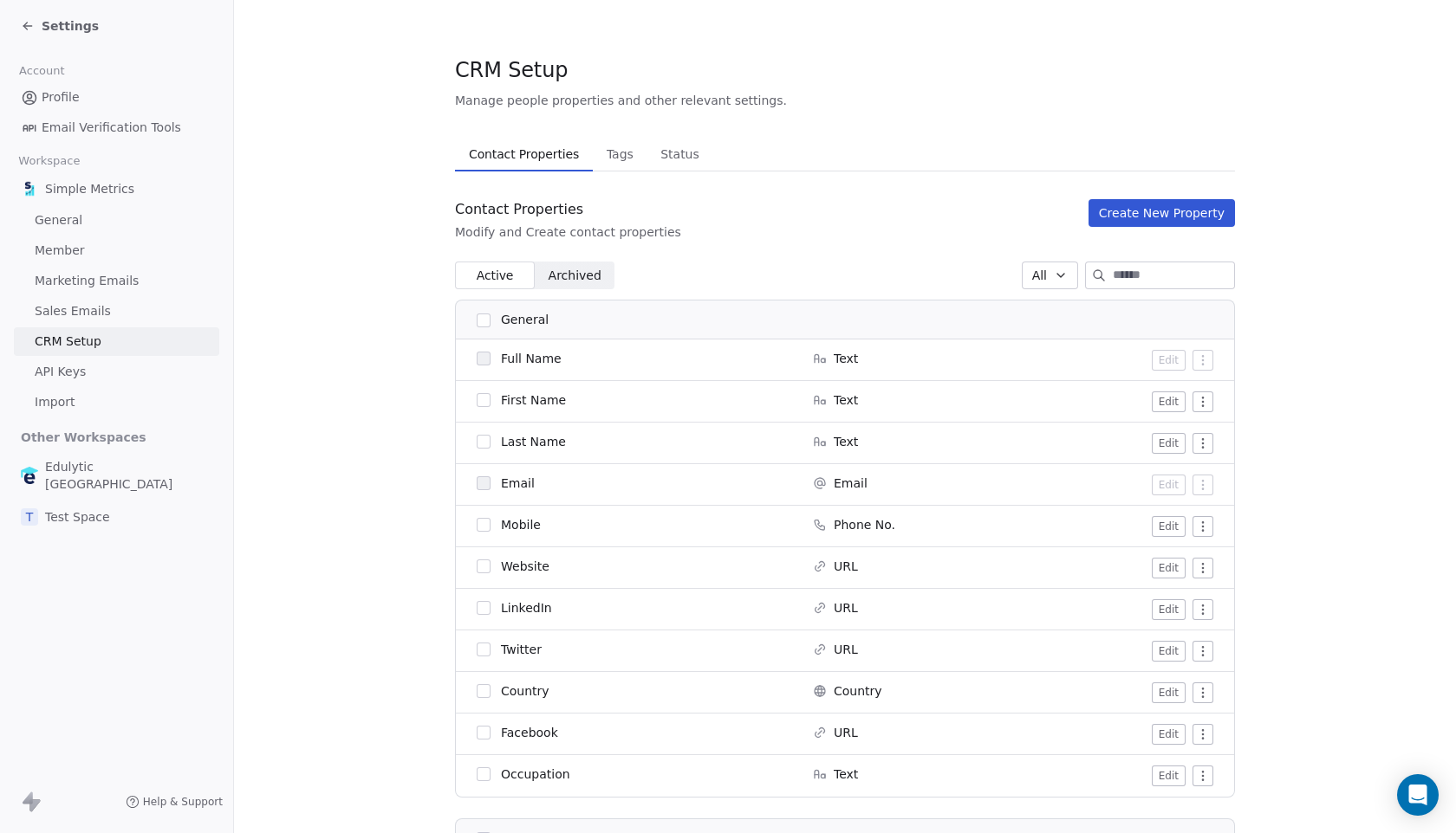
click at [83, 377] on span "API Keys" at bounding box center [60, 371] width 51 height 18
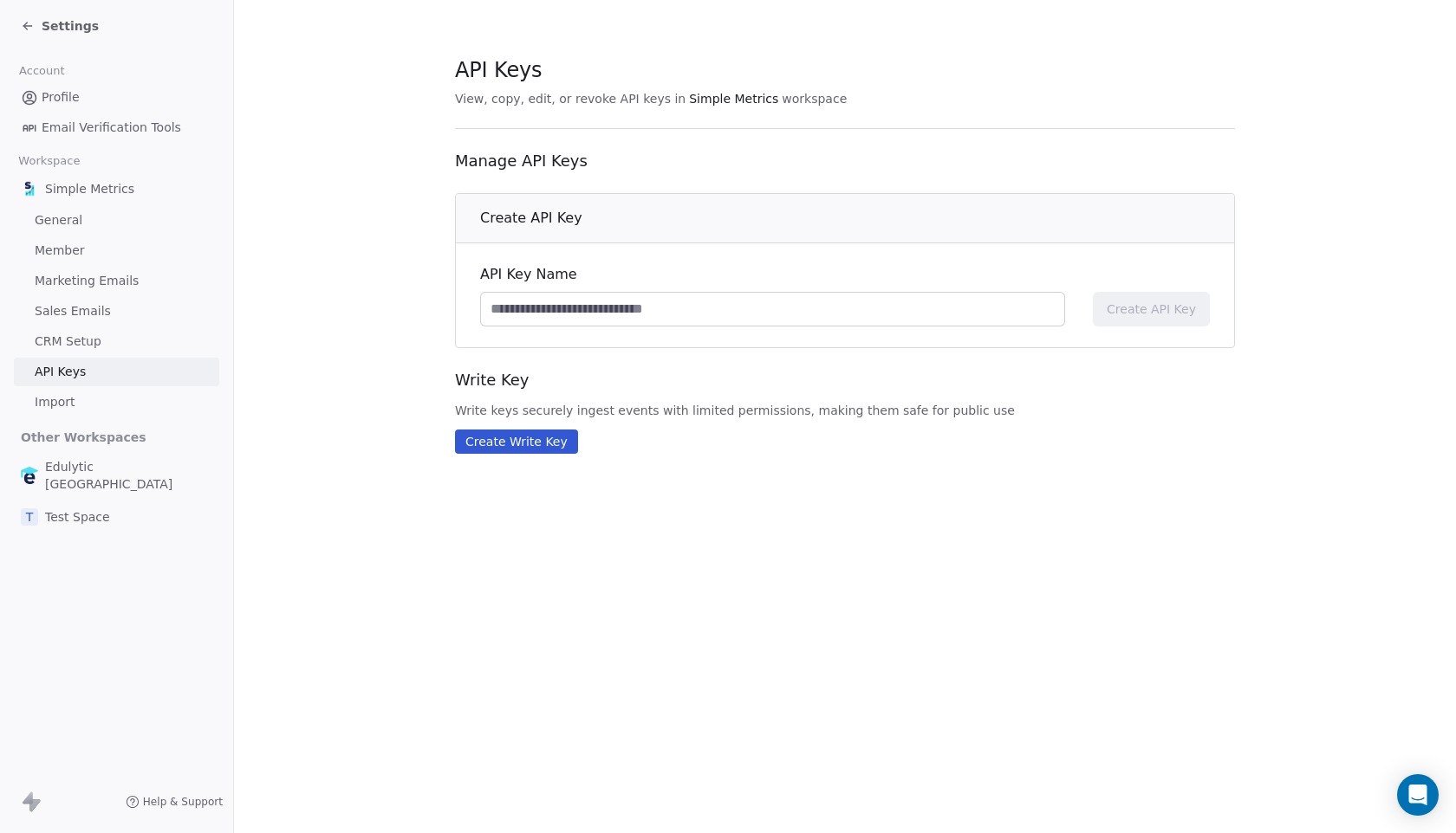
click at [83, 404] on link "Import" at bounding box center [117, 402] width 205 height 29
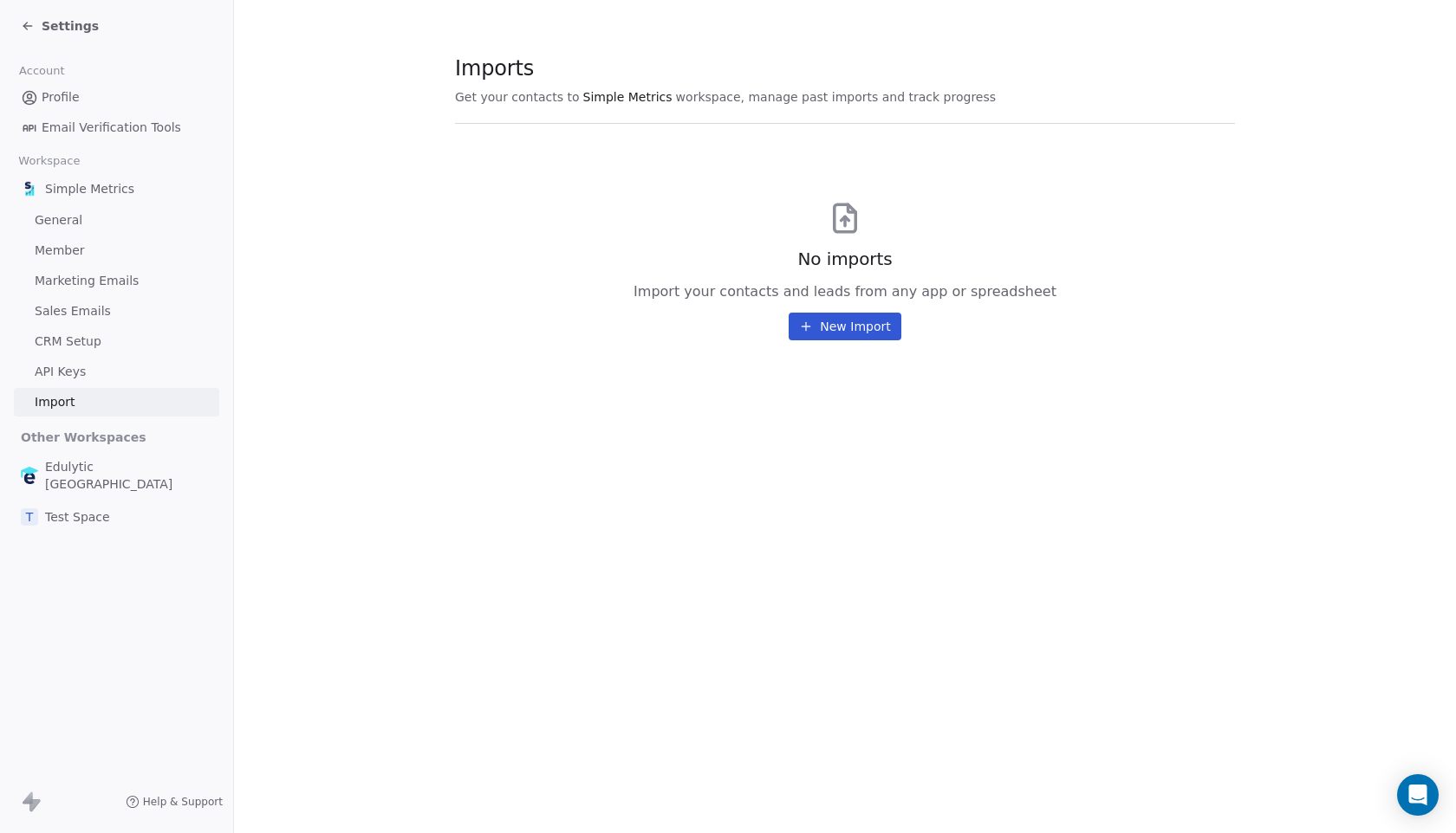
click at [86, 281] on span "Marketing Emails" at bounding box center [87, 281] width 104 height 18
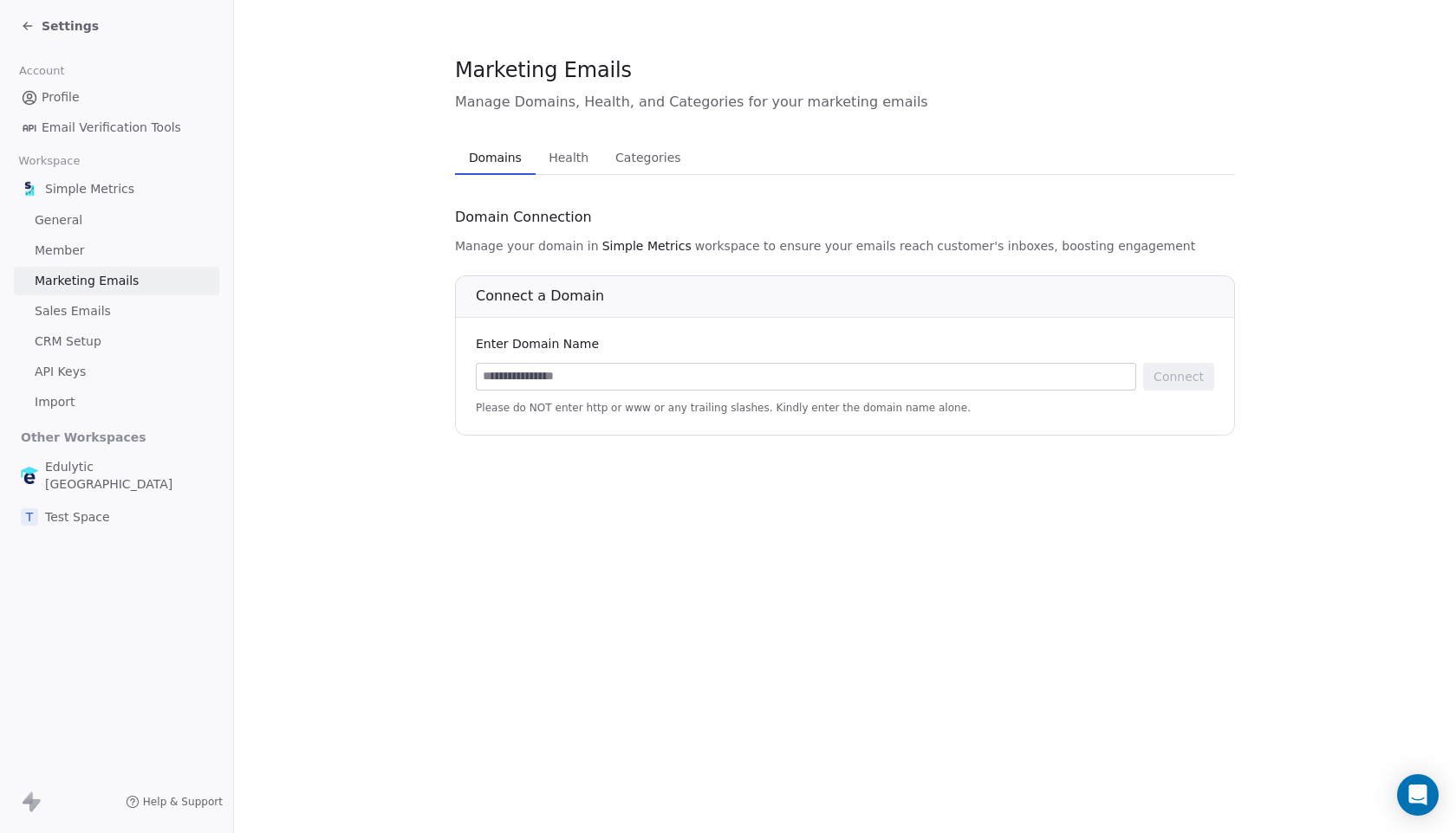
click at [551, 147] on span "Health" at bounding box center [569, 157] width 54 height 24
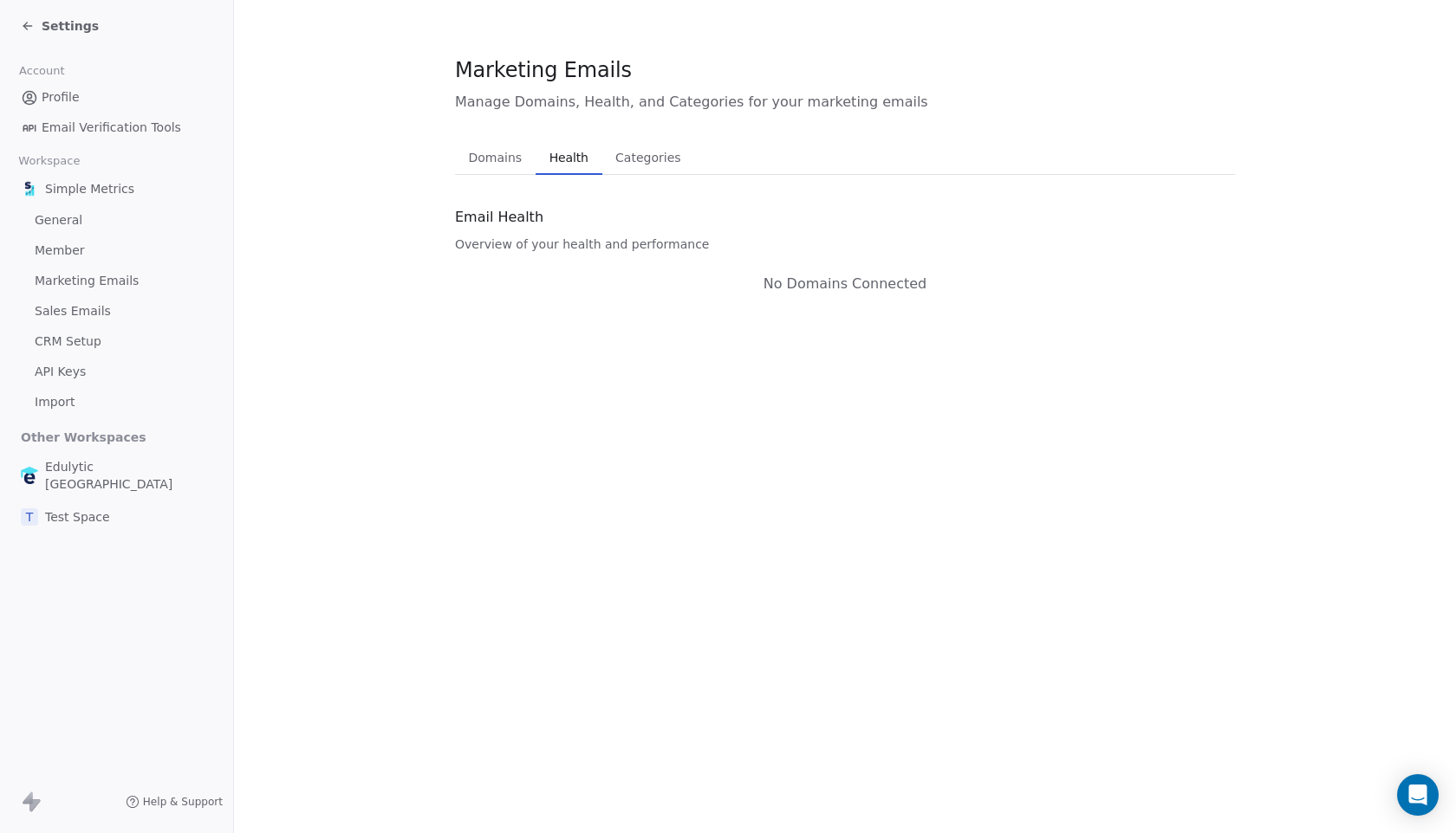
click at [624, 161] on span "Categories" at bounding box center [647, 157] width 79 height 24
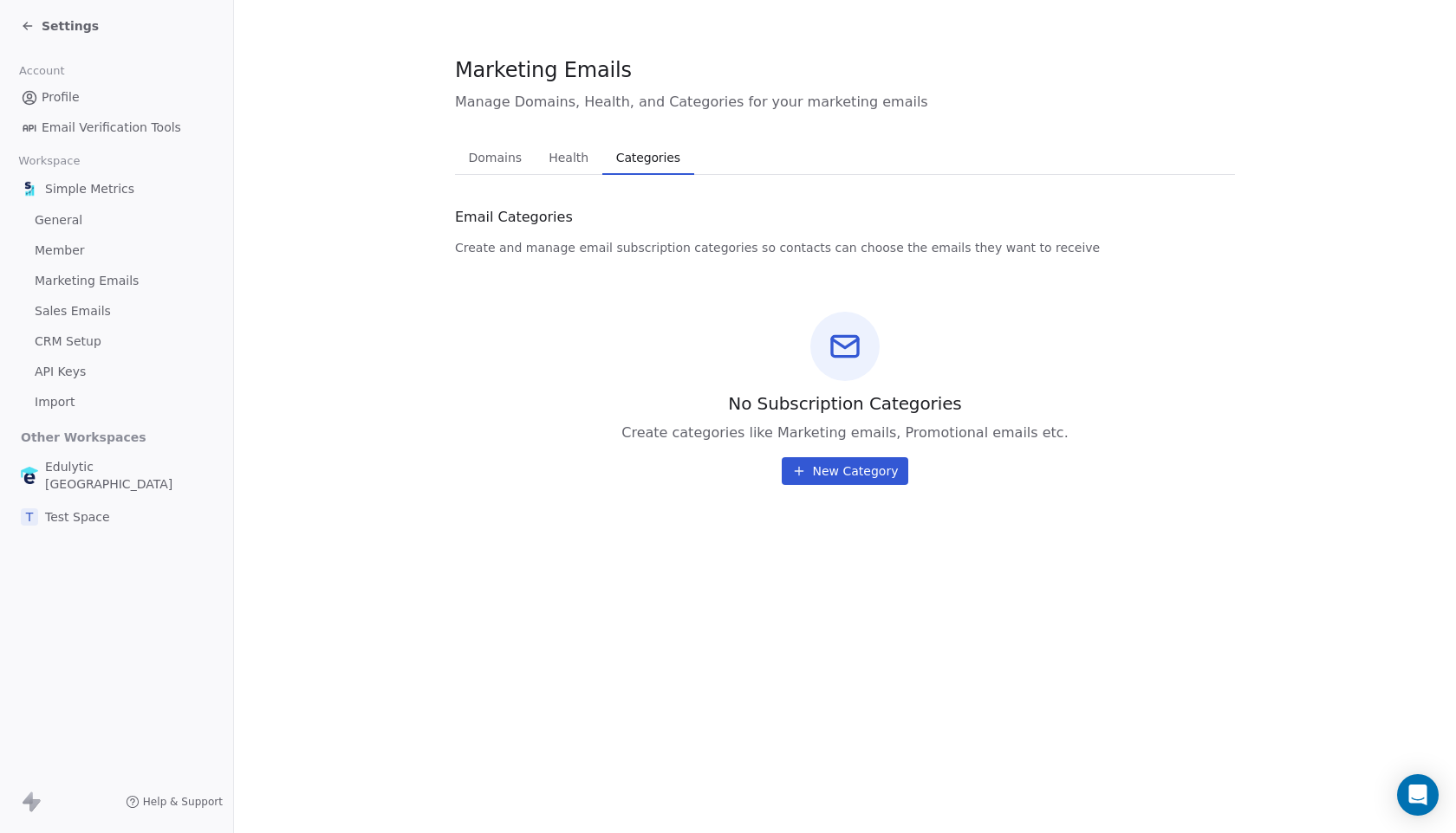
click at [557, 157] on span "Health" at bounding box center [569, 157] width 54 height 24
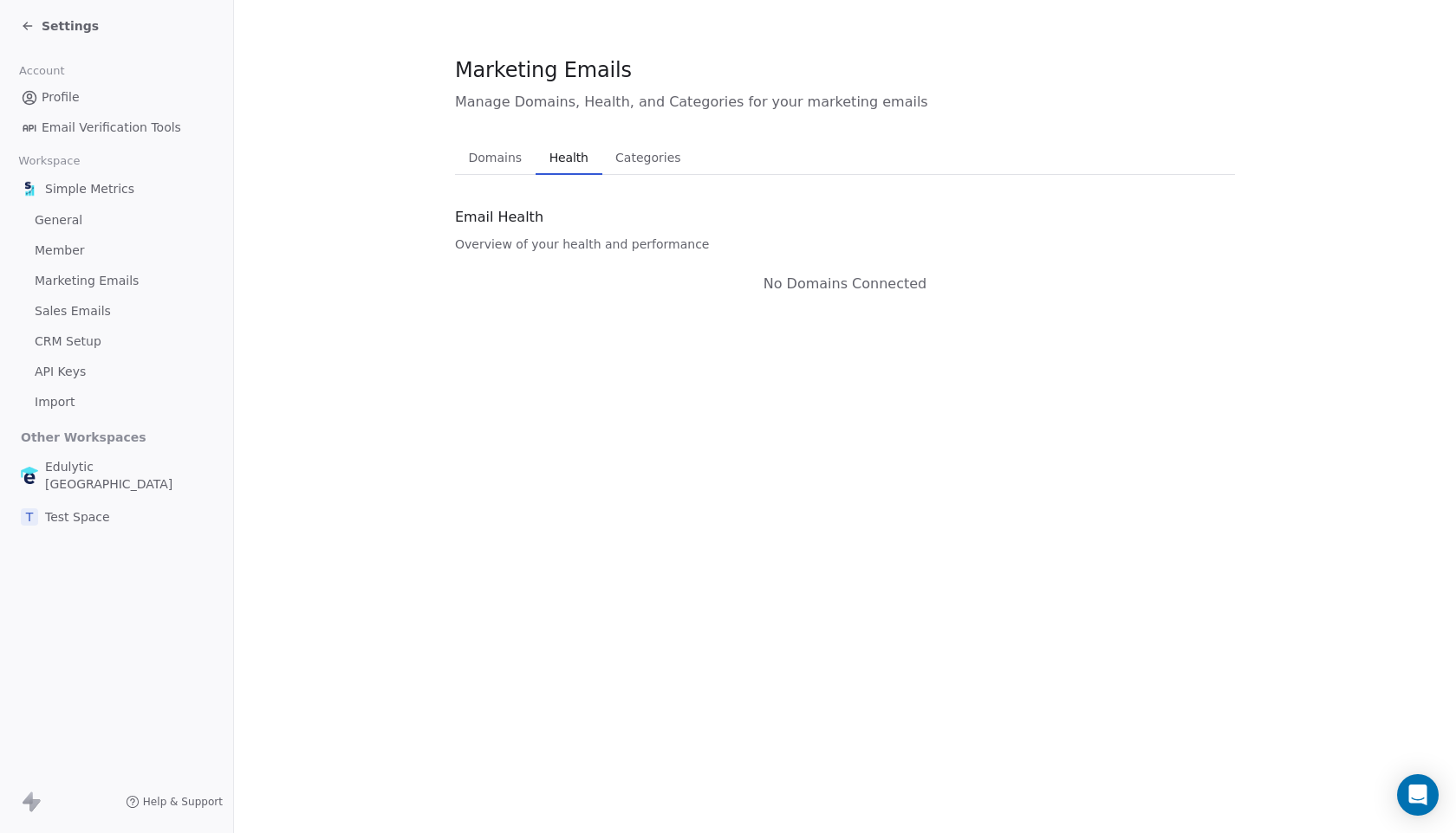
click at [506, 157] on span "Domains" at bounding box center [496, 157] width 68 height 24
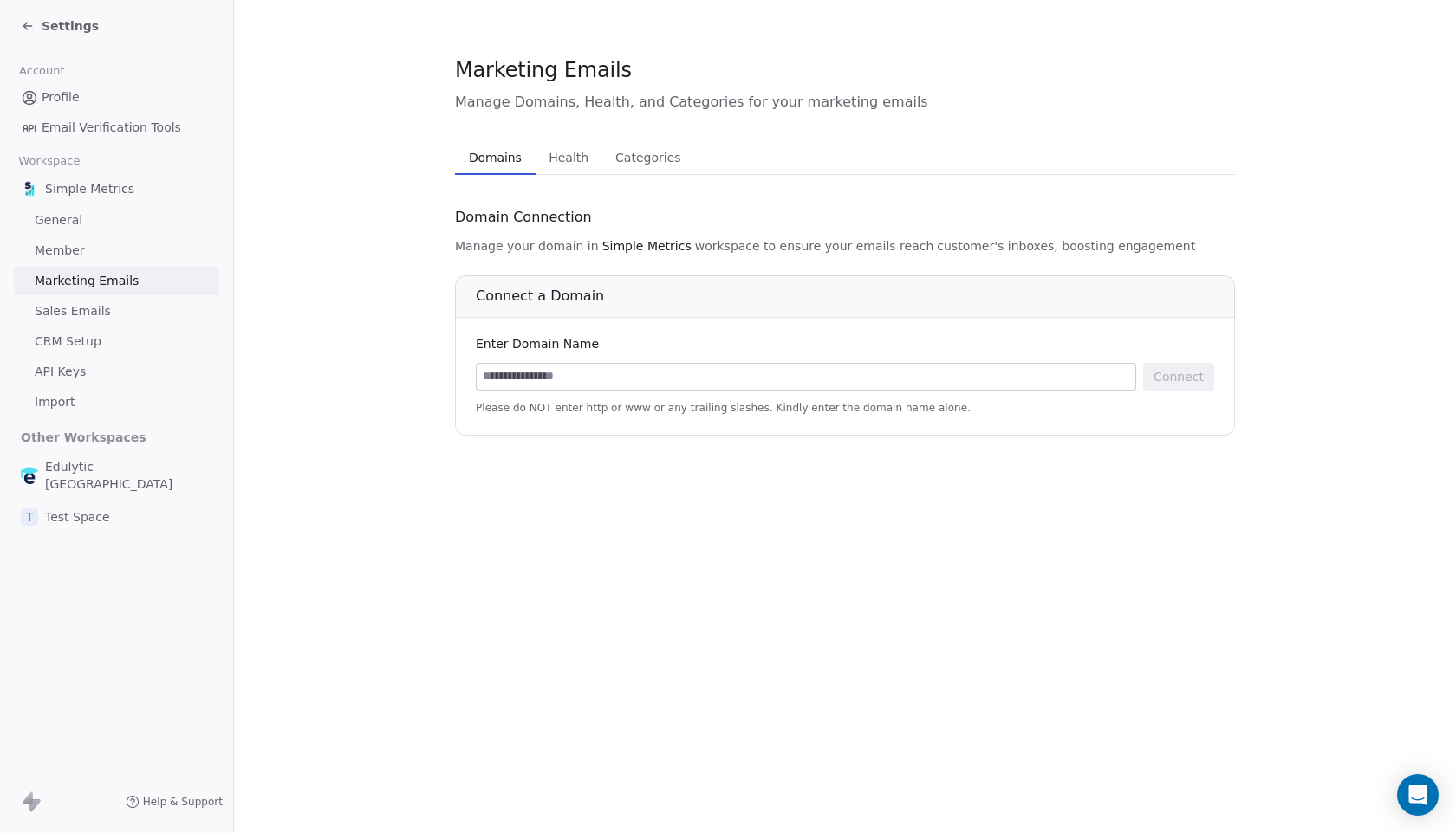
click at [115, 218] on link "General" at bounding box center [117, 220] width 205 height 29
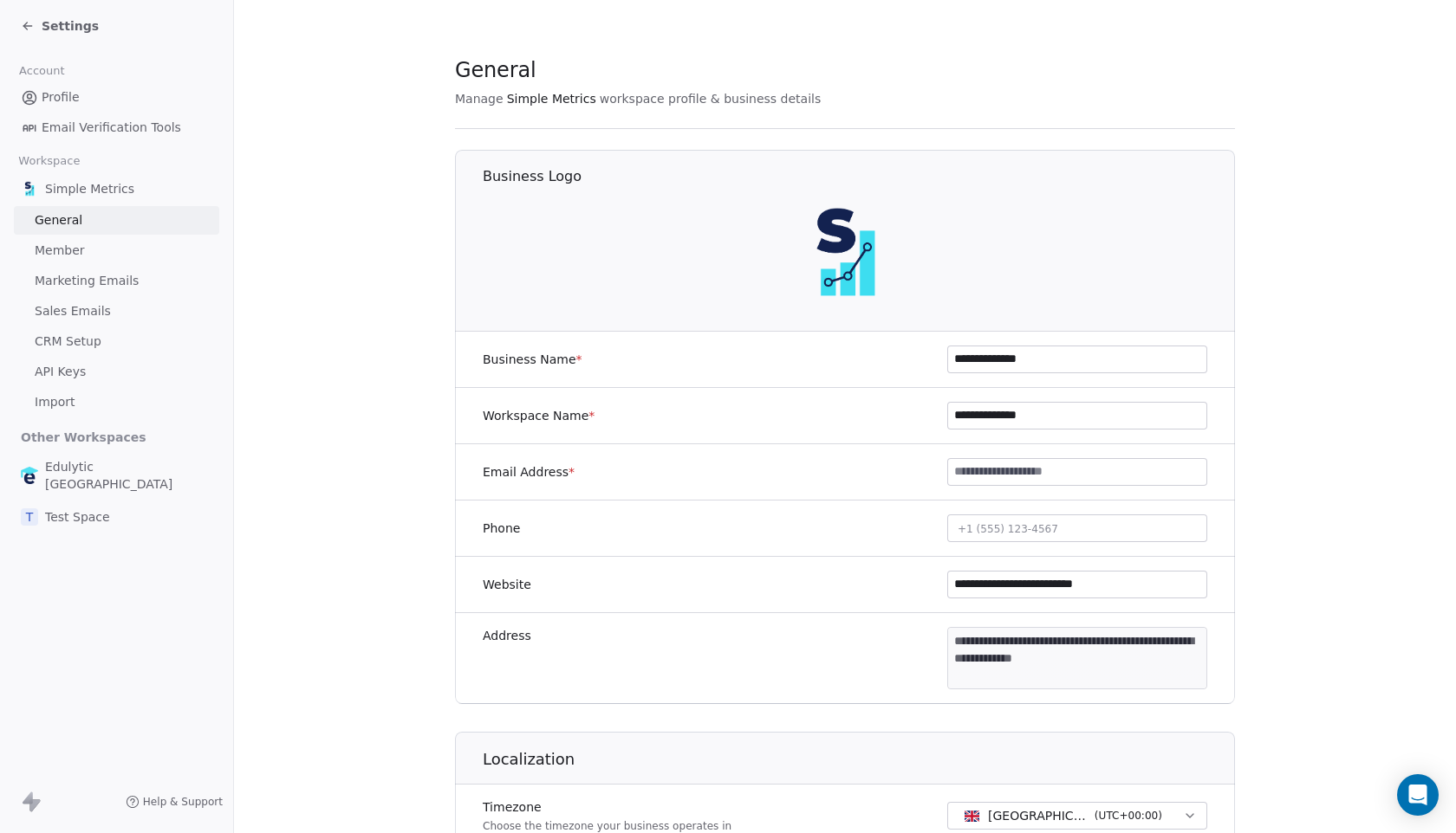
click at [70, 357] on div "Simple Metrics General Member Marketing Emails Sales Emails CRM Setup API Keys …" at bounding box center [117, 295] width 205 height 243
click at [76, 349] on span "CRM Setup" at bounding box center [68, 342] width 67 height 18
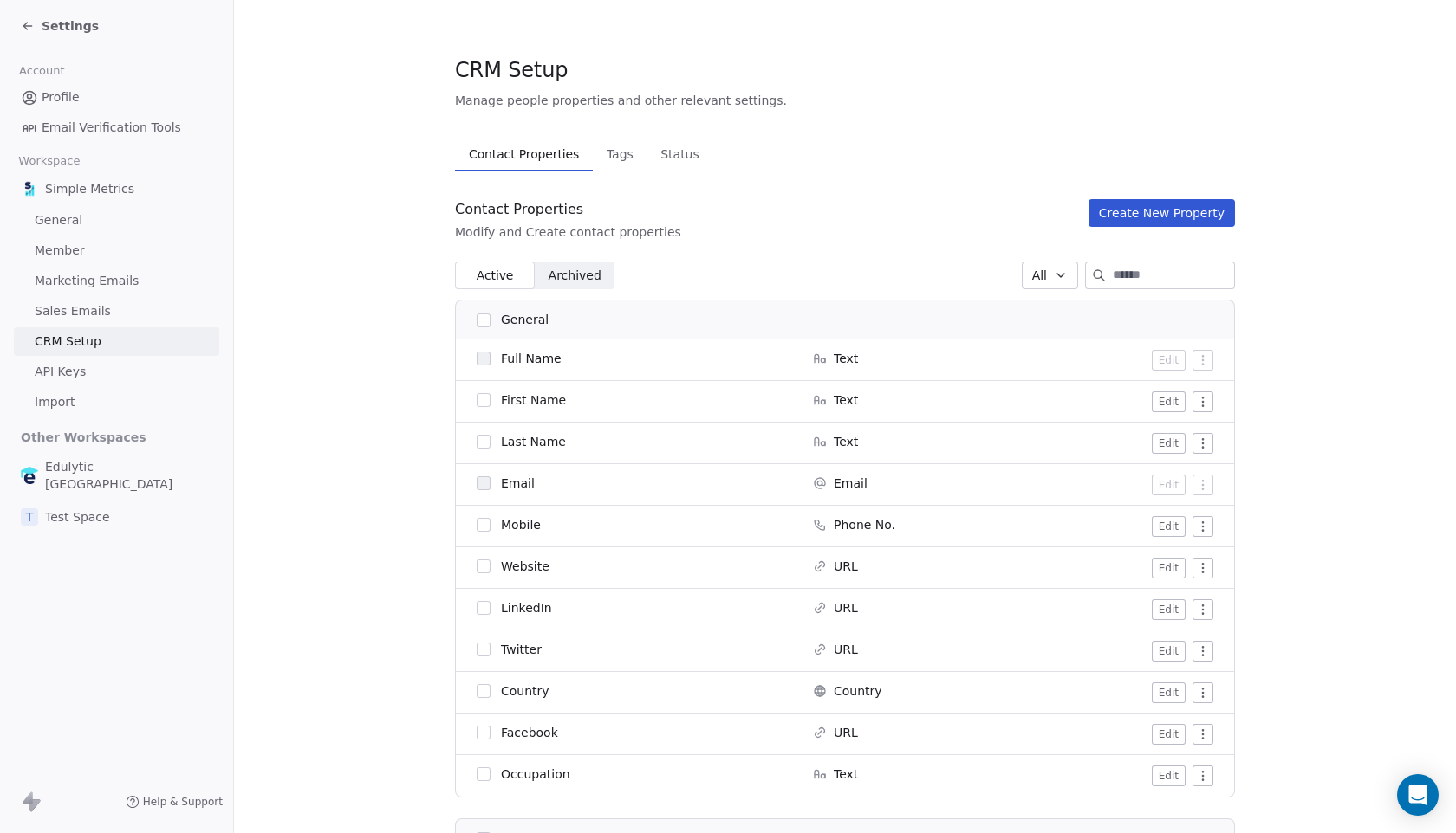
click at [658, 154] on span "Status" at bounding box center [679, 154] width 53 height 24
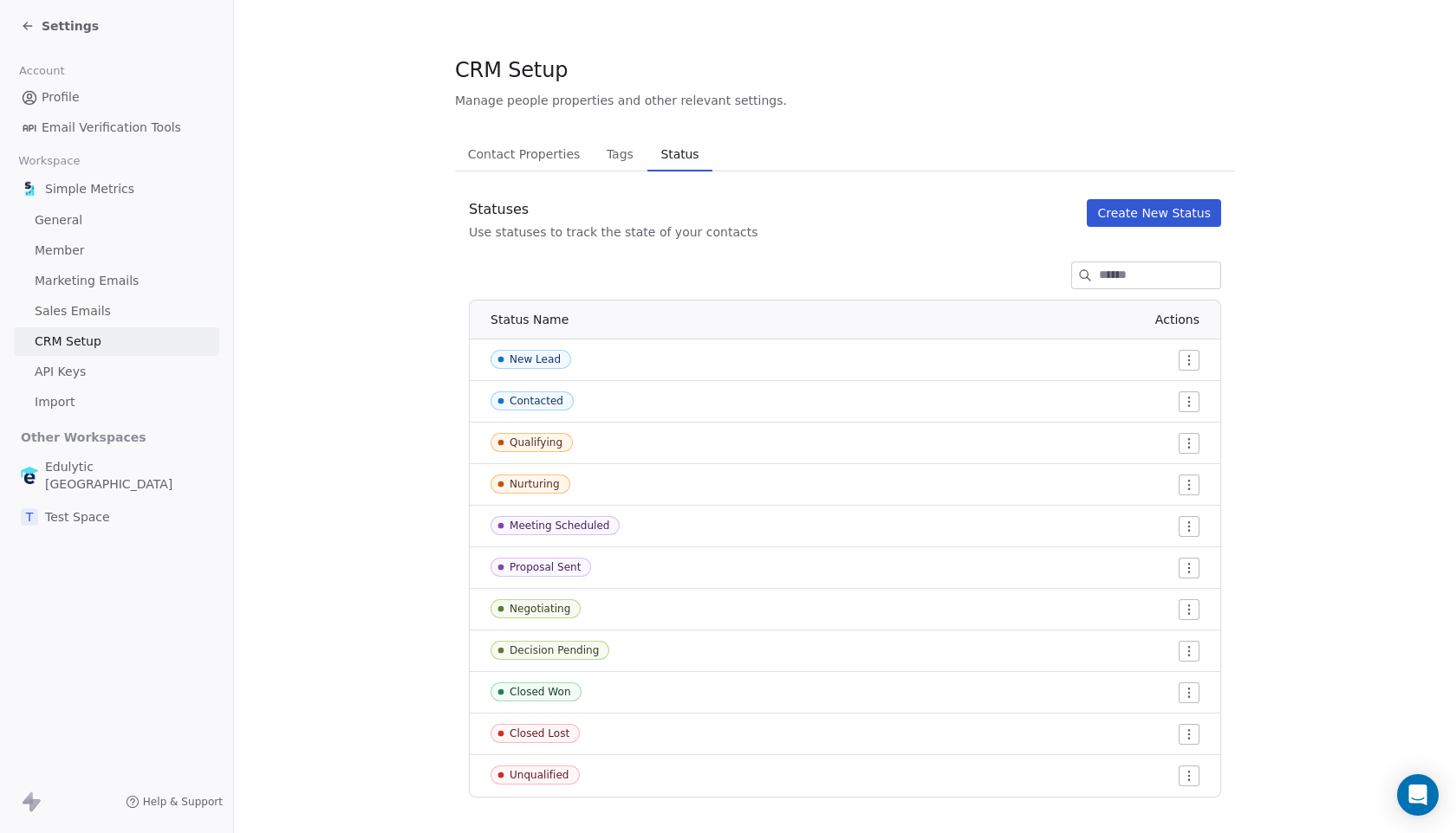
click at [599, 154] on span "Tags" at bounding box center [619, 154] width 41 height 24
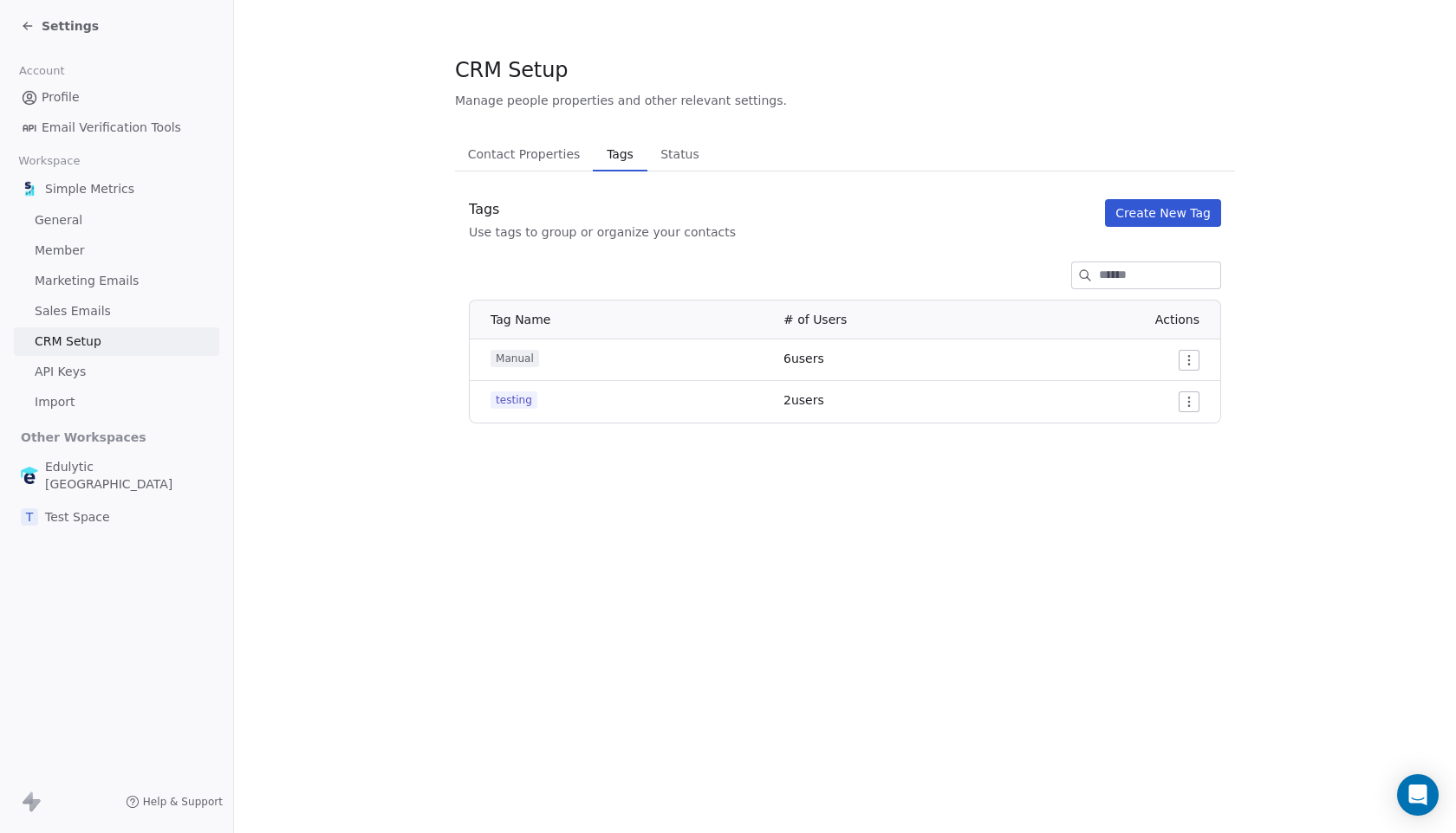
click at [517, 158] on span "Contact Properties" at bounding box center [524, 154] width 126 height 24
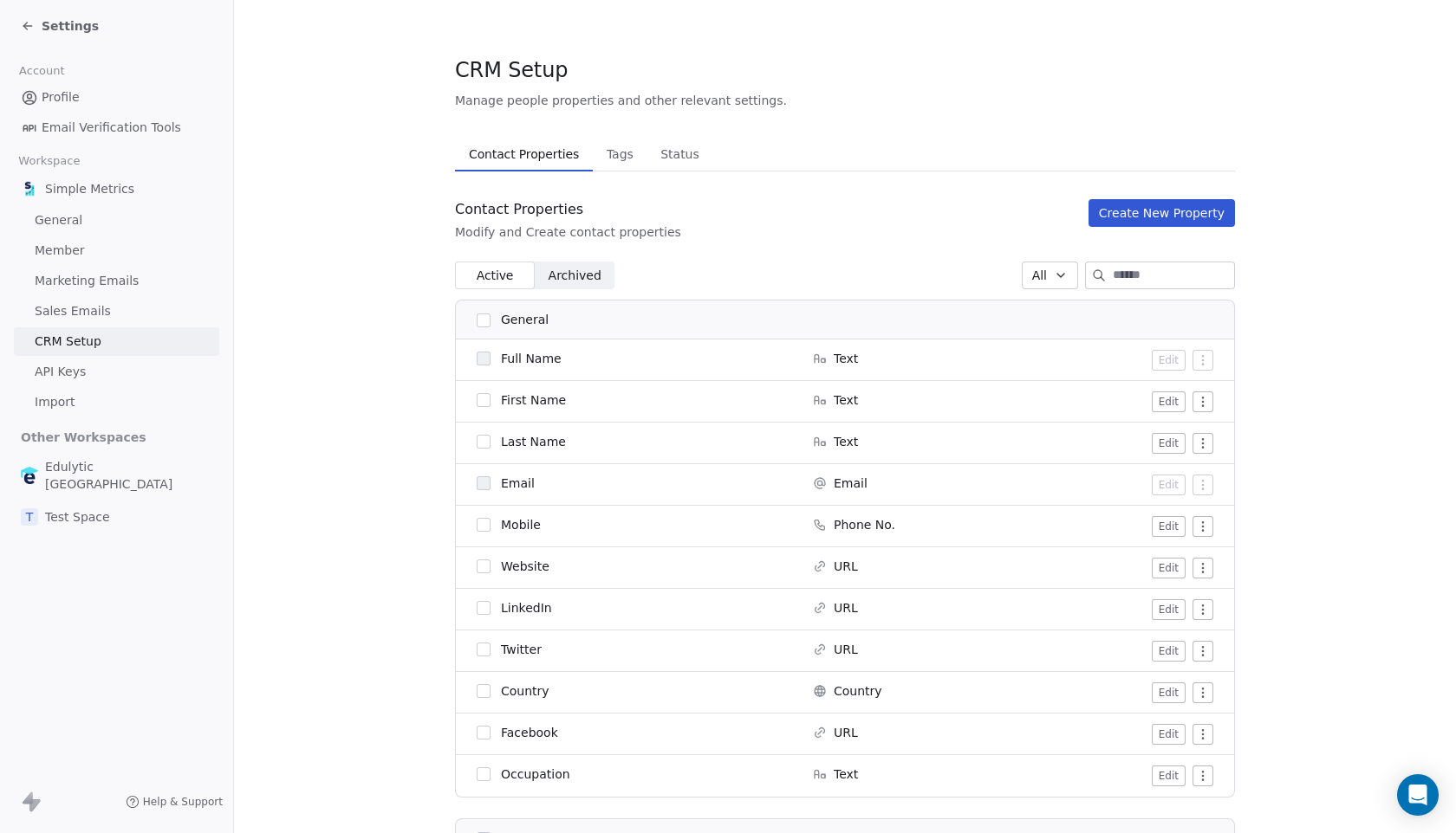
click at [677, 150] on span "Status" at bounding box center [679, 154] width 53 height 24
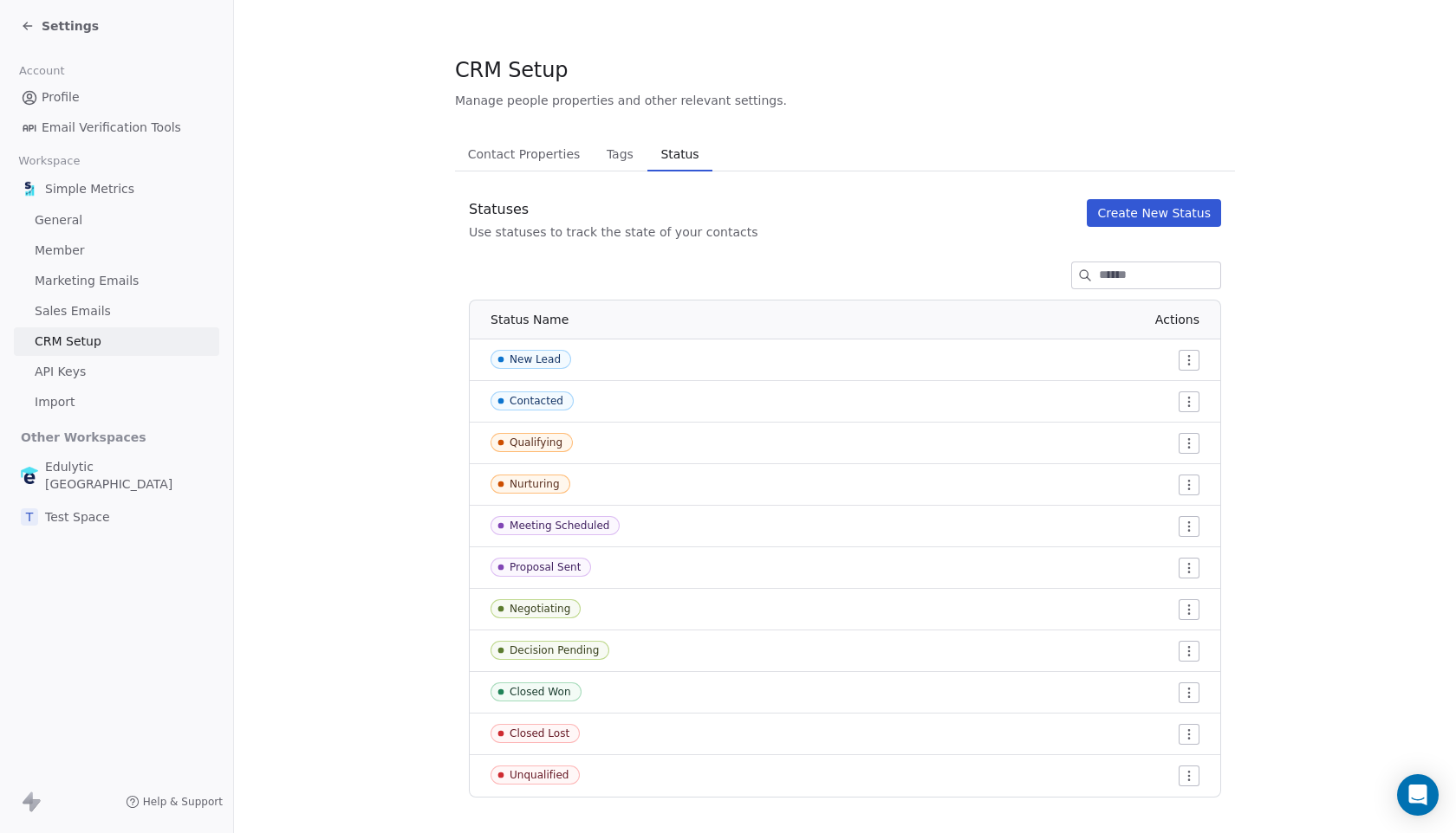
click at [130, 321] on link "Sales Emails" at bounding box center [117, 311] width 205 height 29
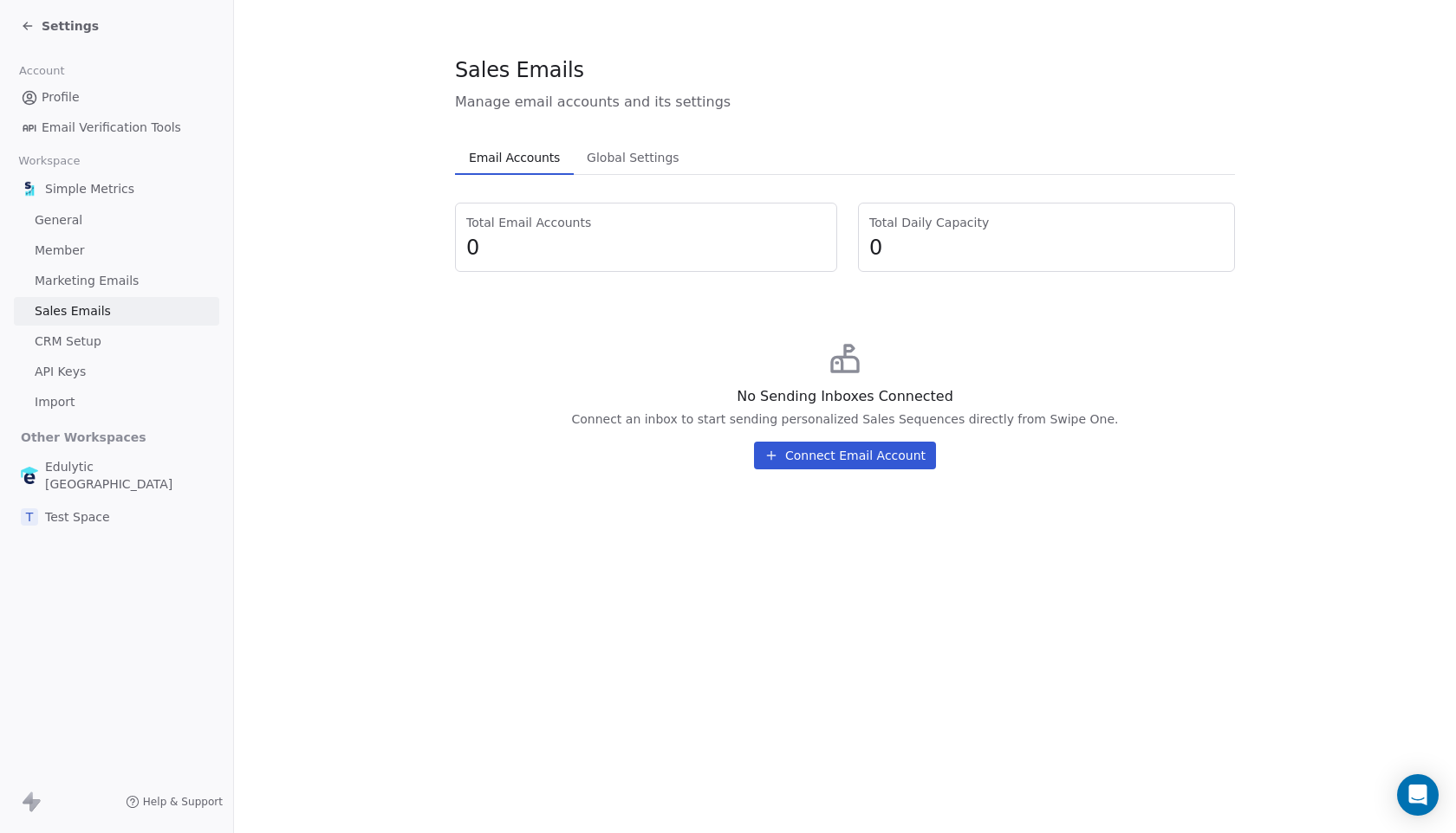
click at [600, 154] on span "Global Settings" at bounding box center [632, 157] width 107 height 24
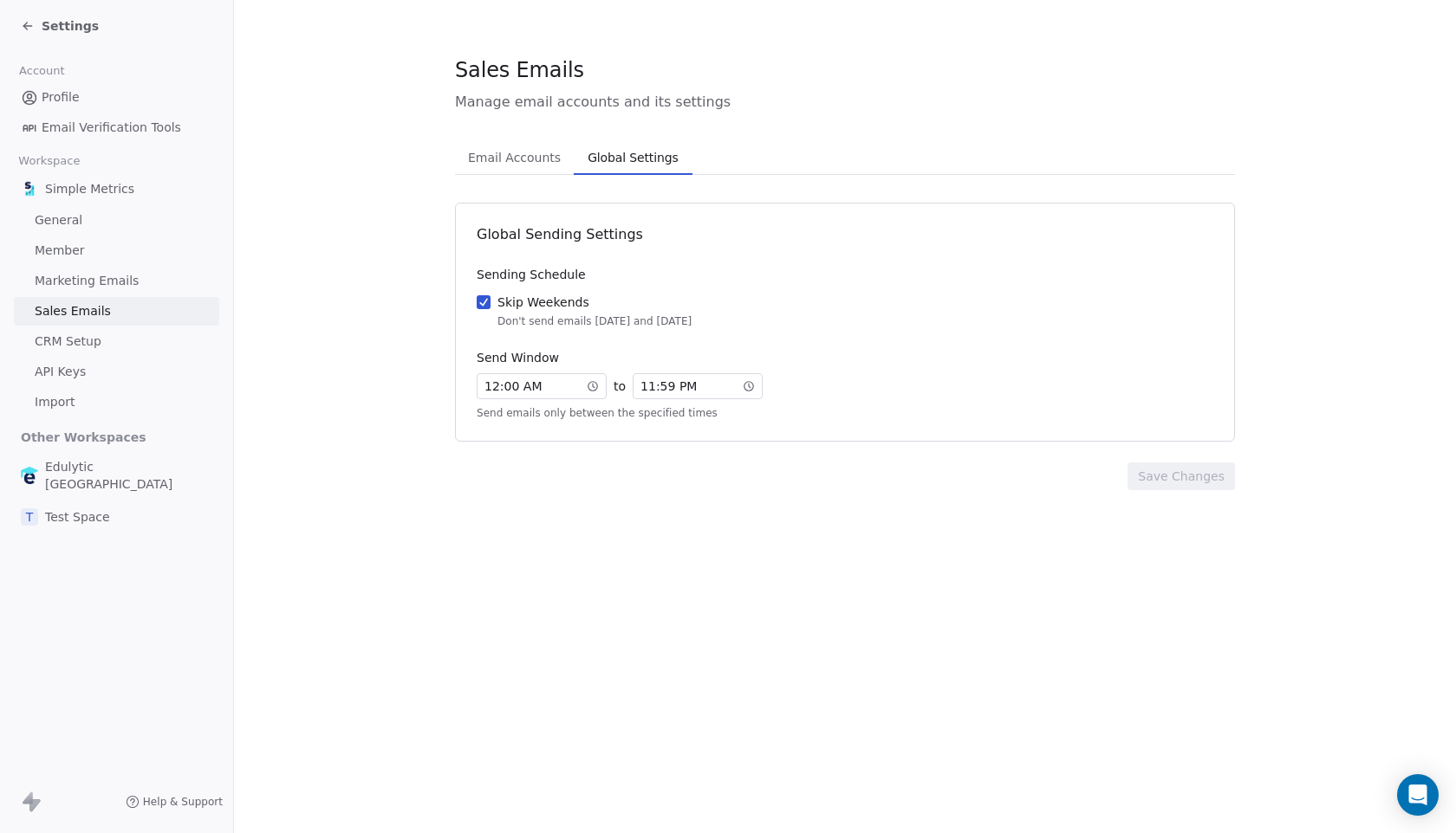
click at [541, 153] on span "Email Accounts" at bounding box center [514, 157] width 107 height 24
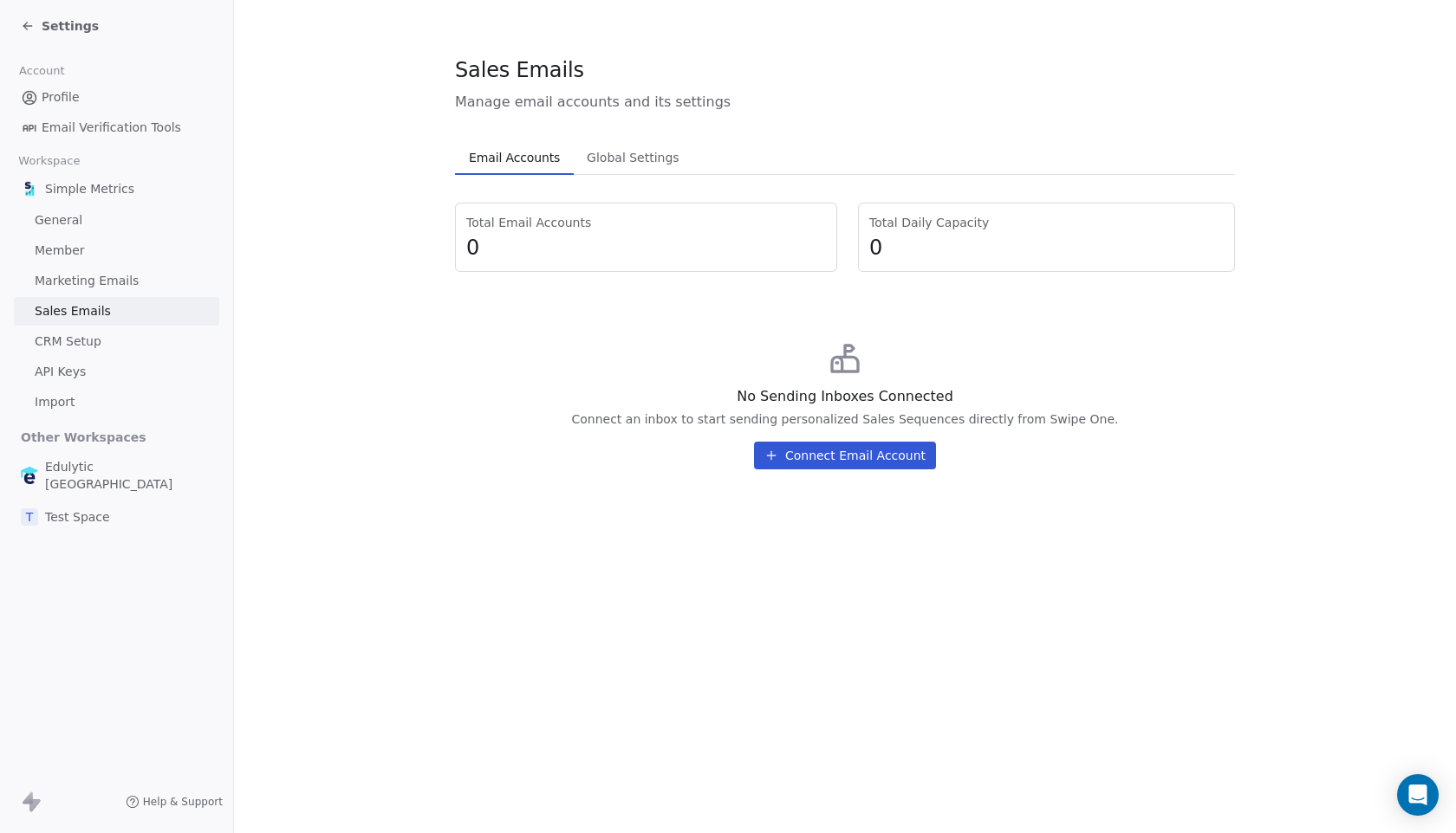
click at [810, 447] on button "Connect Email Account" at bounding box center [845, 456] width 182 height 28
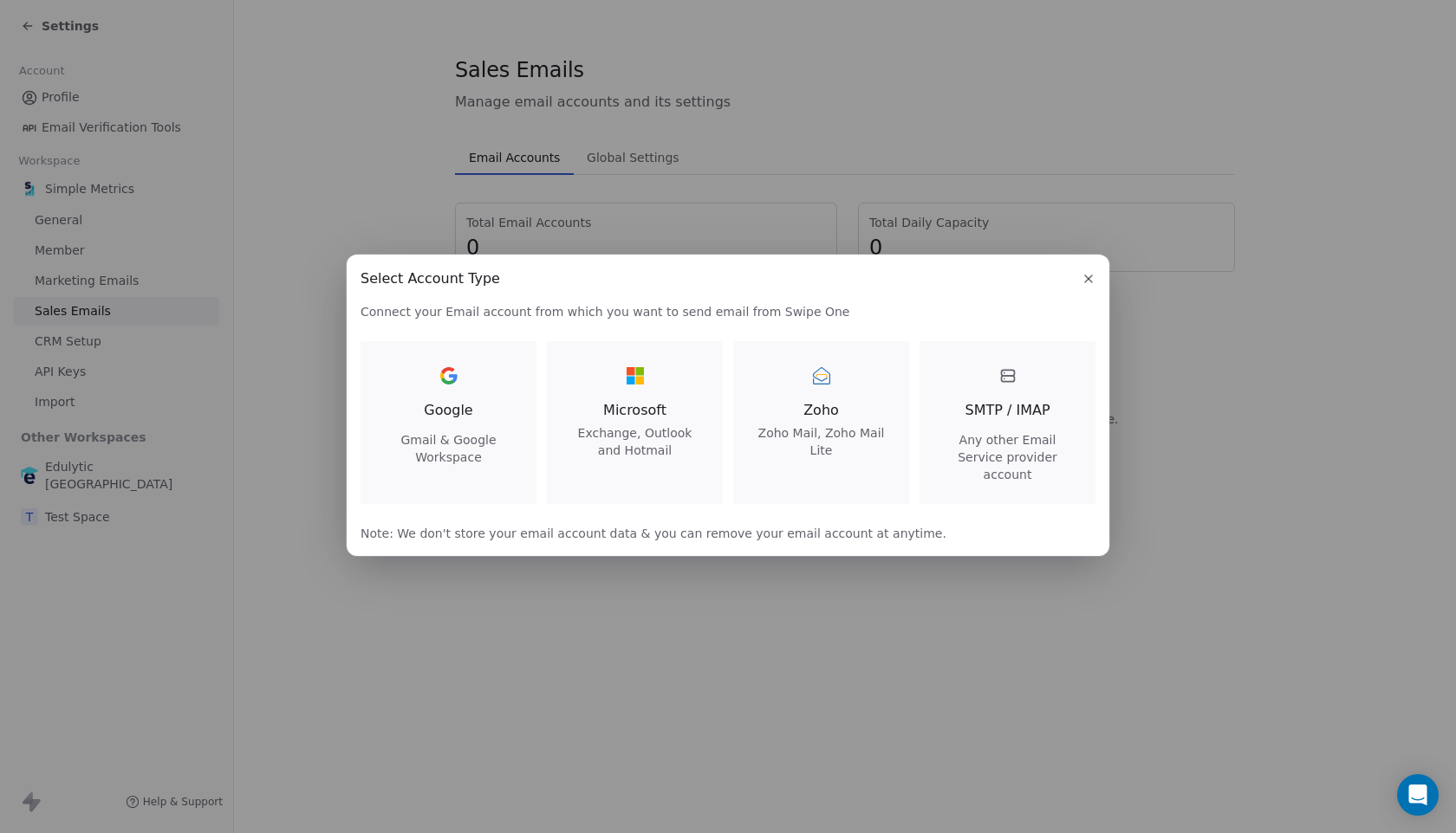
click at [1092, 283] on icon "button" at bounding box center [1088, 279] width 7 height 7
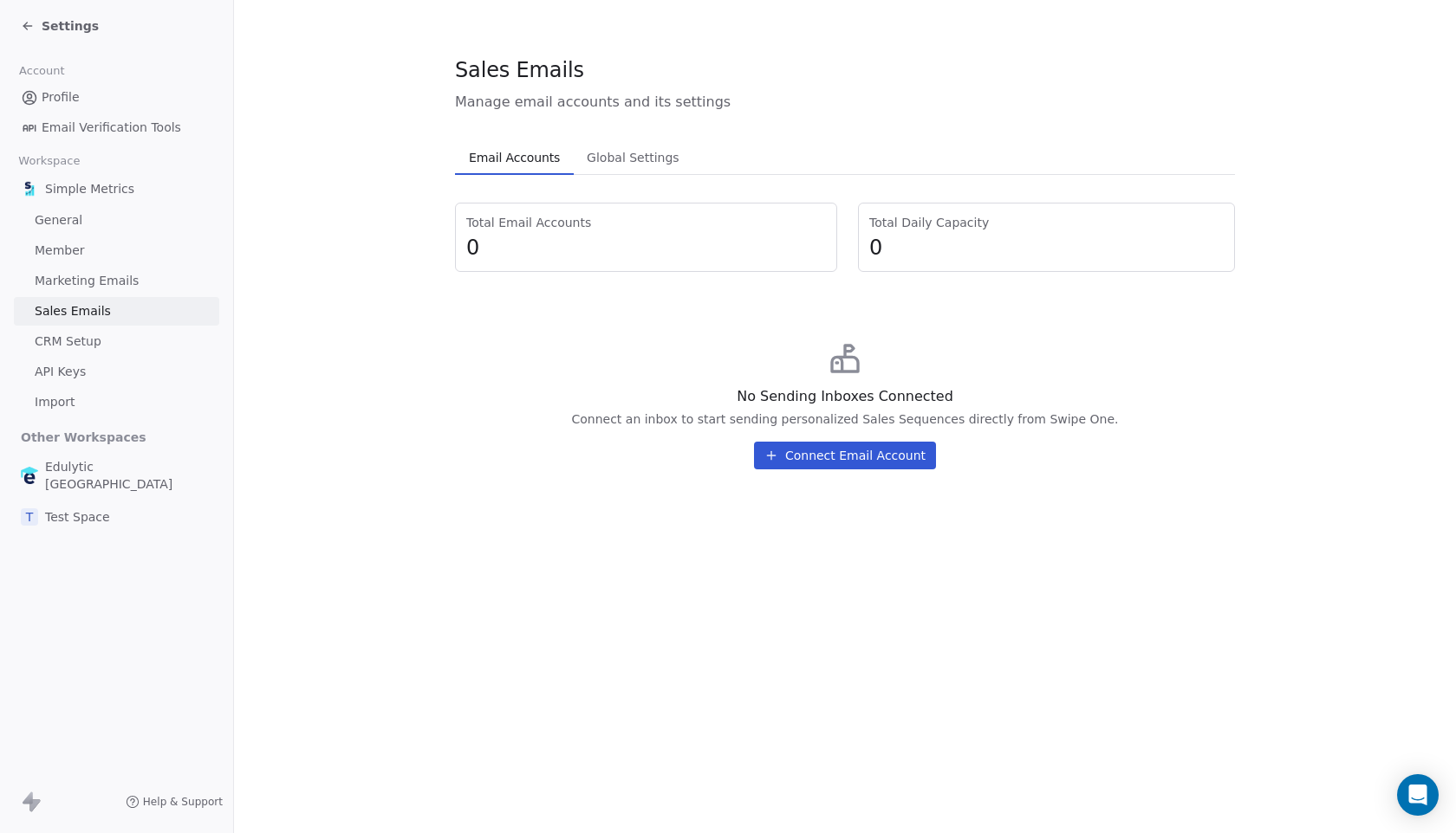
click at [70, 134] on span "Email Verification Tools" at bounding box center [111, 127] width 139 height 18
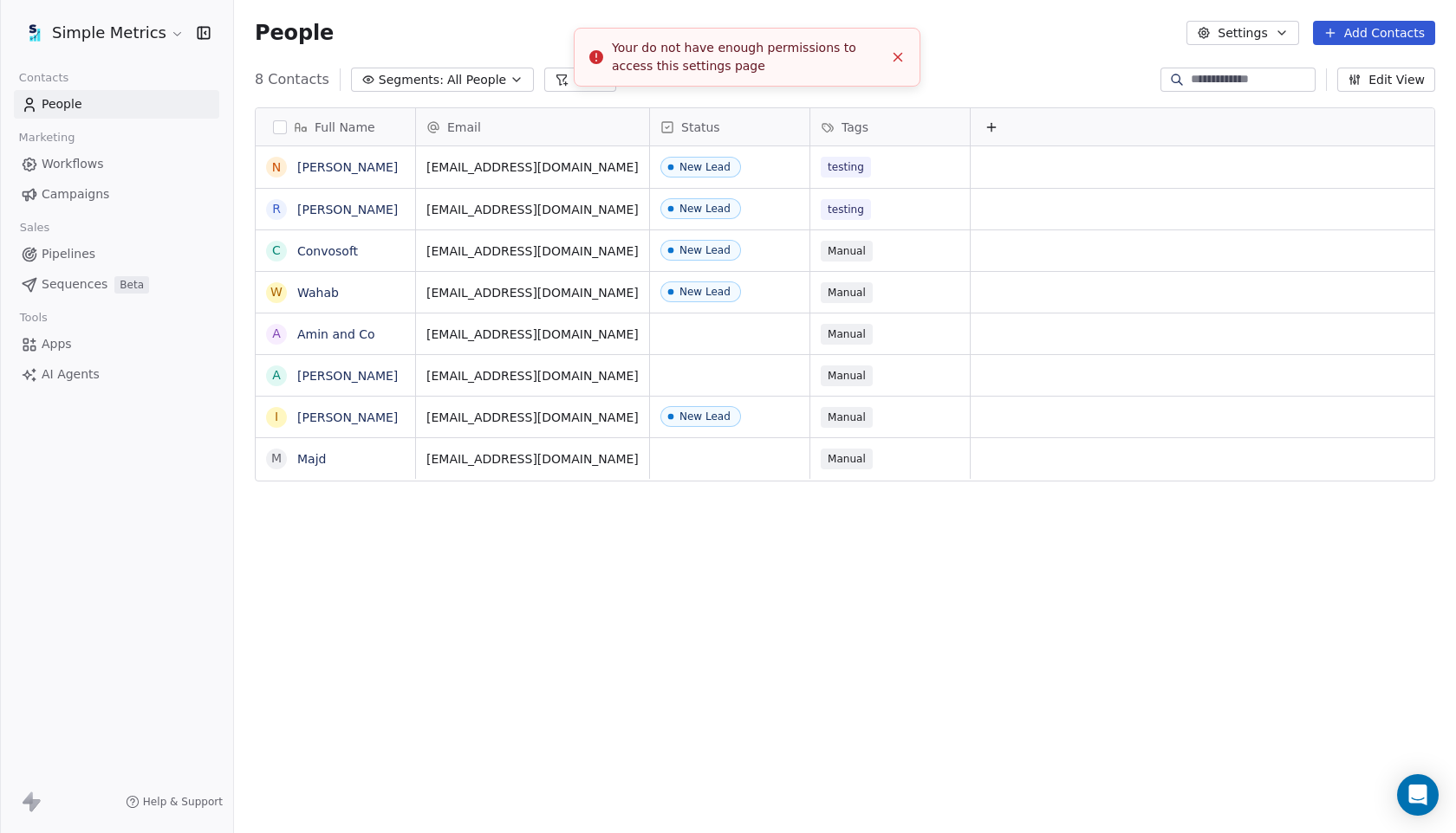
scroll to position [733, 1222]
click at [84, 34] on html "Simple Metrics Contacts People Marketing Workflows Campaigns Sales Pipelines Se…" at bounding box center [728, 416] width 1456 height 833
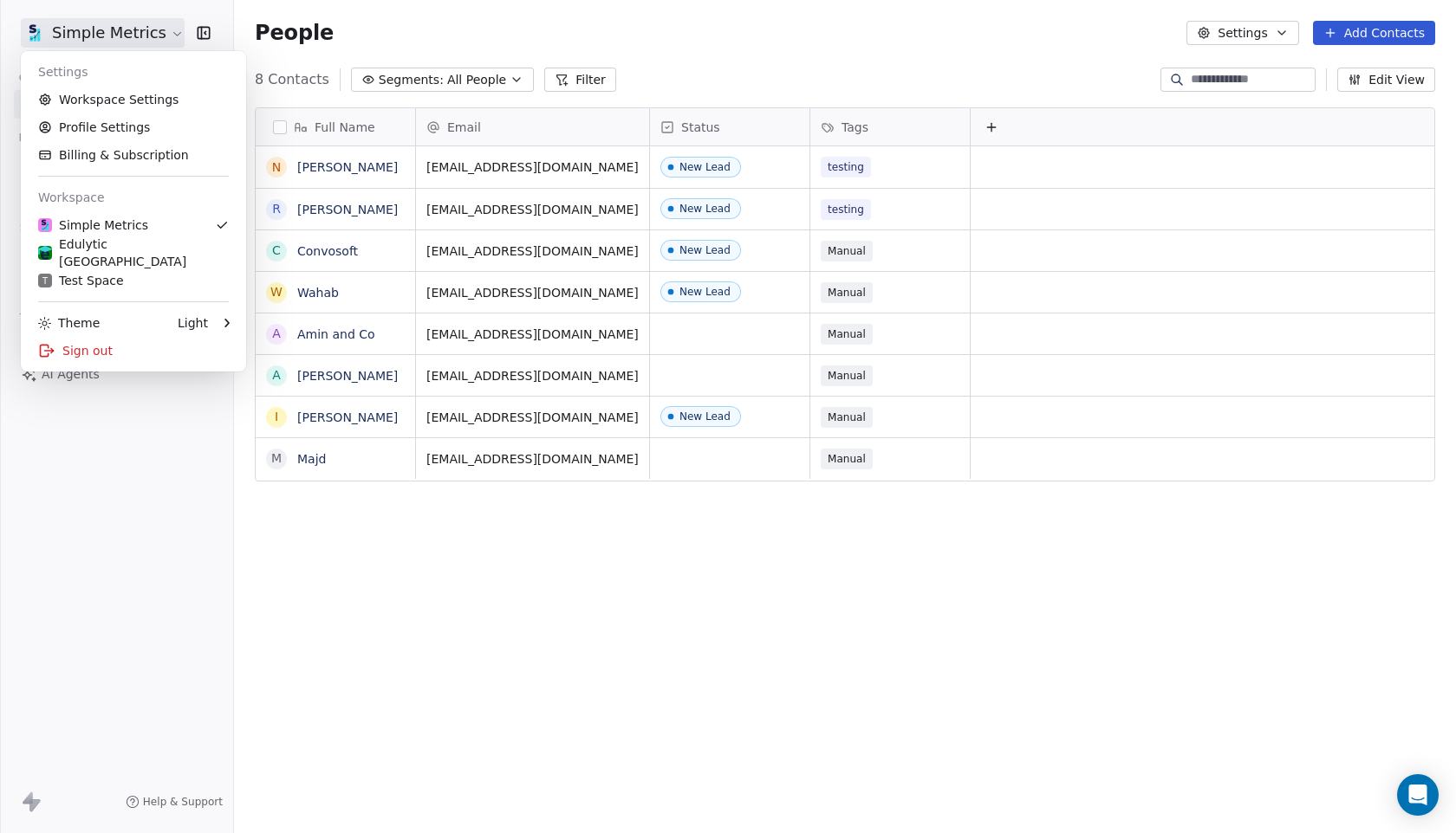
click at [241, 551] on html "Simple Metrics Contacts People Marketing Workflows Campaigns Sales Pipelines Se…" at bounding box center [728, 416] width 1456 height 833
